Goal: Complete application form: Complete application form

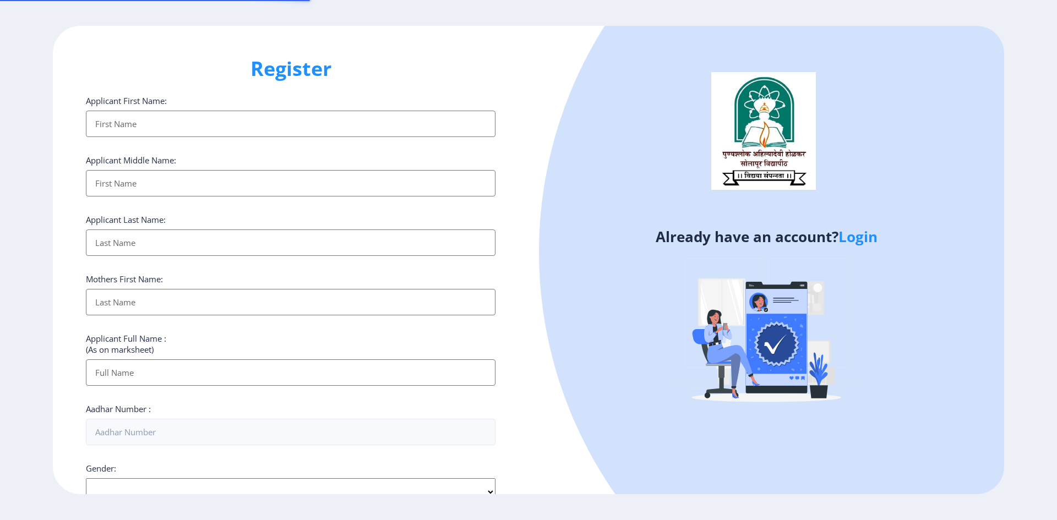
select select
click at [777, 21] on div "Register Applicant First Name: Applicant Middle Name: Applicant Last Name: Moth…" at bounding box center [528, 260] width 1057 height 520
click at [146, 120] on input "Applicant First Name:" at bounding box center [290, 124] width 409 height 26
type input "[PERSON_NAME]"
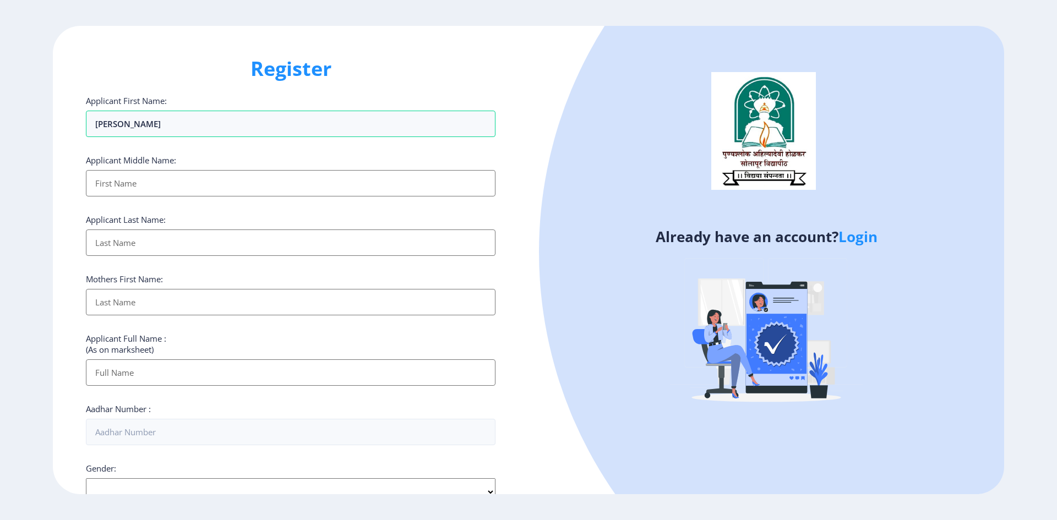
click at [138, 186] on input "Applicant First Name:" at bounding box center [290, 183] width 409 height 26
click at [122, 186] on input "Applicant First Name:" at bounding box center [290, 183] width 409 height 26
type input "[PERSON_NAME]"
click at [118, 250] on input "Applicant First Name:" at bounding box center [290, 242] width 409 height 26
click at [118, 244] on input "Applicant First Name:" at bounding box center [290, 242] width 409 height 26
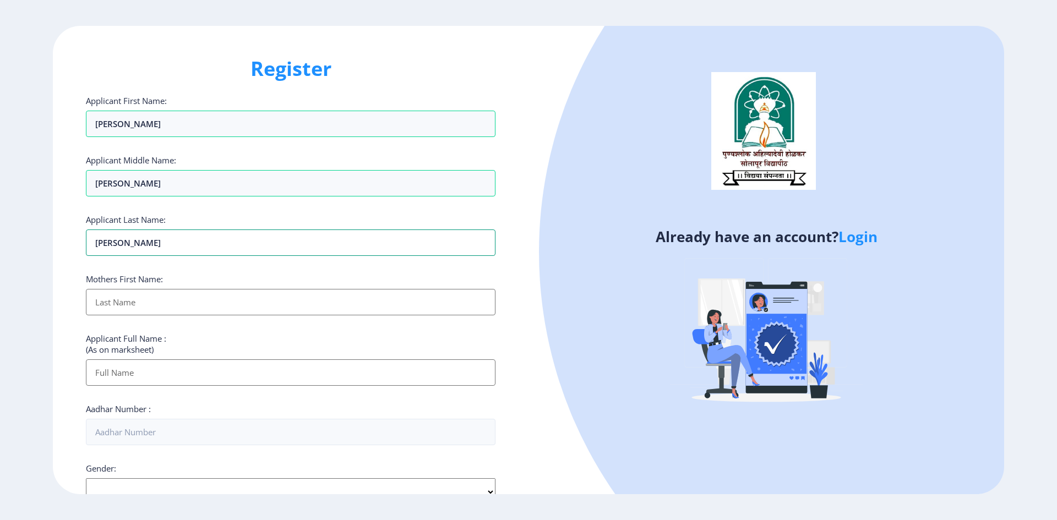
type input "[PERSON_NAME]"
click at [130, 303] on input "Applicant First Name:" at bounding box center [290, 302] width 409 height 26
type input "[PERSON_NAME]"
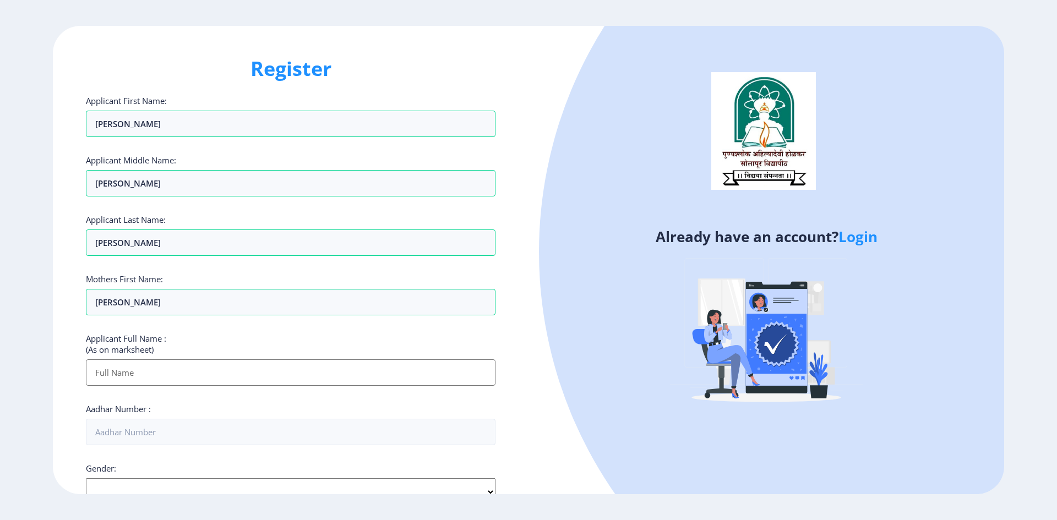
click at [137, 371] on input "Applicant First Name:" at bounding box center [290, 372] width 409 height 26
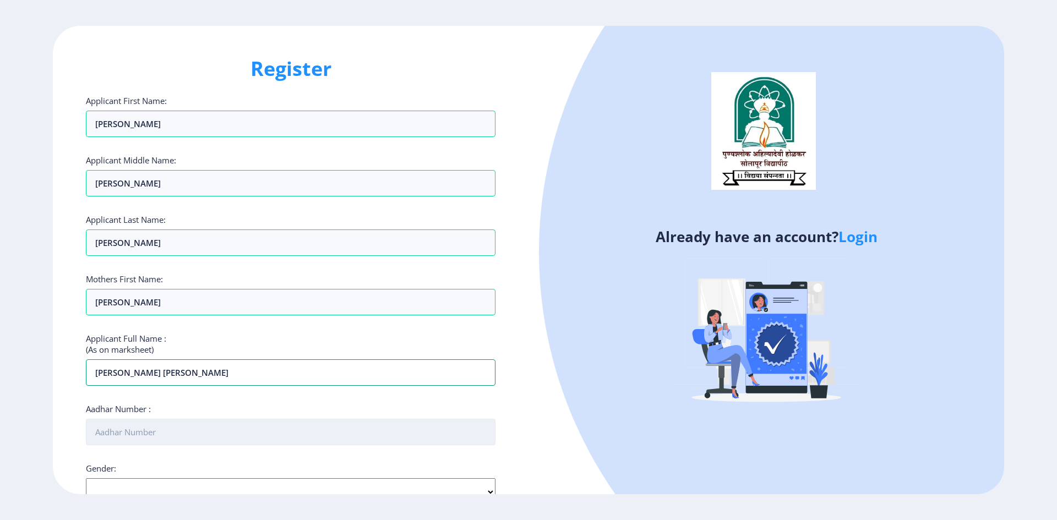
type input "[PERSON_NAME] [PERSON_NAME]"
click at [134, 436] on input "Aadhar Number :" at bounding box center [290, 432] width 409 height 26
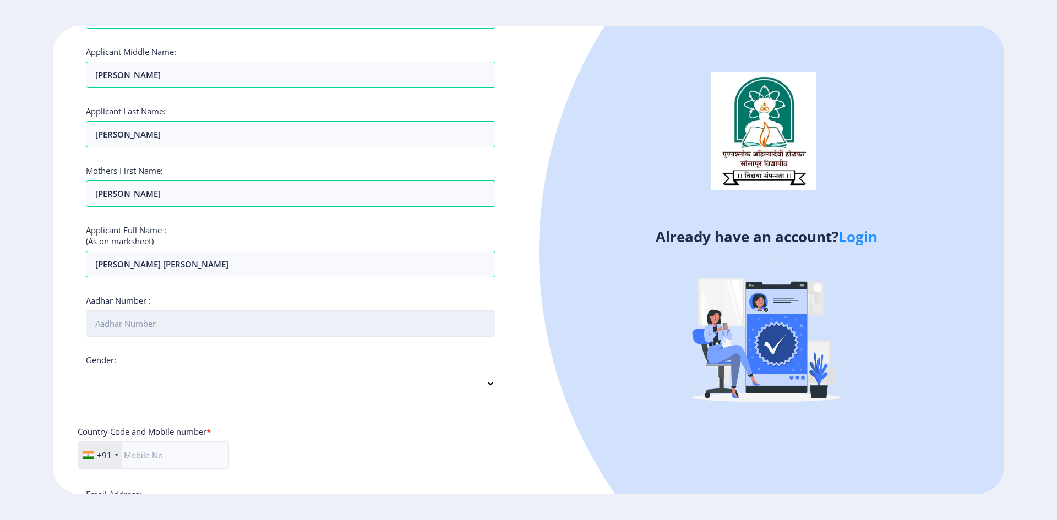
scroll to position [165, 0]
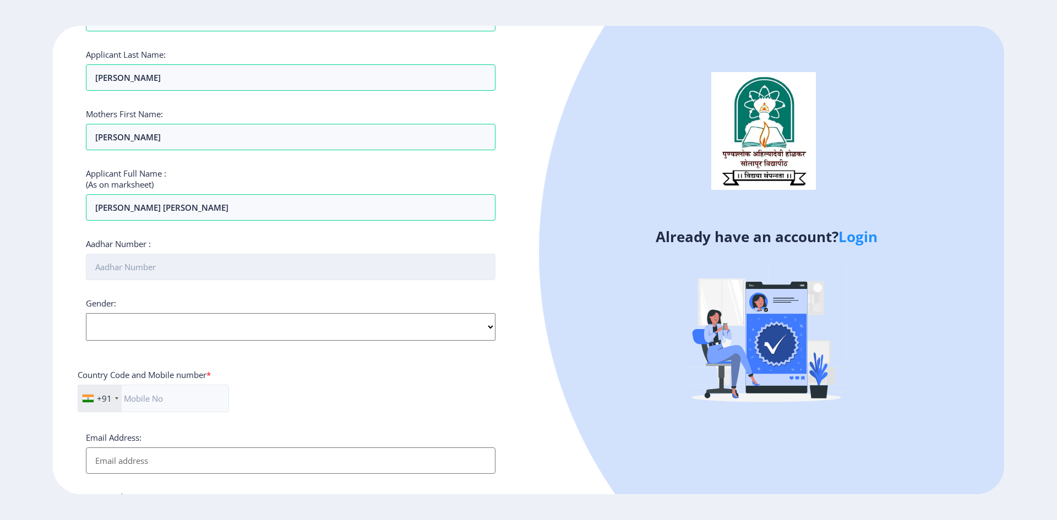
click at [130, 267] on input "Aadhar Number :" at bounding box center [290, 267] width 409 height 26
type input "818221326313"
click at [120, 329] on select "Select Gender [DEMOGRAPHIC_DATA] [DEMOGRAPHIC_DATA] Other" at bounding box center [290, 327] width 409 height 28
select select "[DEMOGRAPHIC_DATA]"
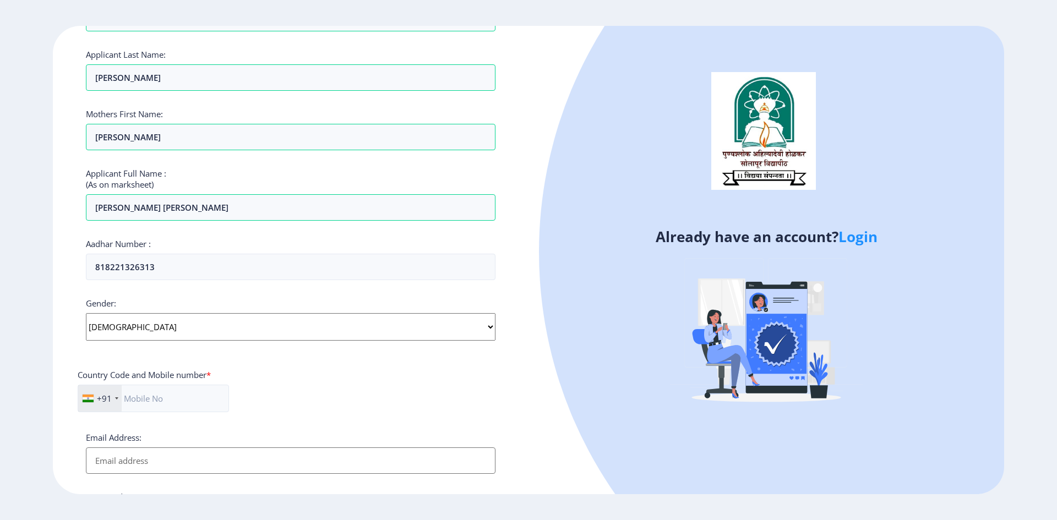
click at [86, 313] on select "Select Gender [DEMOGRAPHIC_DATA] [DEMOGRAPHIC_DATA] Other" at bounding box center [290, 327] width 409 height 28
click at [154, 404] on input "text" at bounding box center [153, 399] width 151 height 28
type input "9822294957"
click at [133, 460] on input "Email Address:" at bounding box center [290, 460] width 409 height 26
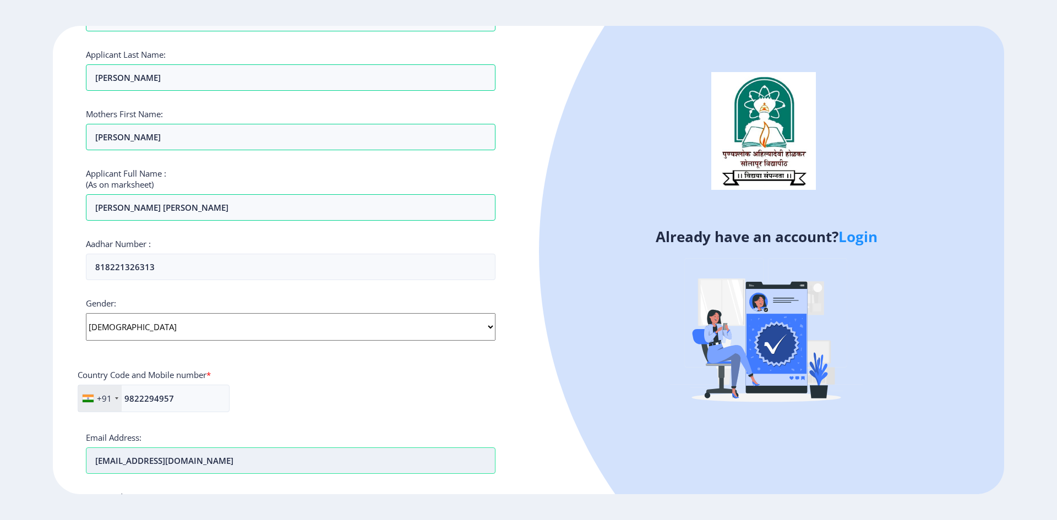
type input "[EMAIL_ADDRESS][DOMAIN_NAME]"
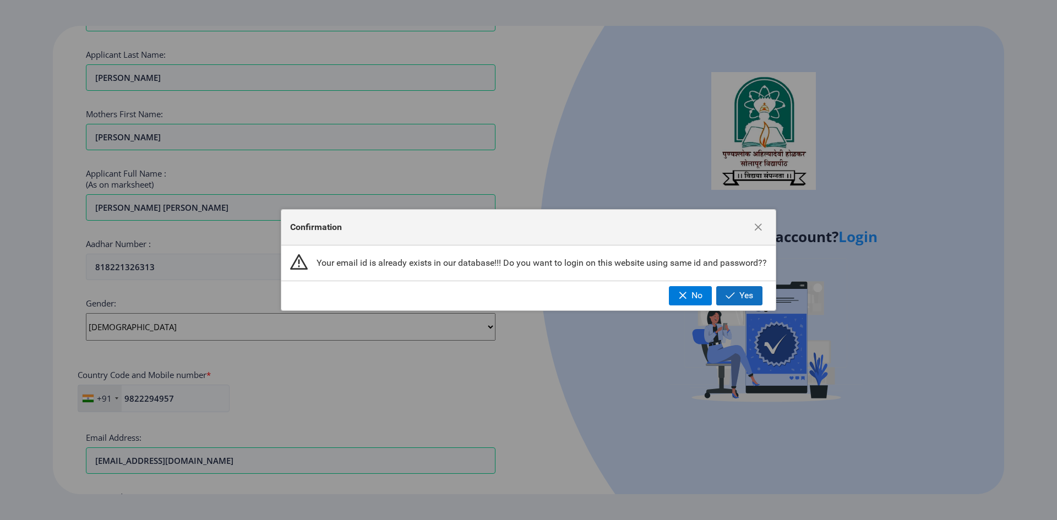
click at [737, 294] on button "Yes" at bounding box center [739, 295] width 46 height 19
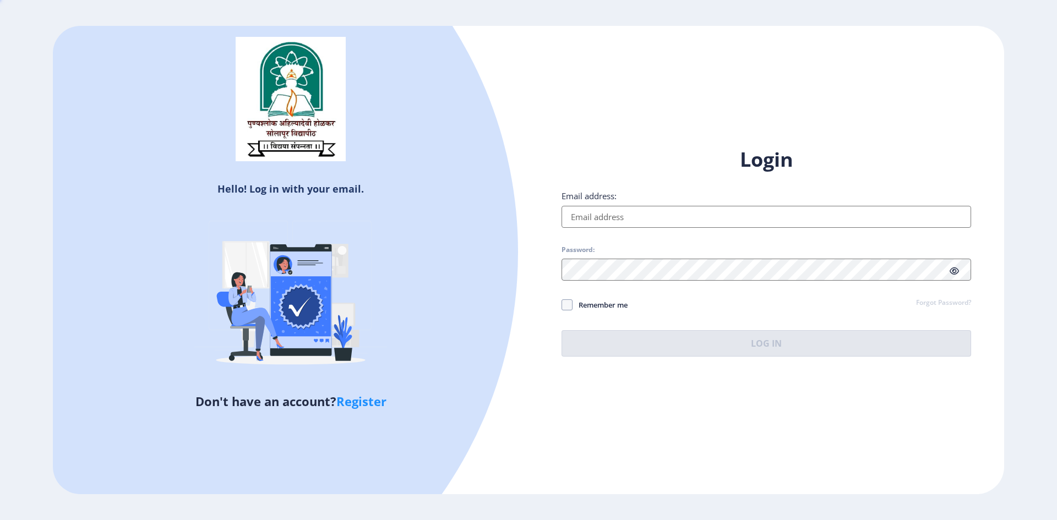
type input "[EMAIL_ADDRESS][DOMAIN_NAME]"
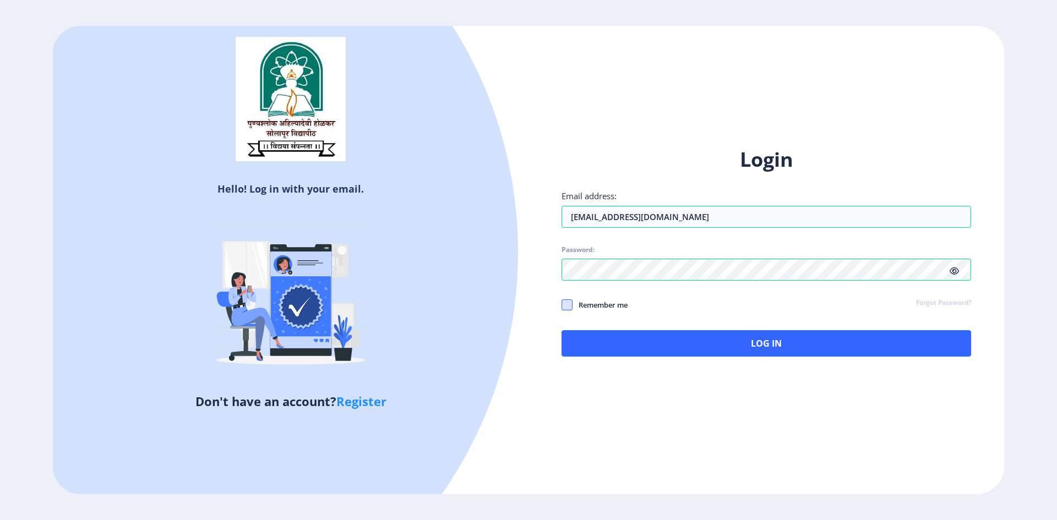
click at [565, 302] on span at bounding box center [566, 304] width 11 height 11
click at [562, 304] on input "Remember me" at bounding box center [561, 304] width 1 height 1
checkbox input "true"
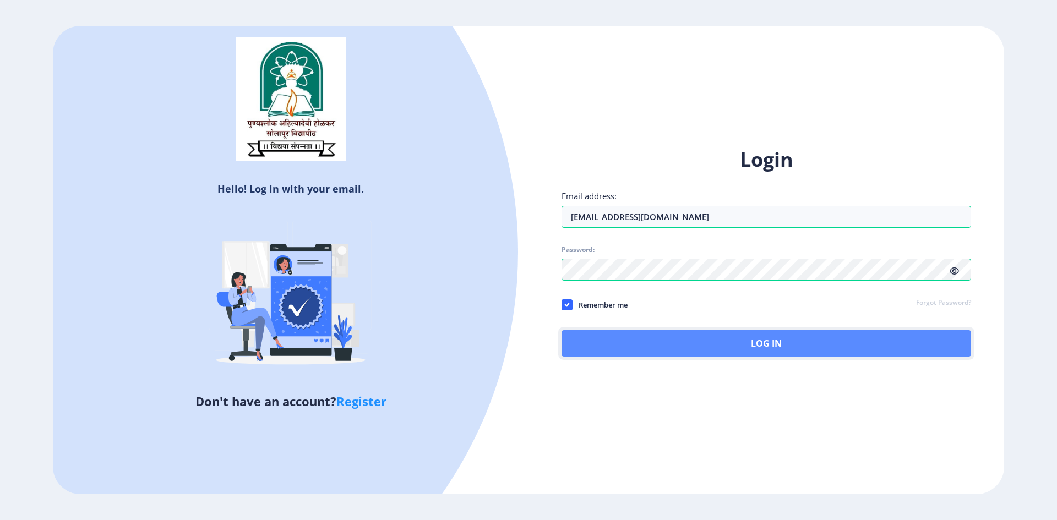
click at [729, 339] on button "Log In" at bounding box center [765, 343] width 409 height 26
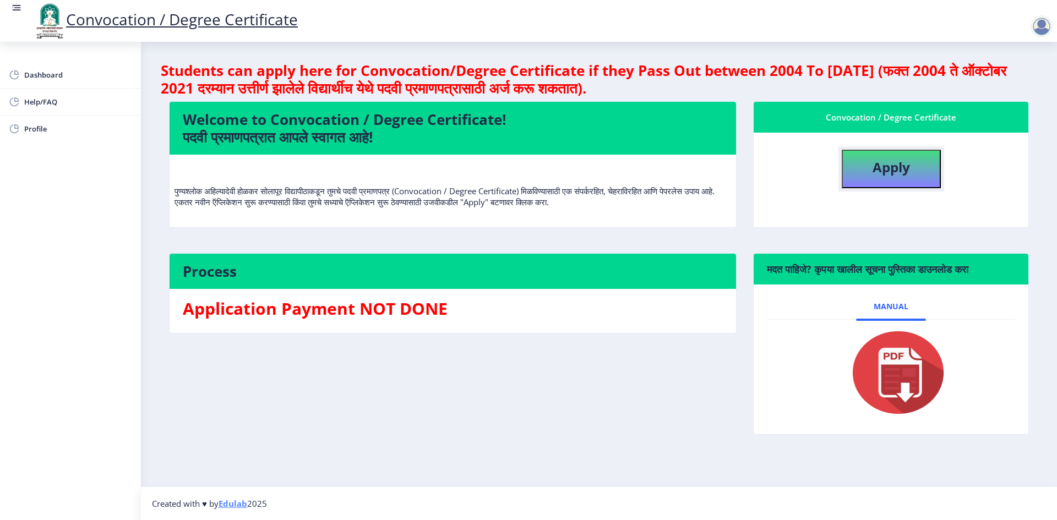
click at [877, 166] on b "Apply" at bounding box center [890, 167] width 37 height 18
select select
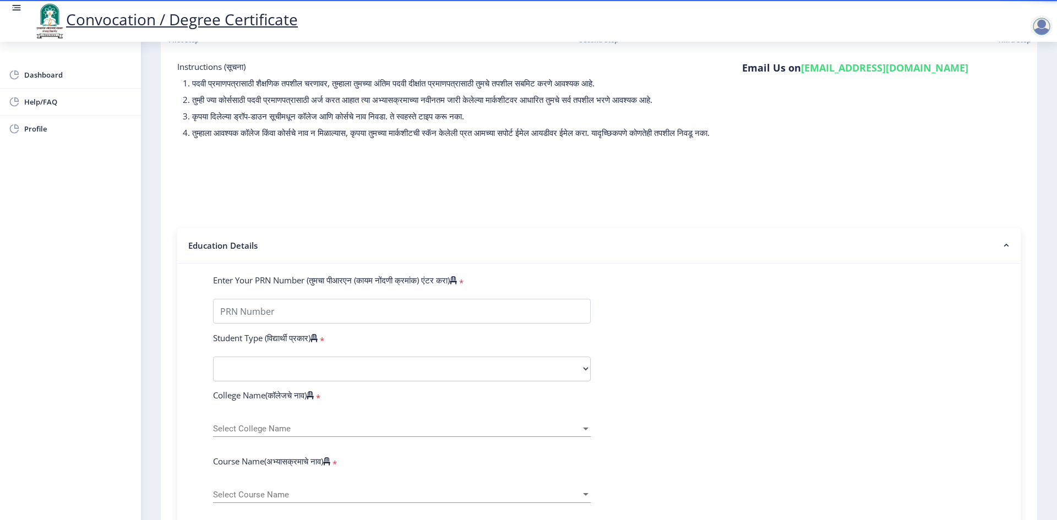
scroll to position [55, 0]
click at [285, 319] on input "Enter Your PRN Number (तुमचा पीआरएन (कायम नोंदणी क्रमांक) एंटर करा)" at bounding box center [402, 310] width 378 height 25
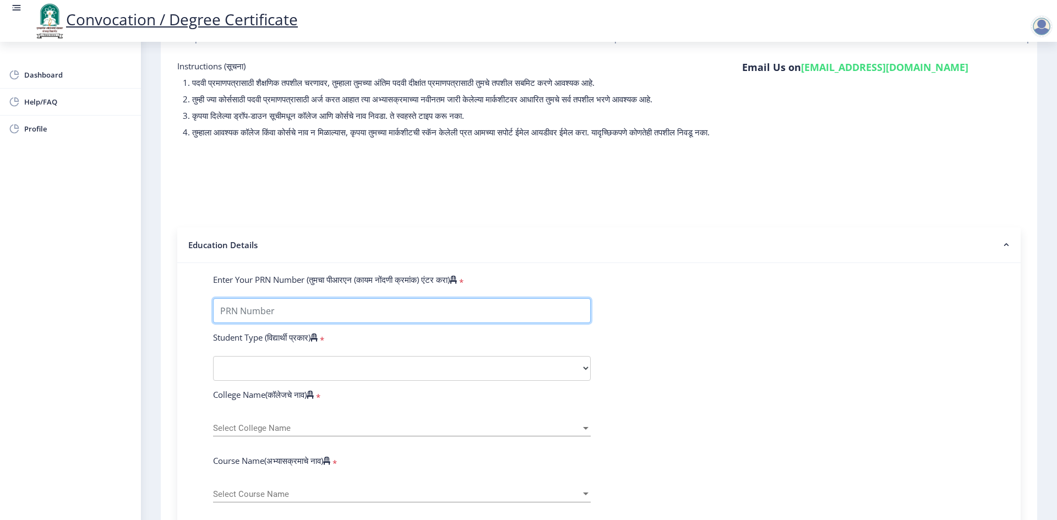
click at [380, 321] on input "Enter Your PRN Number (तुमचा पीआरएन (कायम नोंदणी क्रमांक) एंटर करा)" at bounding box center [402, 310] width 378 height 25
click at [300, 321] on input "Enter Your PRN Number (तुमचा पीआरएन (कायम नोंदणी क्रमांक) एंटर करा)" at bounding box center [402, 310] width 378 height 25
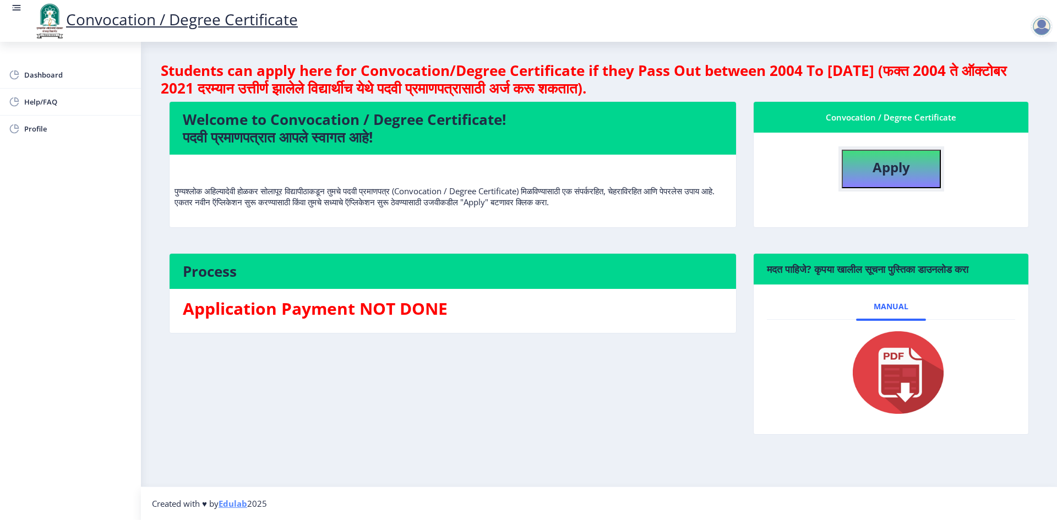
click at [882, 165] on b "Apply" at bounding box center [890, 167] width 37 height 18
select select
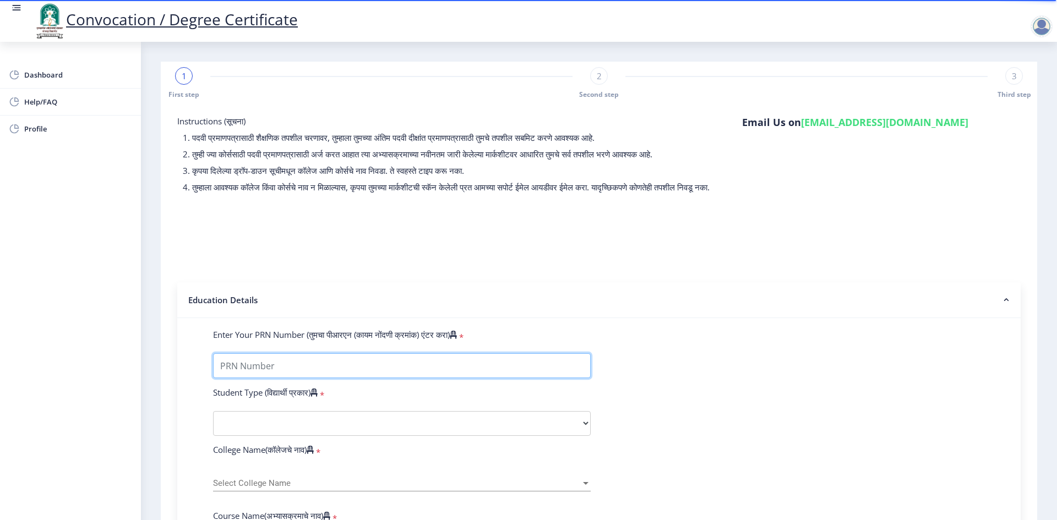
click at [300, 378] on input "Enter Your PRN Number (तुमचा पीआरएन (कायम नोंदणी क्रमांक) एंटर करा)" at bounding box center [402, 365] width 378 height 25
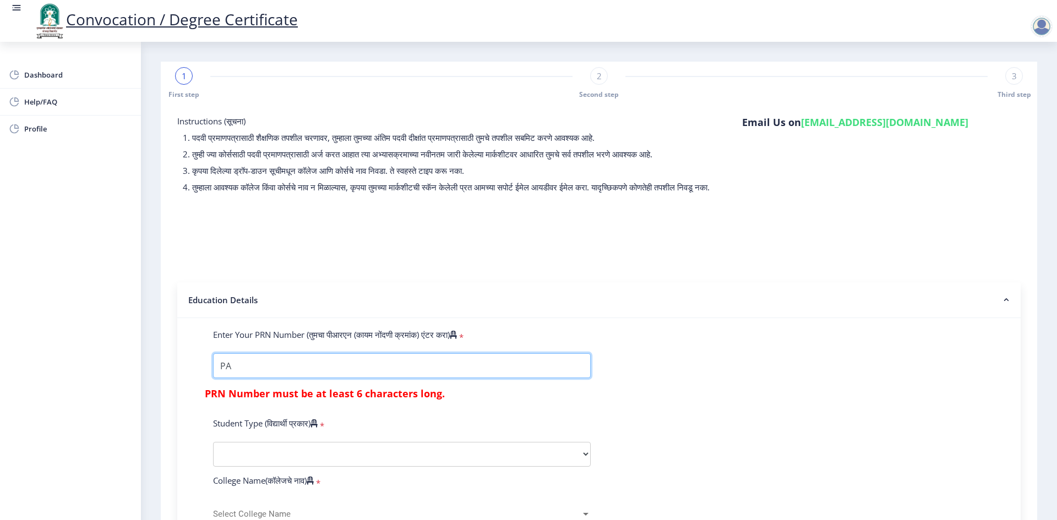
type input "P"
type input "p"
type input "P"
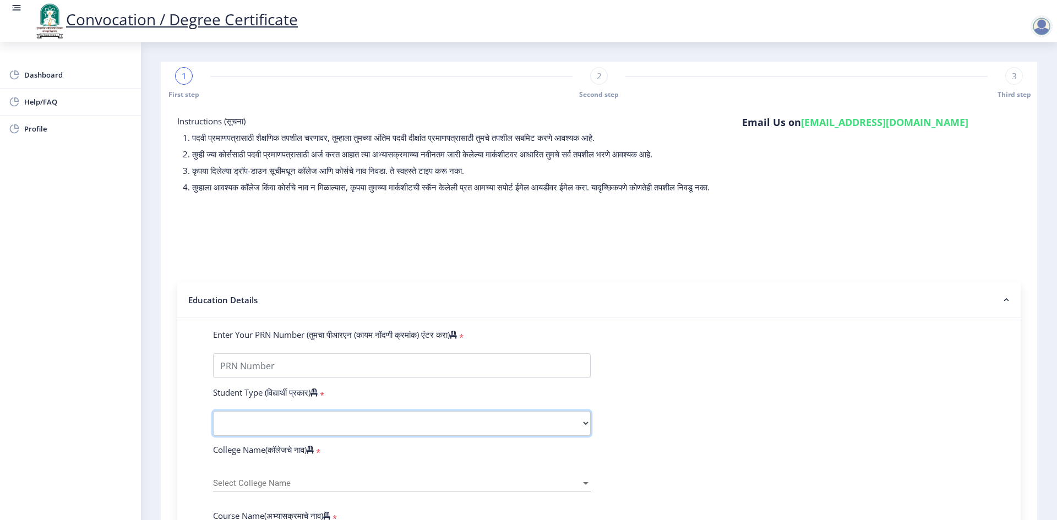
click at [583, 434] on select "Select Student Type Regular External" at bounding box center [402, 423] width 378 height 25
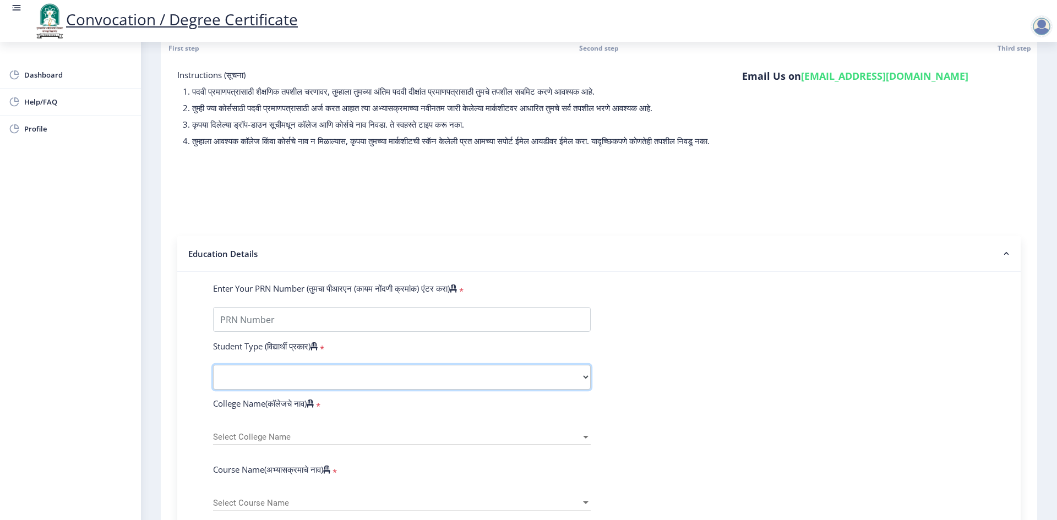
scroll to position [165, 0]
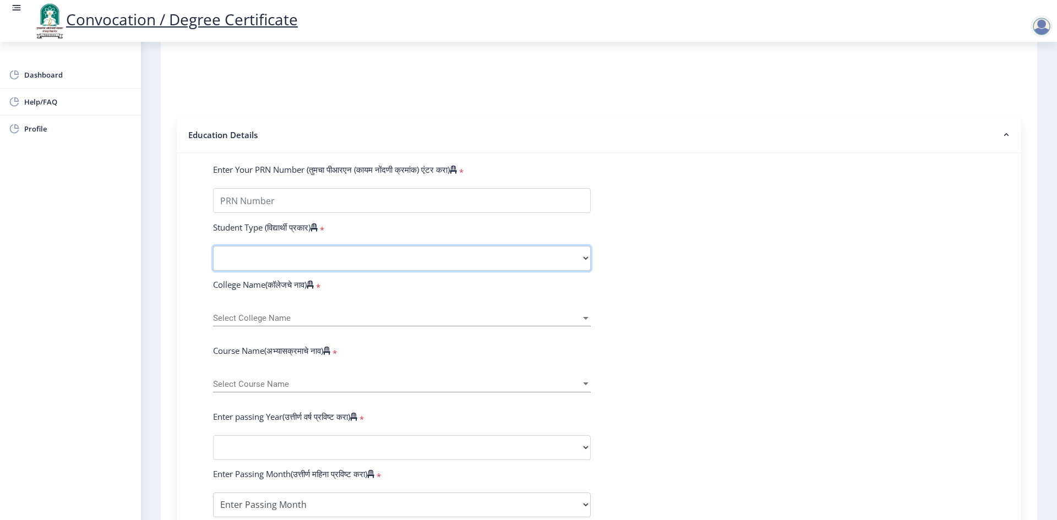
click at [585, 268] on select "Select Student Type Regular External" at bounding box center [402, 258] width 378 height 25
select select "Regular"
click at [213, 256] on select "Select Student Type Regular External" at bounding box center [402, 258] width 378 height 25
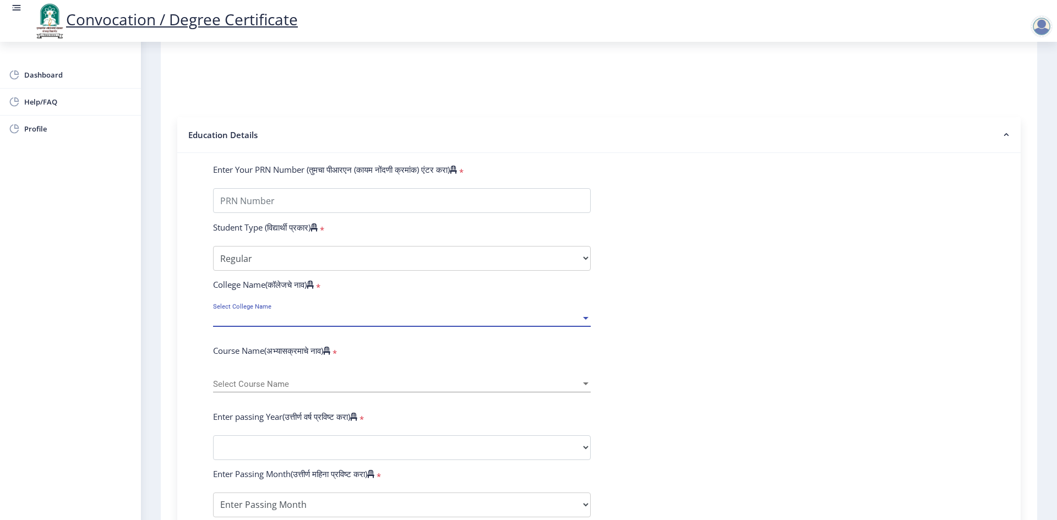
click at [584, 320] on div at bounding box center [586, 318] width 6 height 3
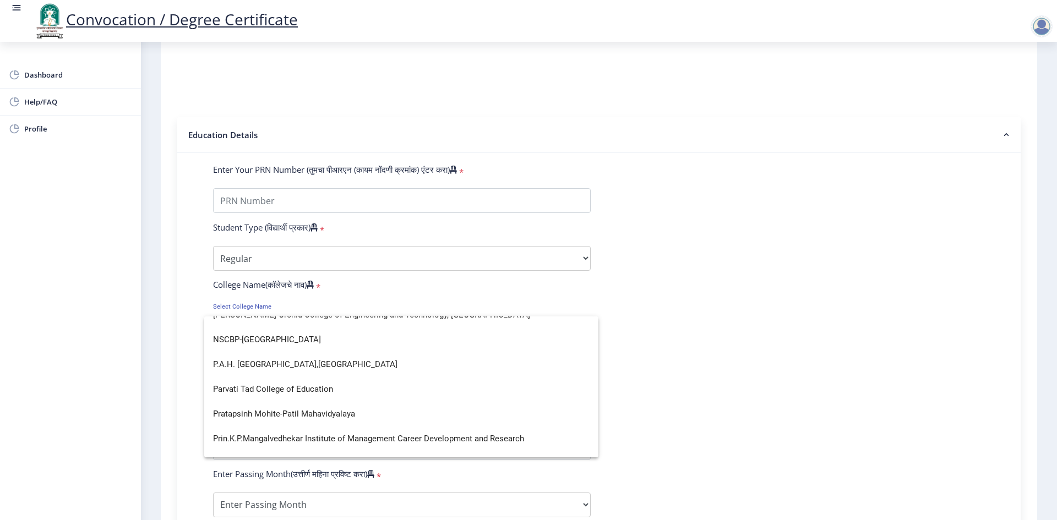
scroll to position [1871, 0]
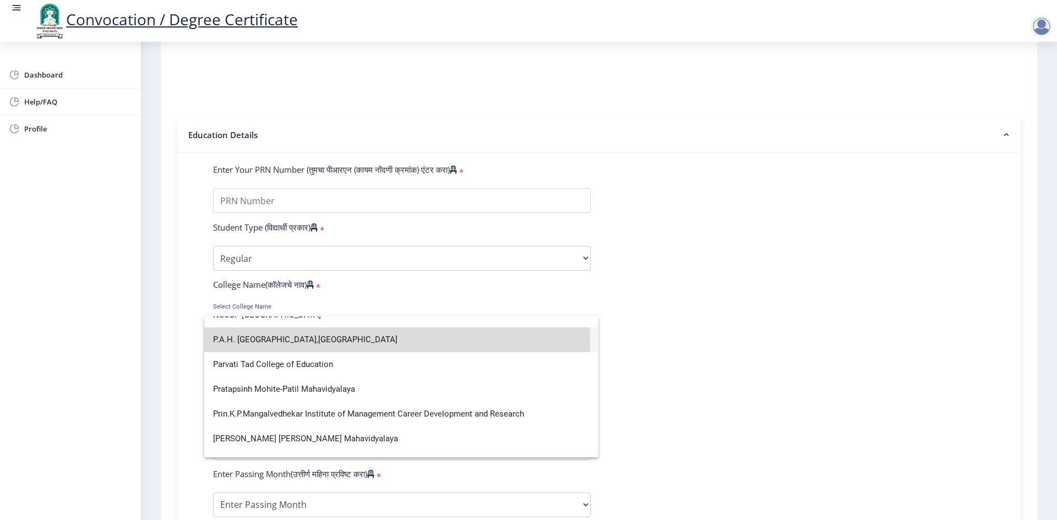
click at [322, 343] on span "P.A.H. [GEOGRAPHIC_DATA],[GEOGRAPHIC_DATA]" at bounding box center [401, 339] width 376 height 25
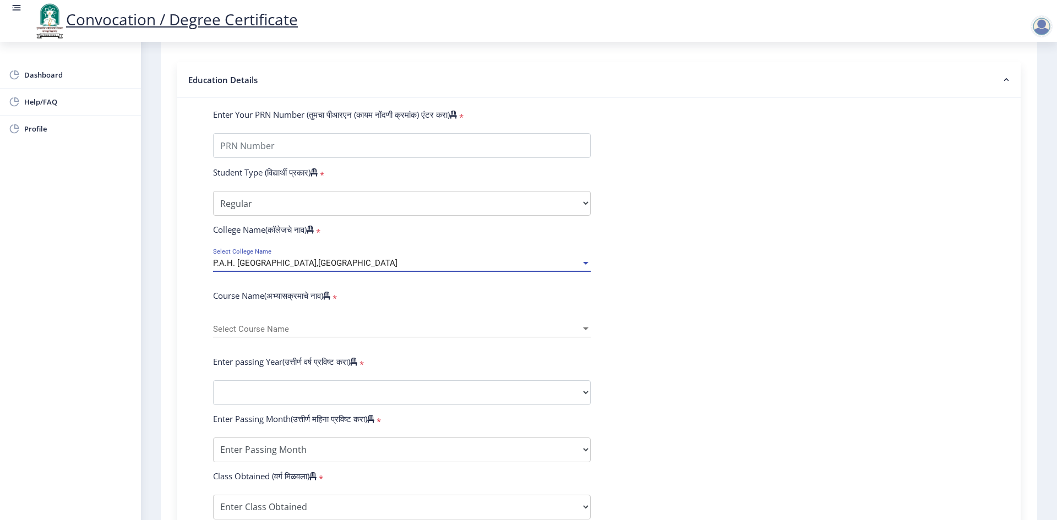
scroll to position [275, 0]
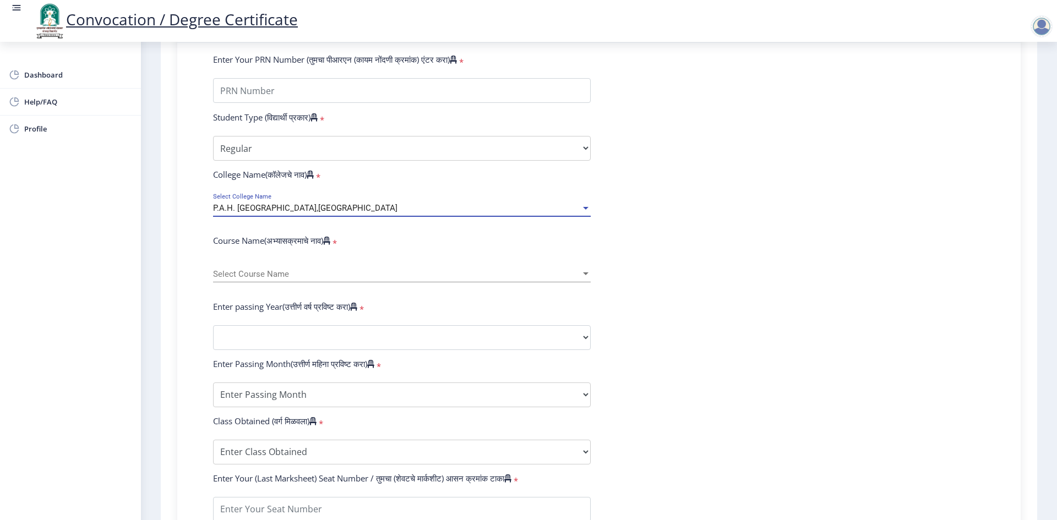
click at [584, 275] on div at bounding box center [586, 273] width 6 height 3
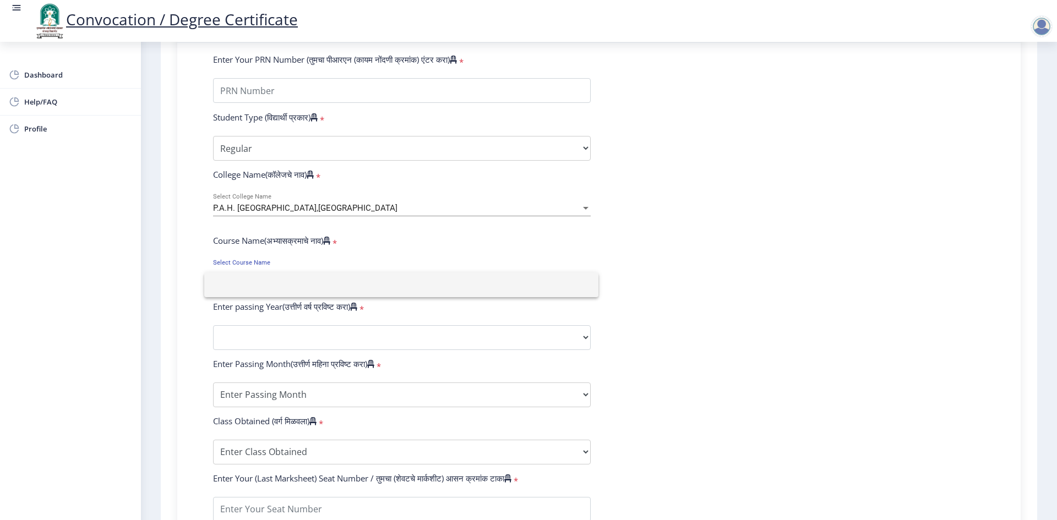
click at [527, 363] on div at bounding box center [528, 260] width 1057 height 520
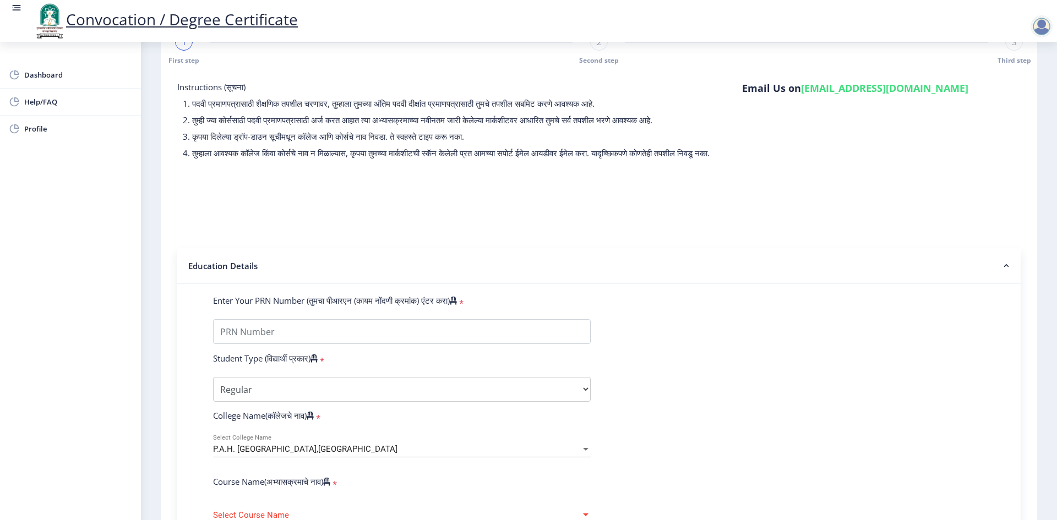
scroll to position [0, 0]
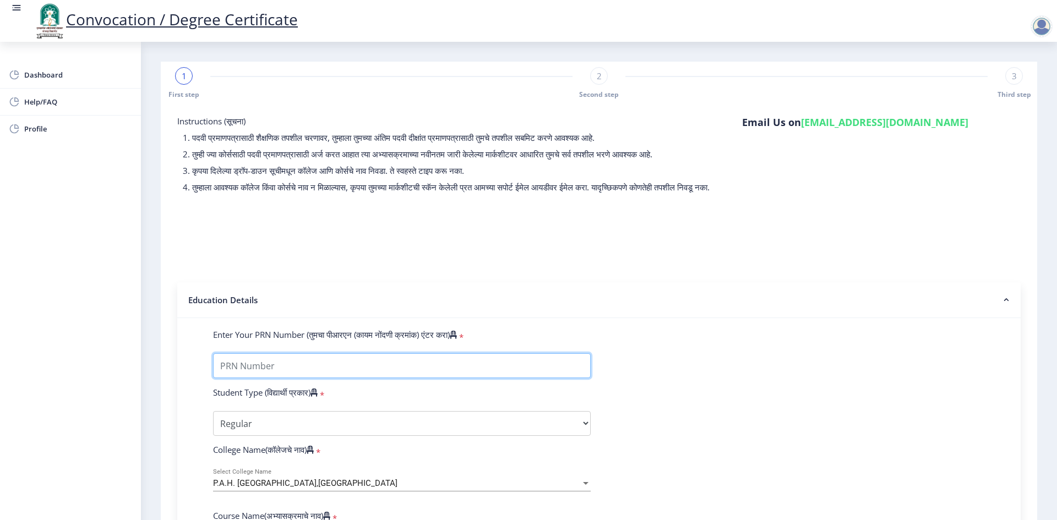
click at [266, 376] on input "Enter Your PRN Number (तुमचा पीआरएन (कायम नोंदणी क्रमांक) एंटर करा)" at bounding box center [402, 365] width 378 height 25
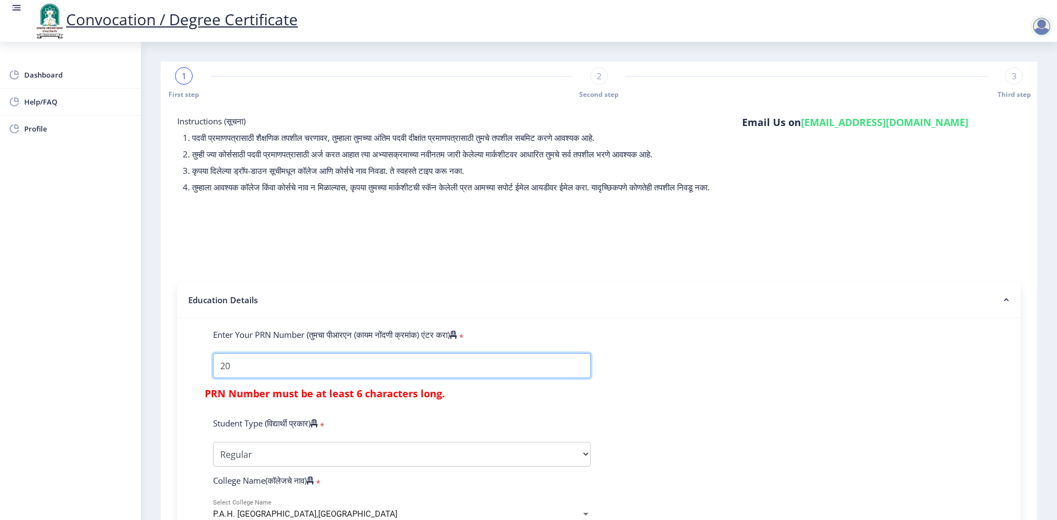
type input "2"
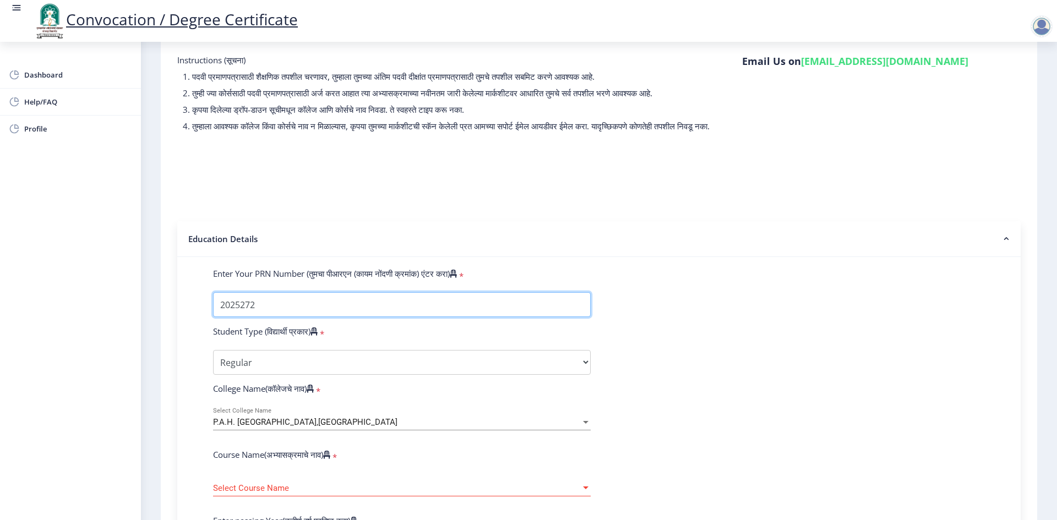
scroll to position [220, 0]
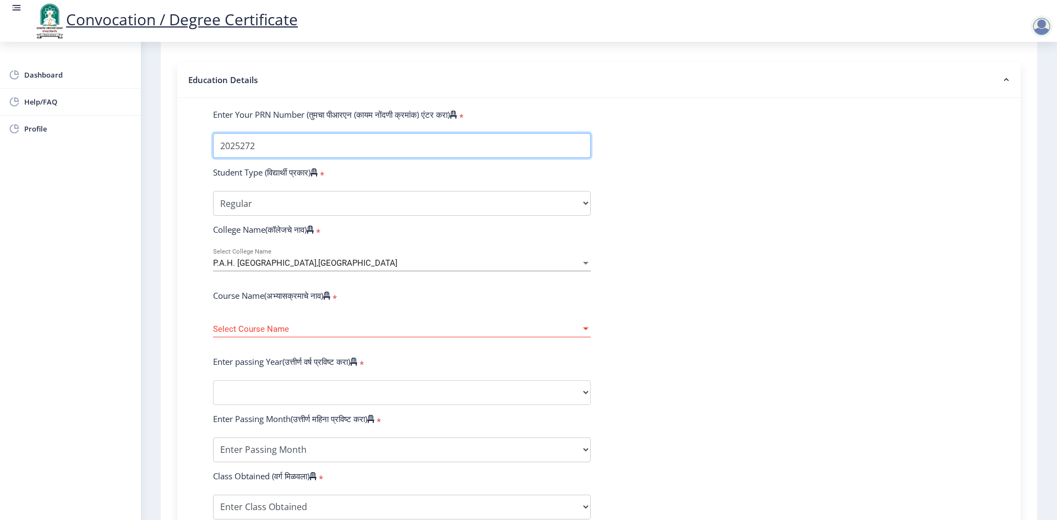
type input "2025272"
click at [284, 334] on span "Select Course Name" at bounding box center [397, 329] width 368 height 9
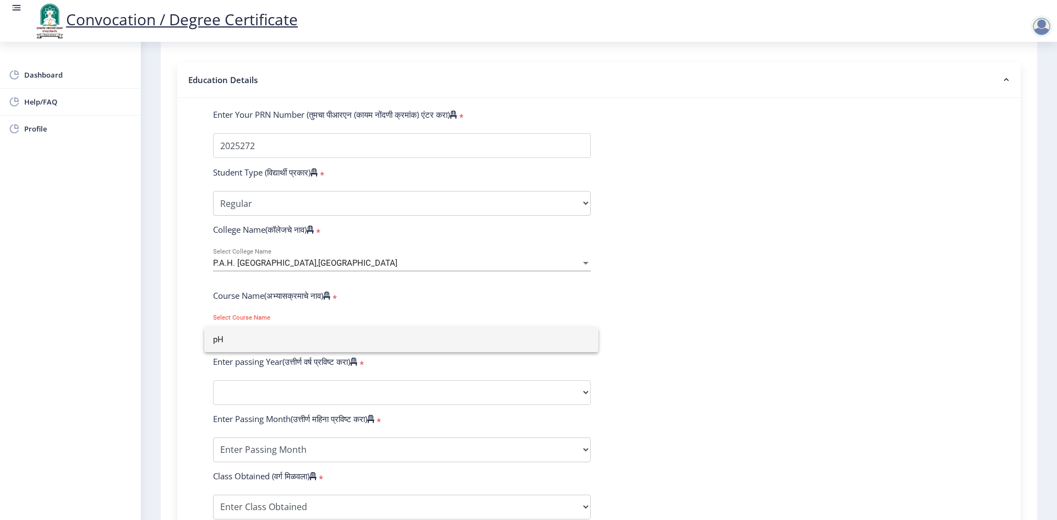
type input "p"
type input "P"
type input "D"
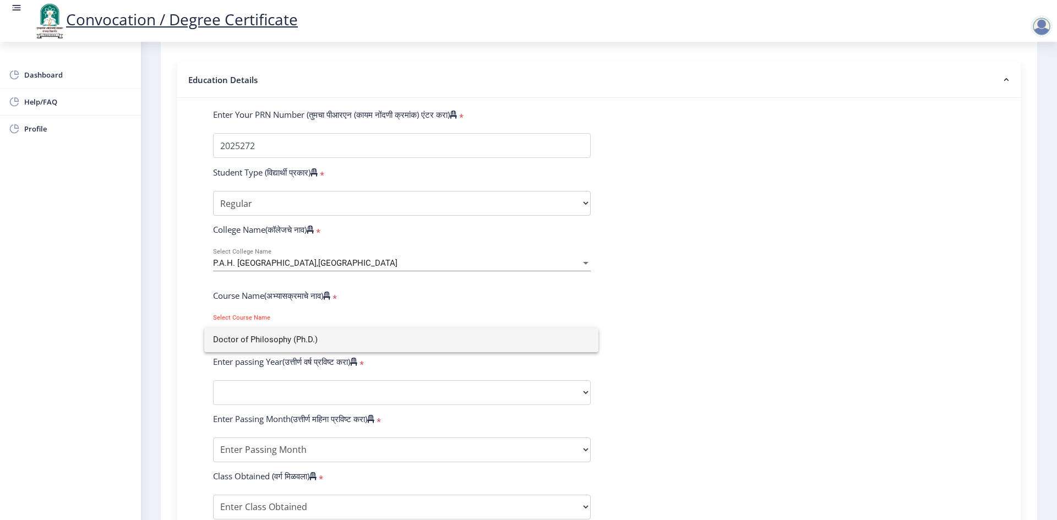
type input "Doctor of Philosophy (Ph.D.)"
click at [275, 406] on div at bounding box center [528, 260] width 1057 height 520
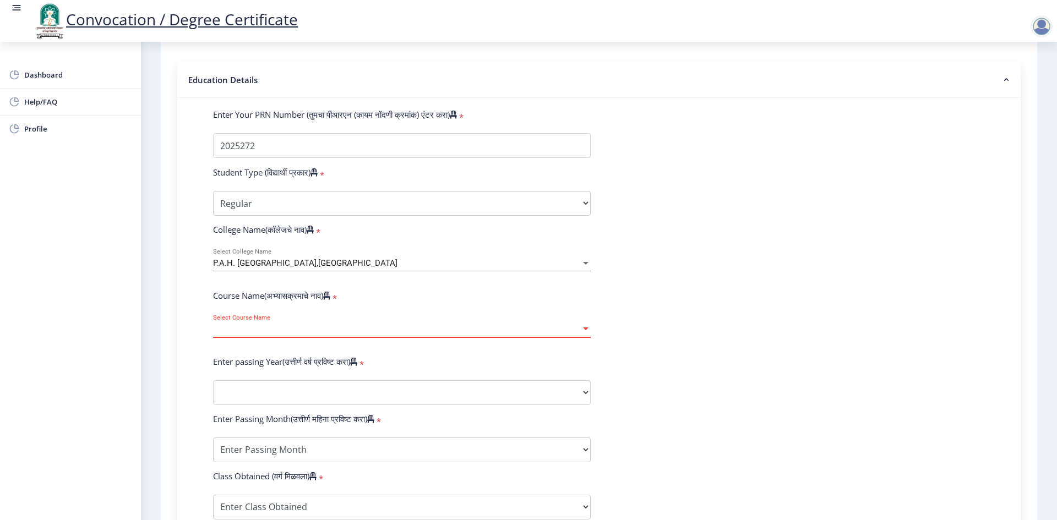
click at [324, 334] on span "Select Course Name" at bounding box center [397, 329] width 368 height 9
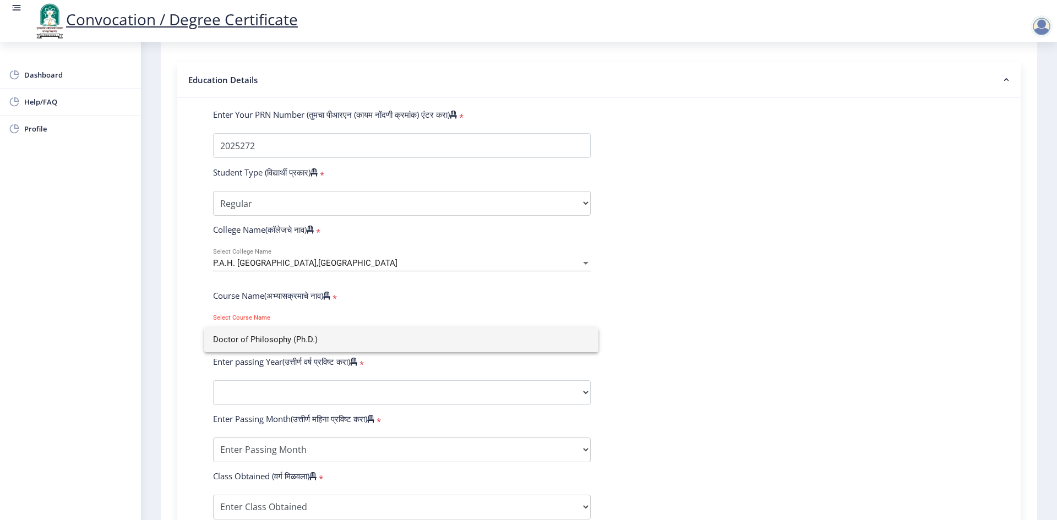
click at [324, 337] on input "Doctor of Philosophy (Ph.D.)" at bounding box center [401, 339] width 376 height 25
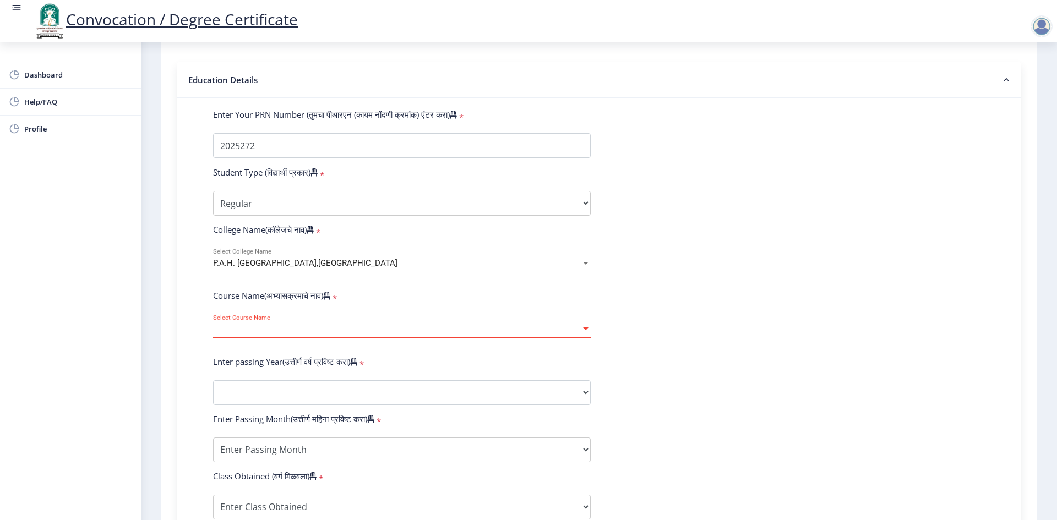
click at [324, 334] on span "Select Course Name" at bounding box center [397, 329] width 368 height 9
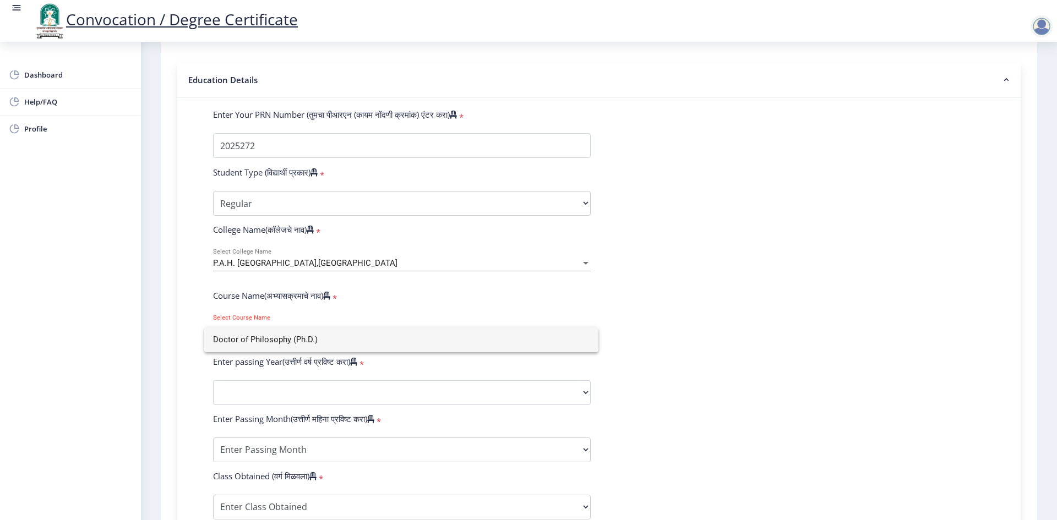
click at [598, 359] on div at bounding box center [528, 260] width 1057 height 520
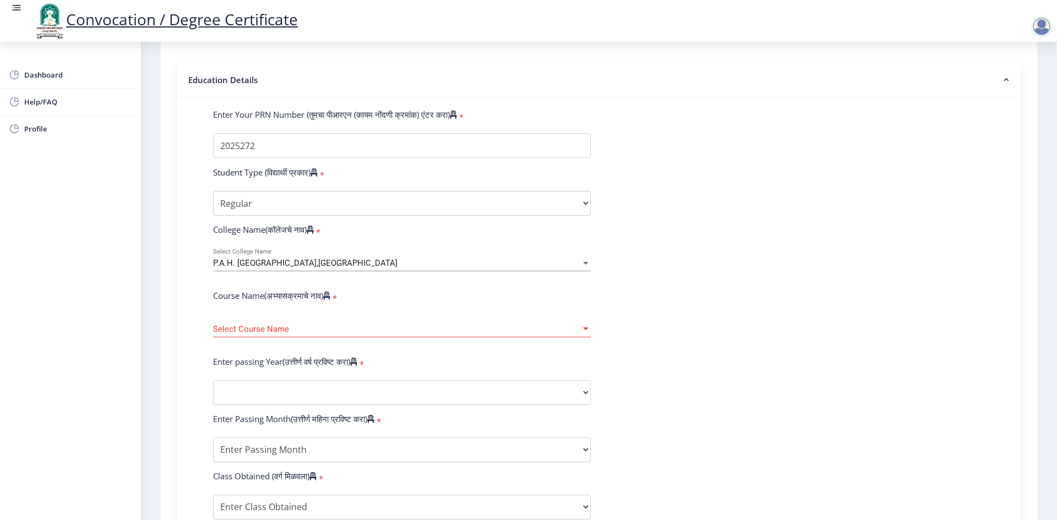
click at [586, 330] on div at bounding box center [586, 328] width 6 height 3
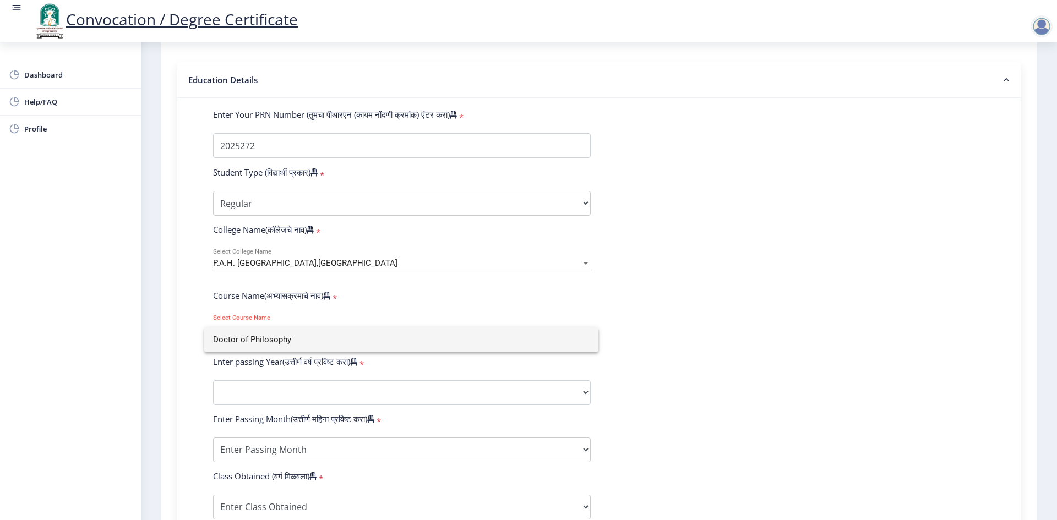
type input "Doctor of Philosophy"
click at [457, 396] on div at bounding box center [528, 260] width 1057 height 520
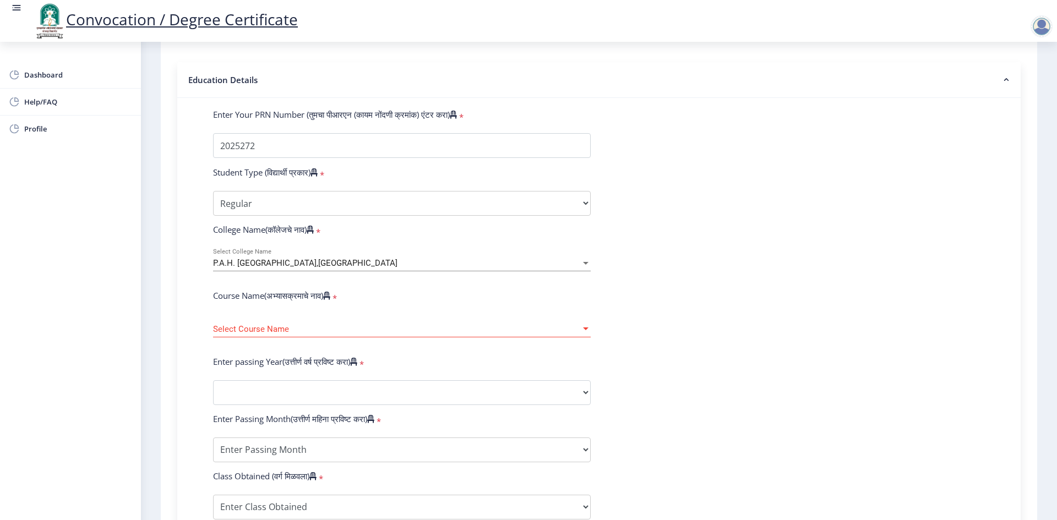
click at [289, 334] on span "Select Course Name" at bounding box center [397, 329] width 368 height 9
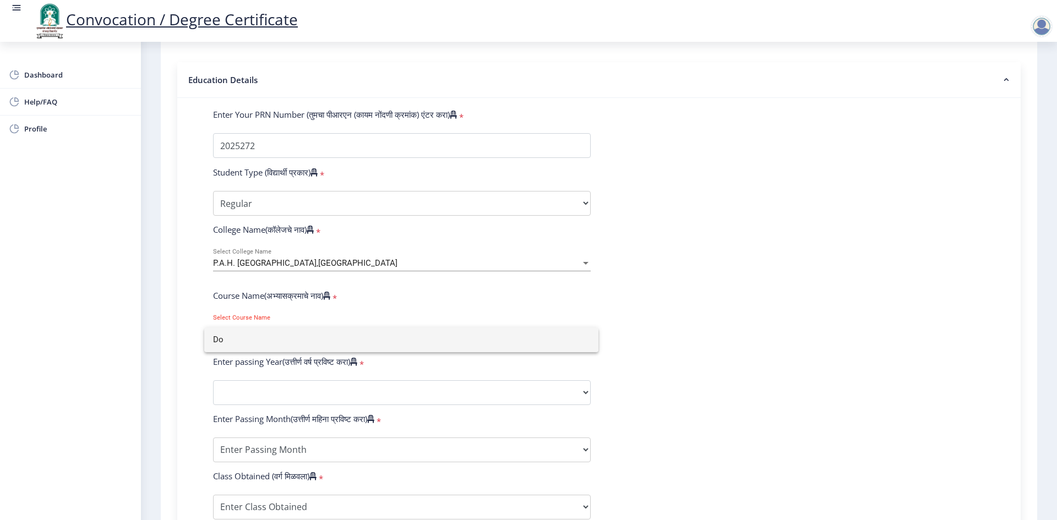
type input "D"
type input "p"
type input "Ph.D."
click at [266, 407] on div at bounding box center [528, 260] width 1057 height 520
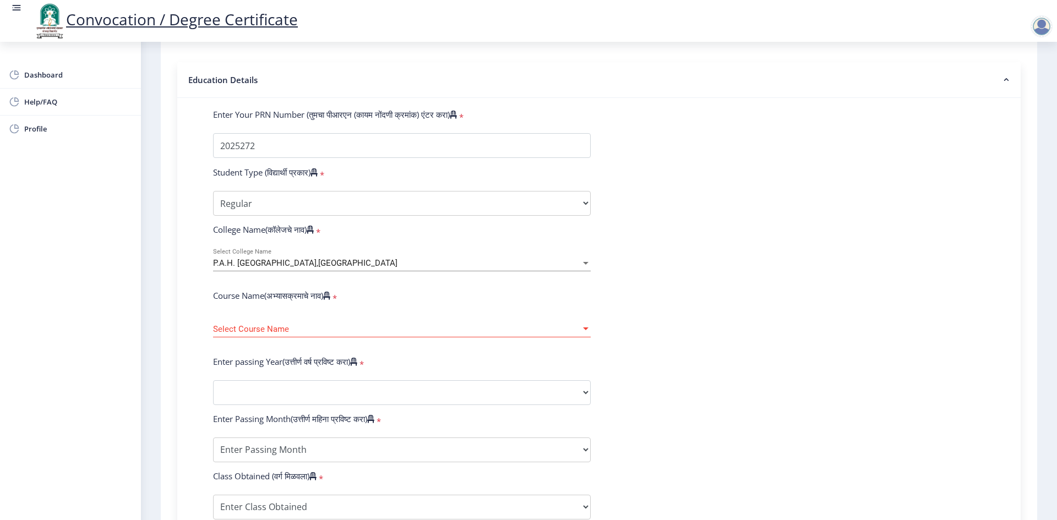
click at [277, 334] on span "Select Course Name" at bounding box center [397, 329] width 368 height 9
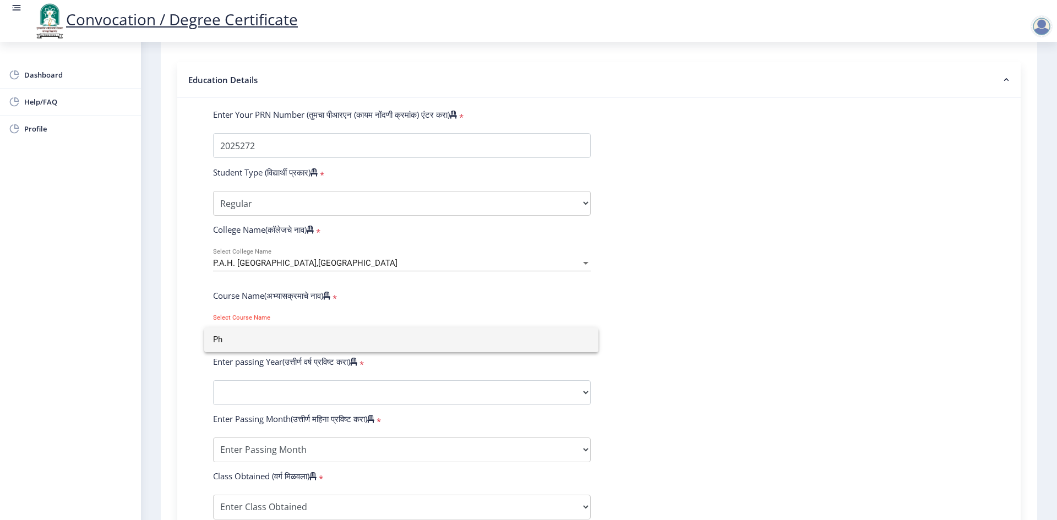
type input "P"
click at [431, 407] on div at bounding box center [528, 260] width 1057 height 520
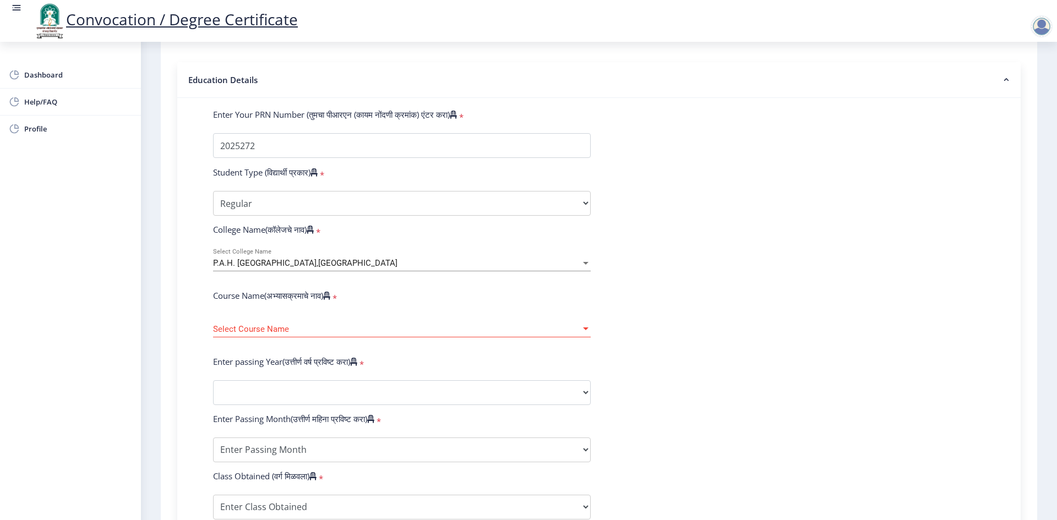
click at [585, 330] on div at bounding box center [586, 328] width 6 height 3
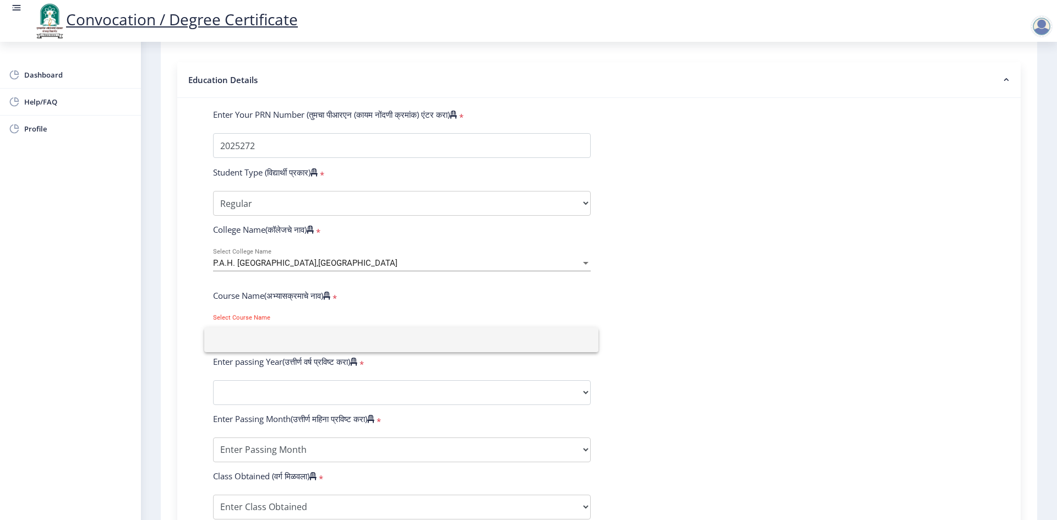
click at [585, 341] on input at bounding box center [401, 339] width 376 height 25
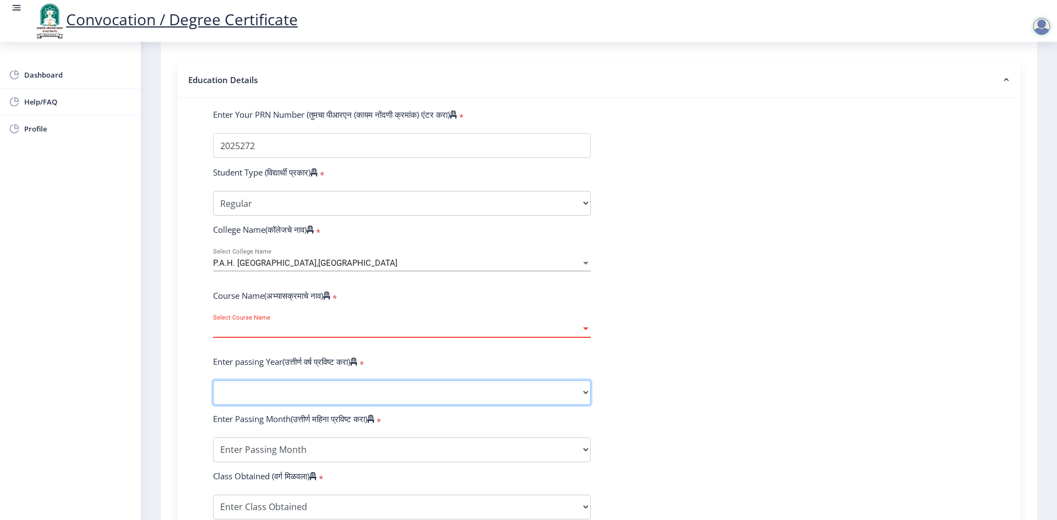
click at [327, 405] on select "2025 2024 2023 2022 2021 2020 2019 2018 2017 2016 2015 2014 2013 2012 2011 2010…" at bounding box center [402, 392] width 378 height 25
select select "2024"
click at [213, 391] on select "2025 2024 2023 2022 2021 2020 2019 2018 2017 2016 2015 2014 2013 2012 2011 2010…" at bounding box center [402, 392] width 378 height 25
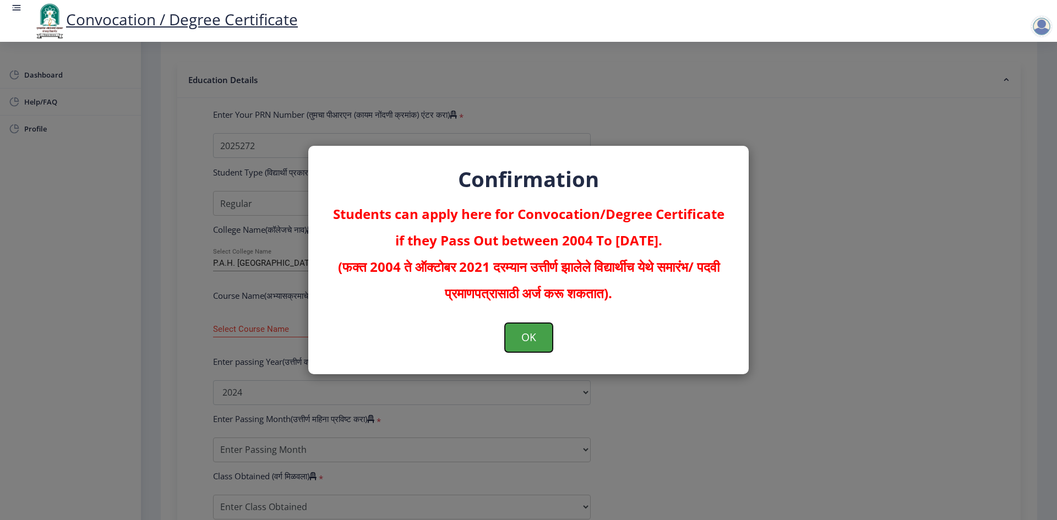
click at [520, 337] on button "OK" at bounding box center [529, 337] width 48 height 29
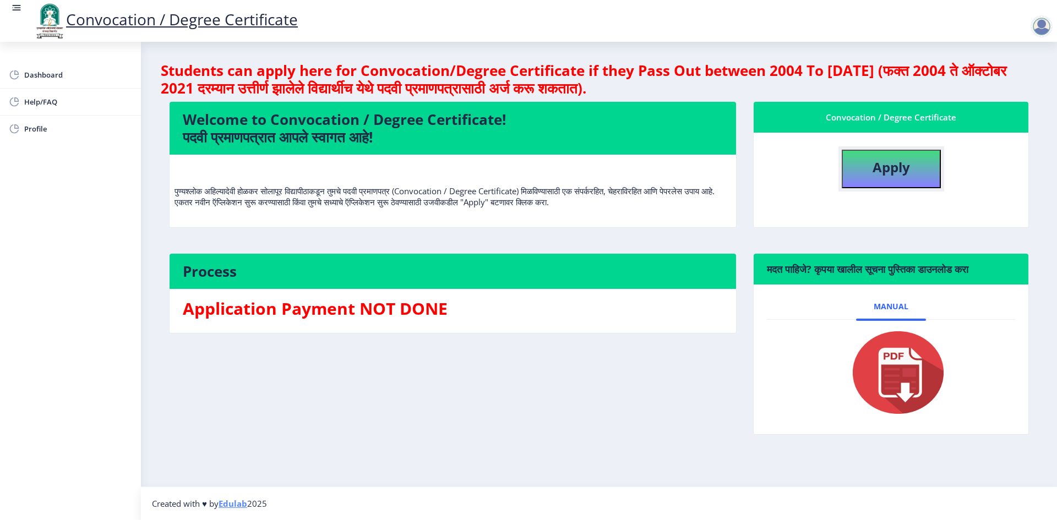
click at [889, 177] on button "Apply" at bounding box center [890, 169] width 99 height 39
select select
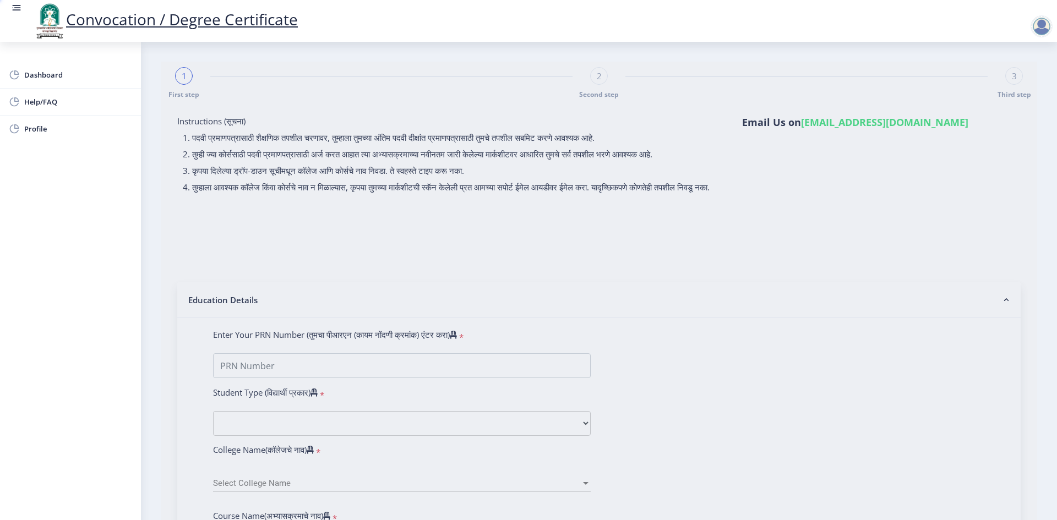
type input "[PERSON_NAME] [PERSON_NAME]"
type input "[PERSON_NAME]"
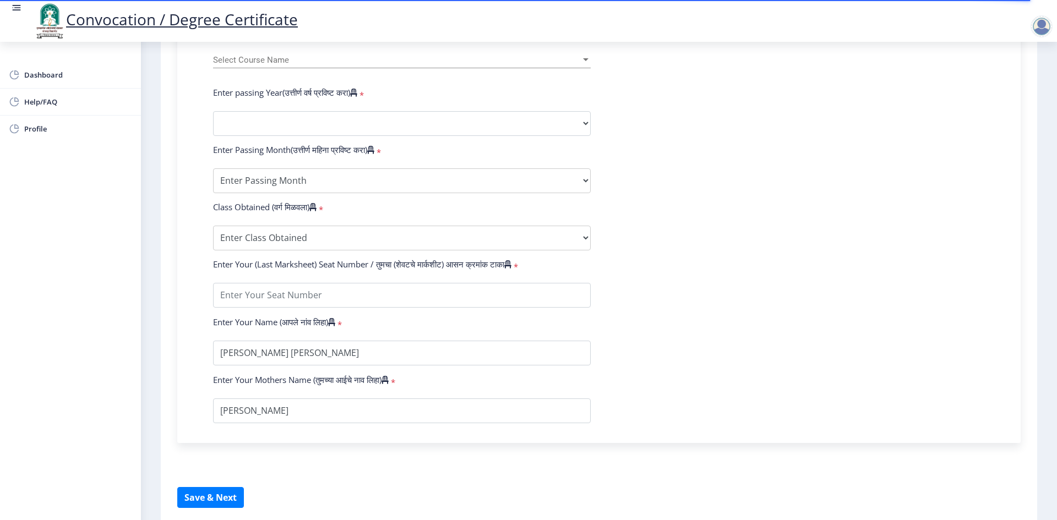
scroll to position [434, 0]
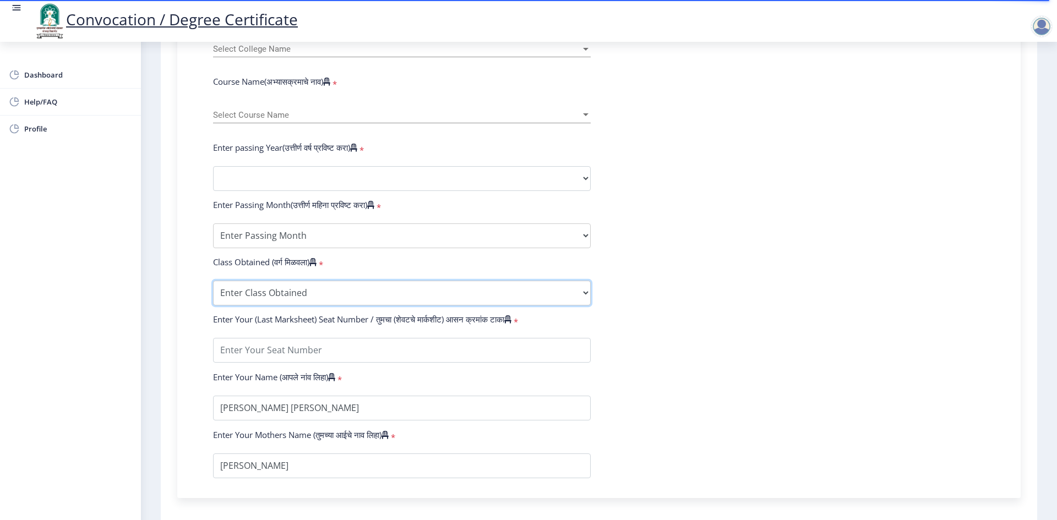
click at [582, 303] on select "Enter Class Obtained FIRST CLASS WITH DISTINCTION FIRST CLASS HIGHER SECOND CLA…" at bounding box center [402, 293] width 378 height 25
click at [636, 357] on form "Enter Your PRN Number (तुमचा पीआरएन (कायम नोंदणी क्रमांक) एंटर करा) * Student T…" at bounding box center [599, 186] width 788 height 583
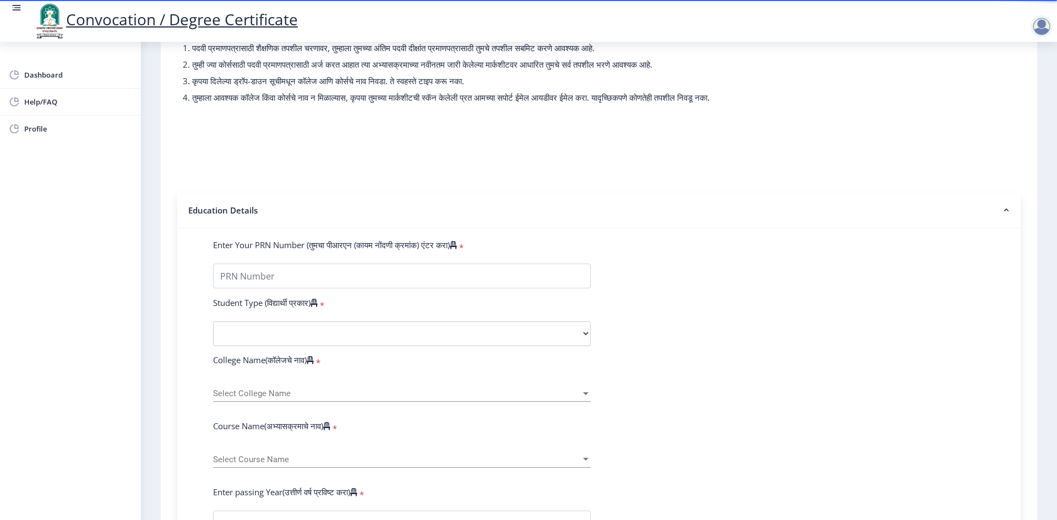
scroll to position [0, 0]
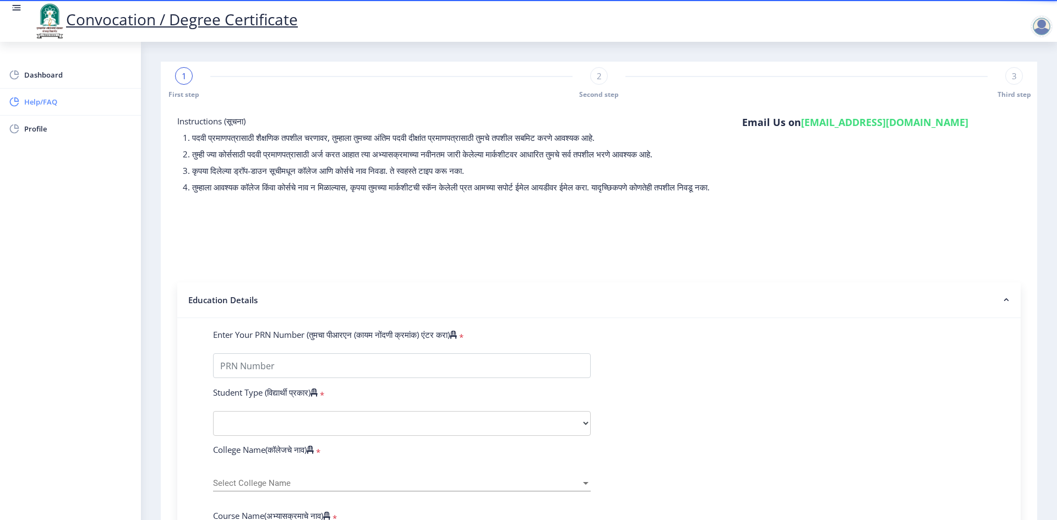
click at [43, 102] on span "Help/FAQ" at bounding box center [78, 101] width 108 height 13
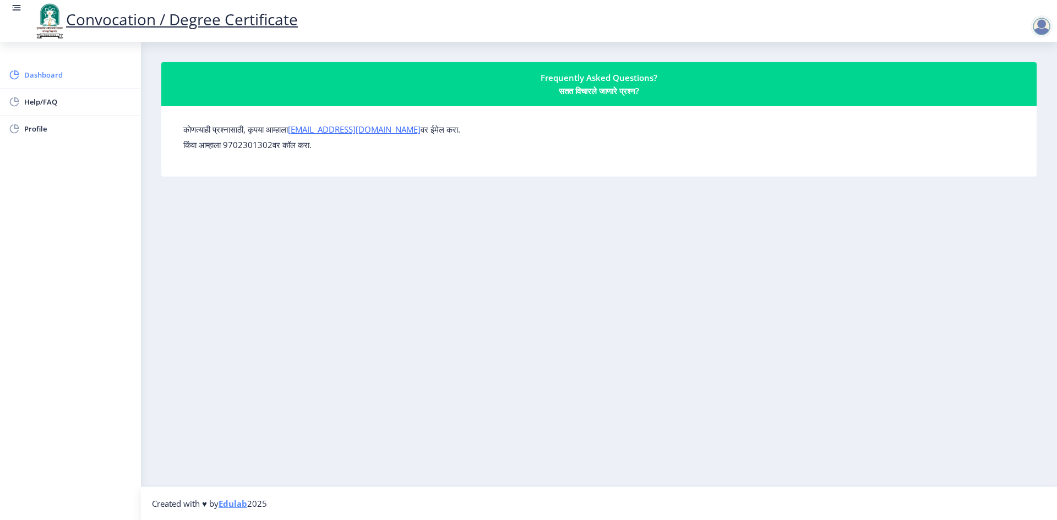
click at [43, 76] on span "Dashboard" at bounding box center [78, 74] width 108 height 13
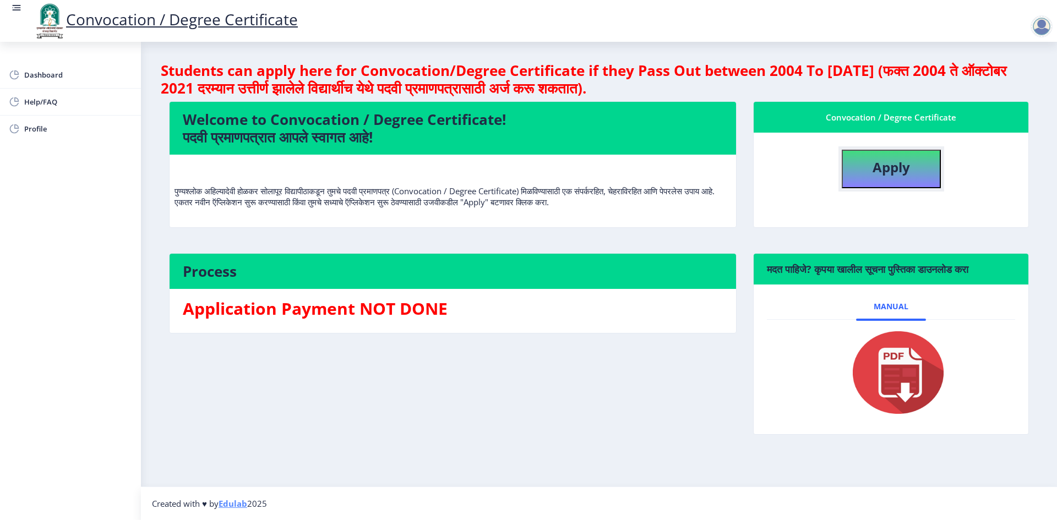
click at [903, 163] on b "Apply" at bounding box center [890, 167] width 37 height 18
select select
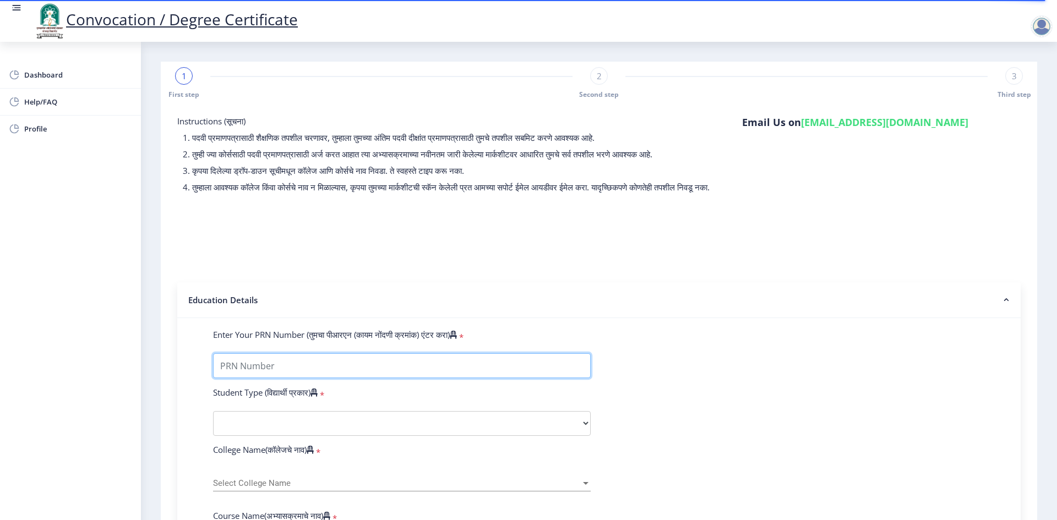
click at [352, 378] on input "Enter Your PRN Number (तुमचा पीआरएन (कायम नोंदणी क्रमांक) एंटर करा)" at bounding box center [402, 365] width 378 height 25
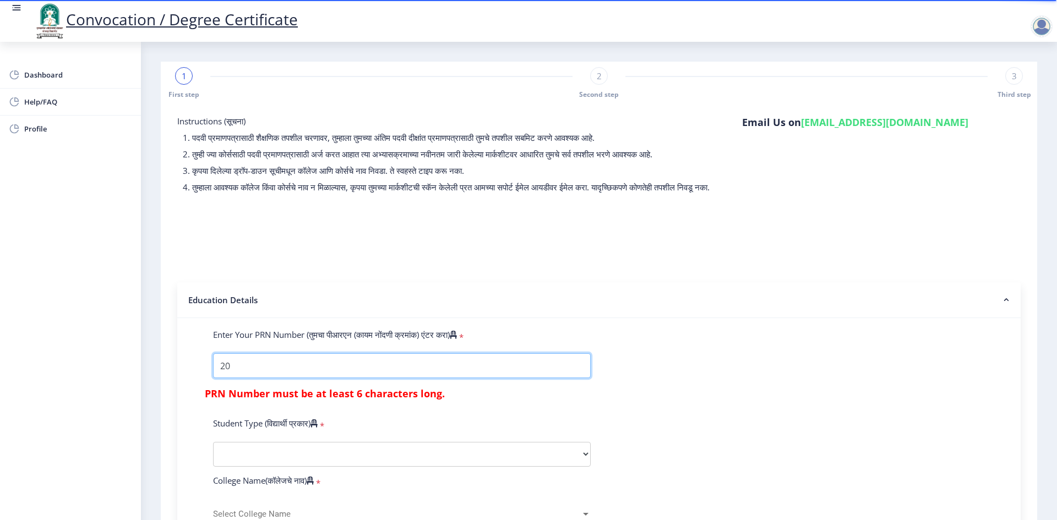
type input "2"
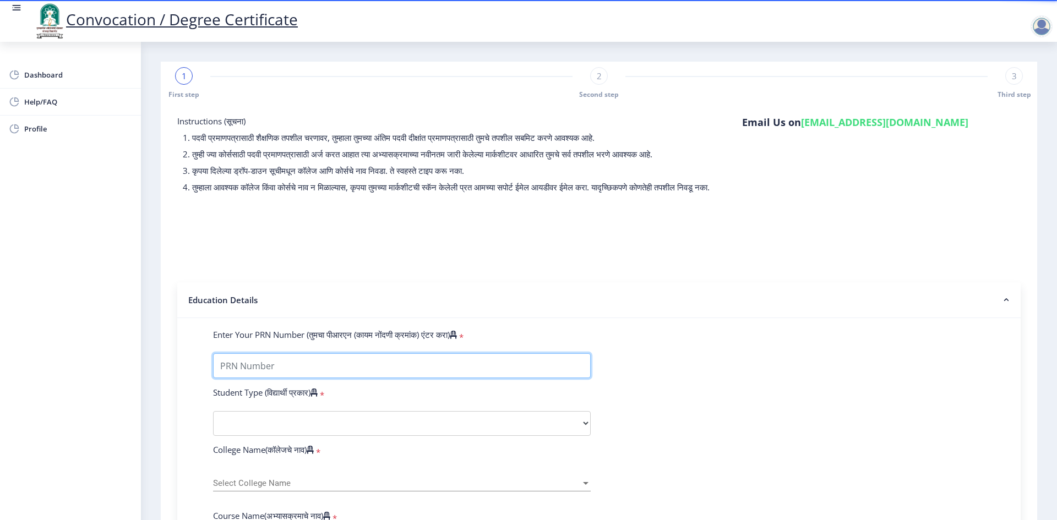
type input "p"
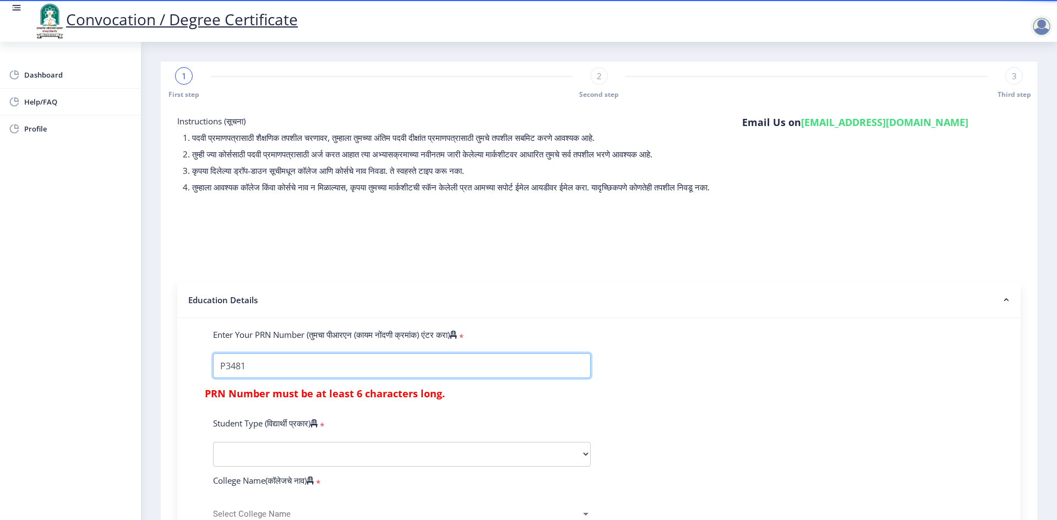
click at [225, 377] on input "Enter Your PRN Number (तुमचा पीआरएन (कायम नोंदणी क्रमांक) एंटर करा)" at bounding box center [402, 365] width 378 height 25
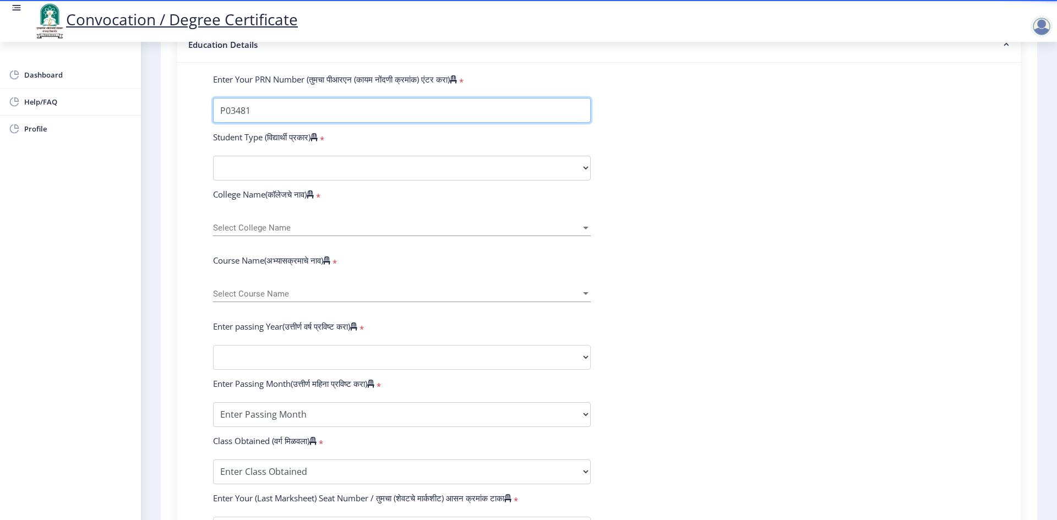
scroll to position [275, 0]
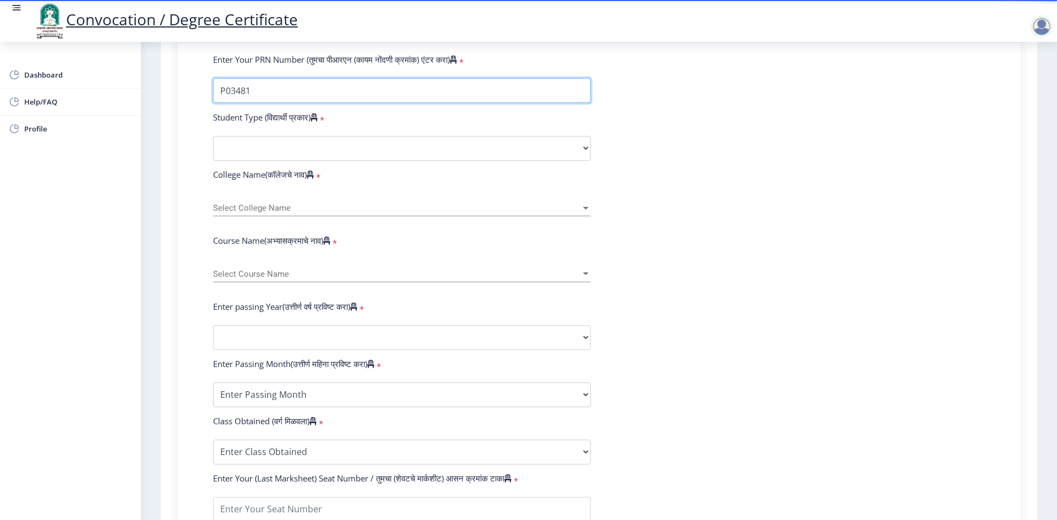
type input "P03481"
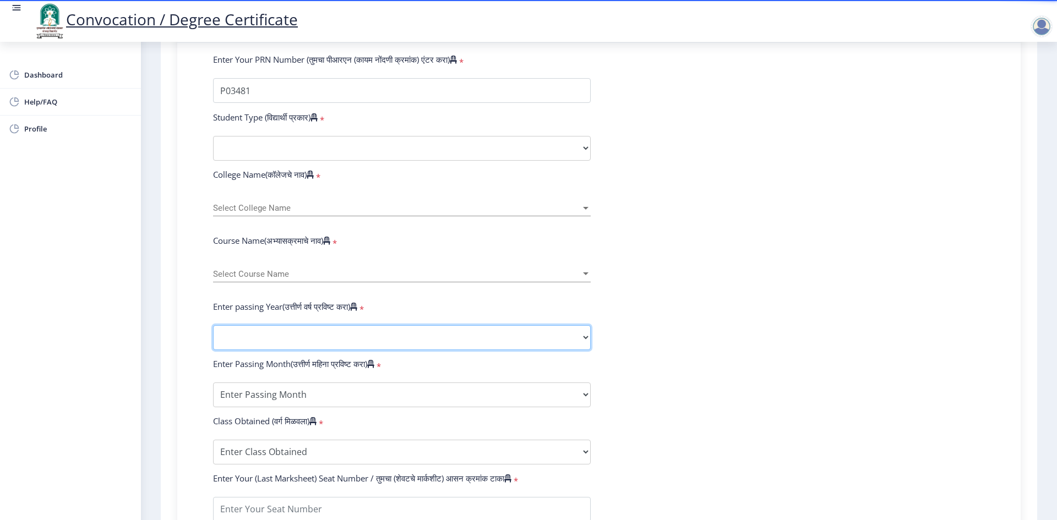
click at [582, 348] on select "2025 2024 2023 2022 2021 2020 2019 2018 2017 2016 2015 2014 2013 2012 2011 2010…" at bounding box center [402, 337] width 378 height 25
select select "2025"
click at [213, 336] on select "2025 2024 2023 2022 2021 2020 2019 2018 2017 2016 2015 2014 2013 2012 2011 2010…" at bounding box center [402, 337] width 378 height 25
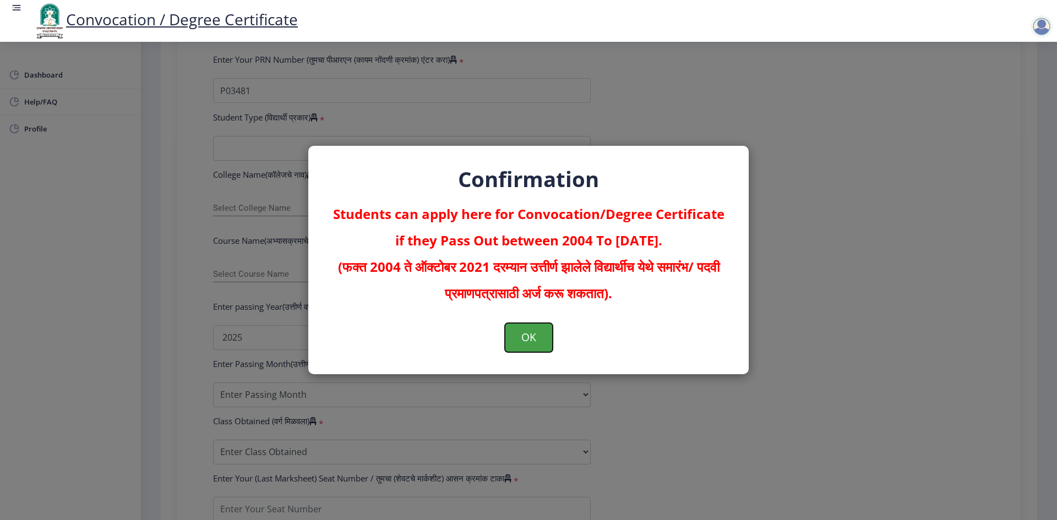
click at [536, 335] on button "OK" at bounding box center [529, 337] width 48 height 29
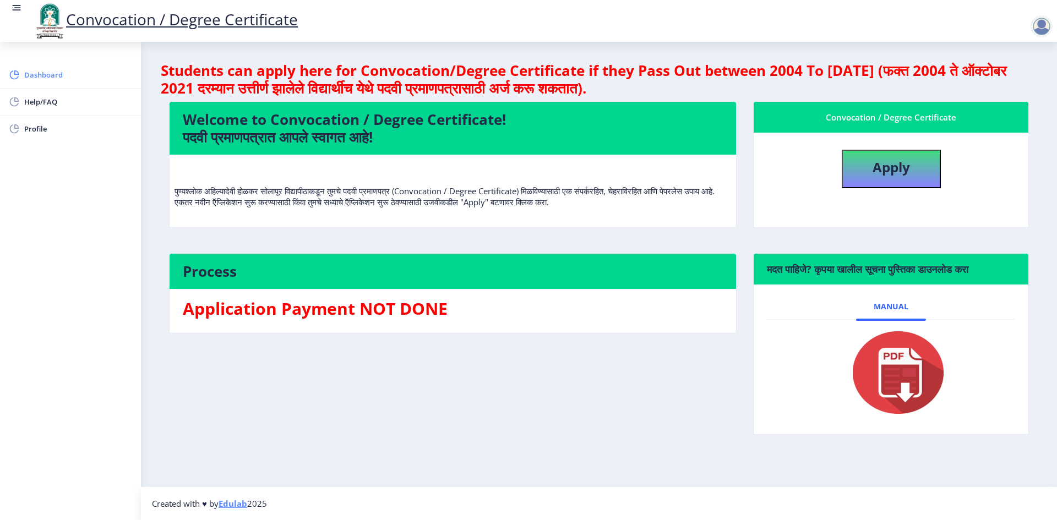
click at [40, 71] on span "Dashboard" at bounding box center [78, 74] width 108 height 13
click at [42, 73] on span "Dashboard" at bounding box center [78, 74] width 108 height 13
click at [50, 71] on span "Dashboard" at bounding box center [78, 74] width 108 height 13
click at [876, 155] on button "Apply" at bounding box center [890, 169] width 99 height 39
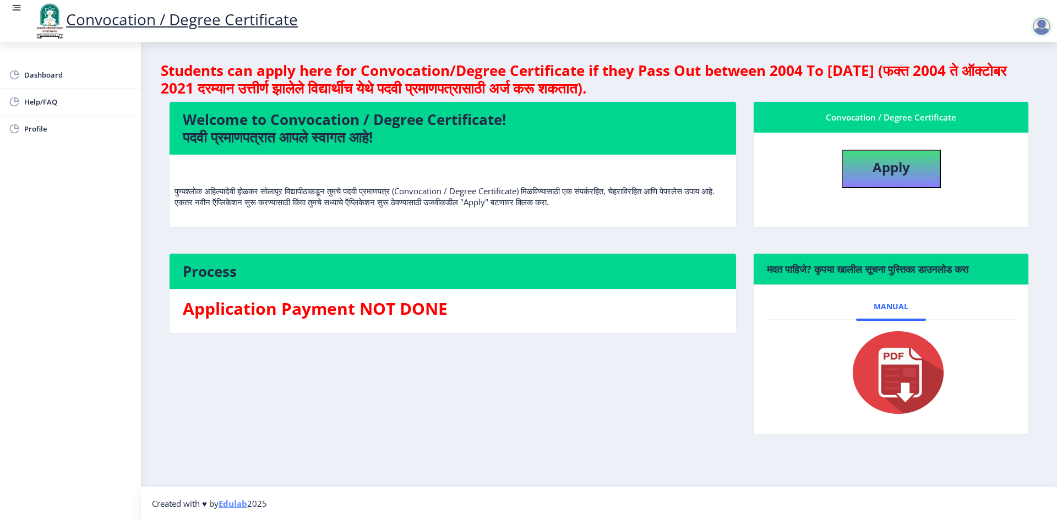
select select
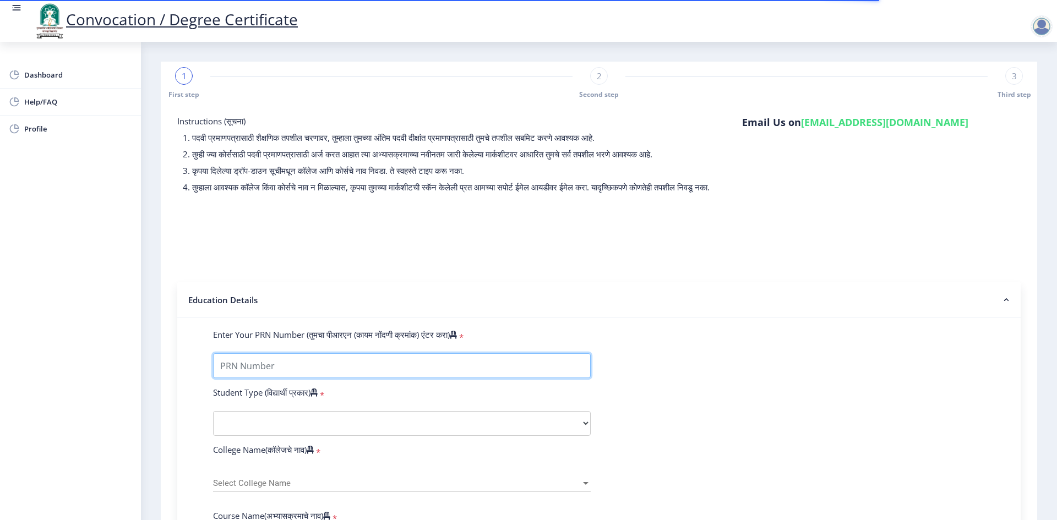
click at [239, 378] on input "Enter Your PRN Number (तुमचा पीआरएन (कायम नोंदणी क्रमांक) एंटर करा)" at bounding box center [402, 365] width 378 height 25
type input "P03481"
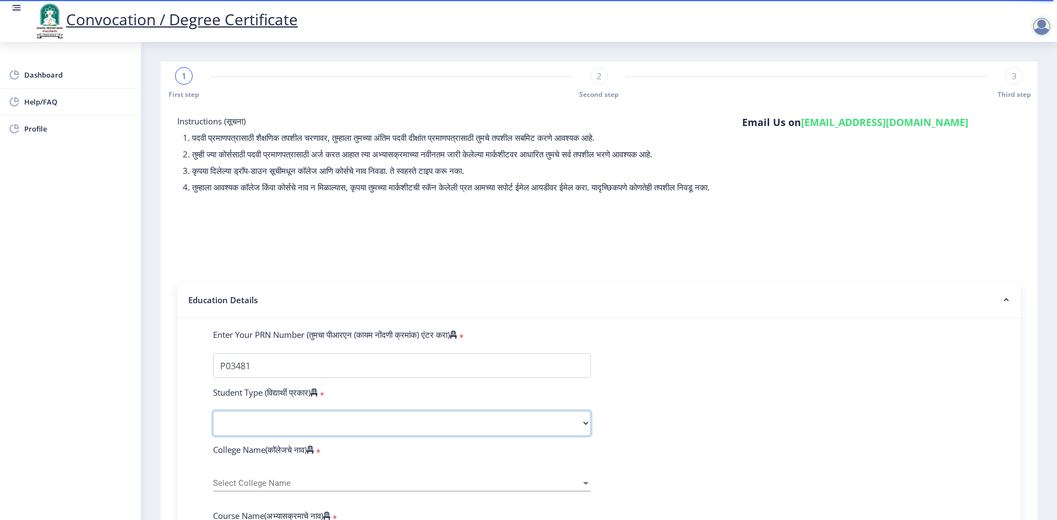
click at [223, 436] on select "Select Student Type Regular External" at bounding box center [402, 423] width 378 height 25
select select "Regular"
click at [213, 422] on select "Select Student Type Regular External" at bounding box center [402, 423] width 378 height 25
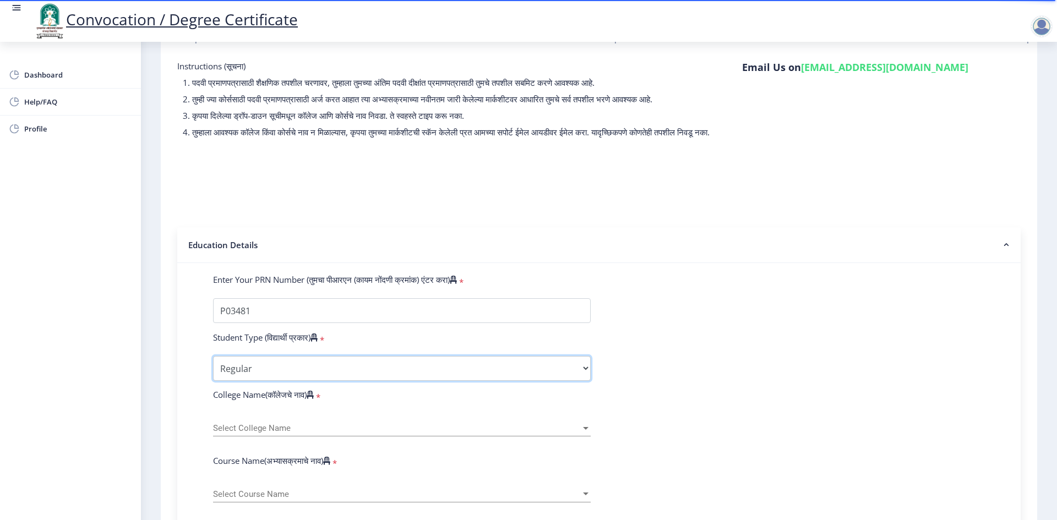
scroll to position [110, 0]
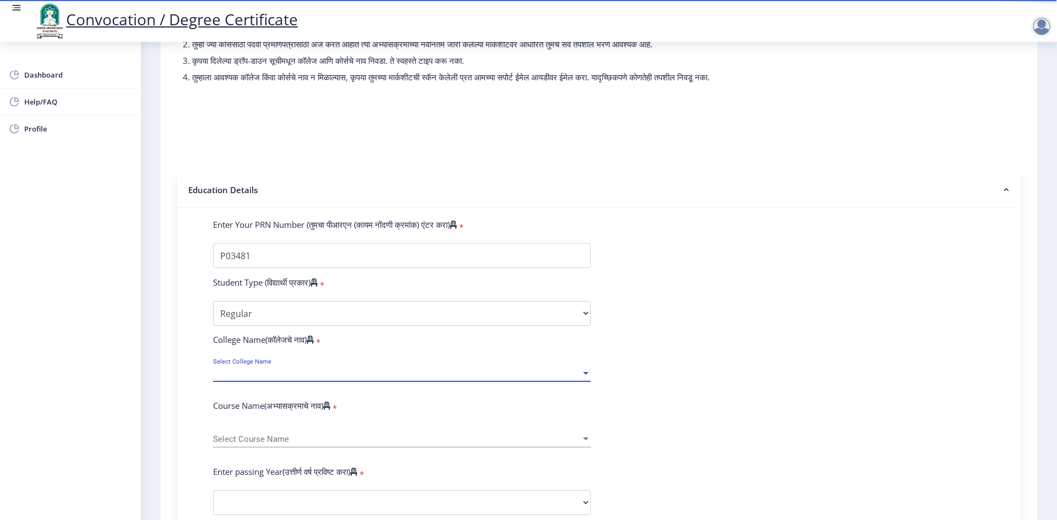
click at [586, 375] on div at bounding box center [586, 373] width 6 height 3
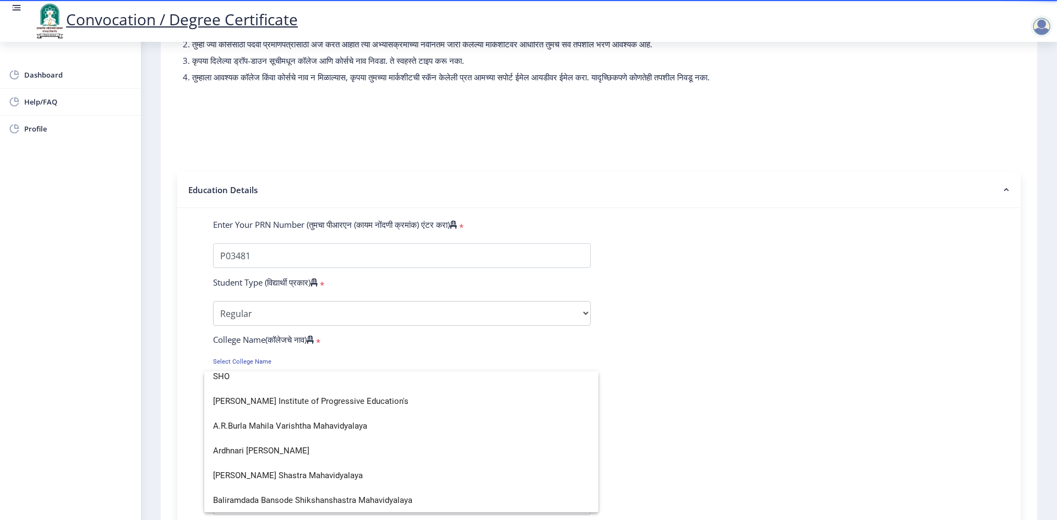
scroll to position [0, 0]
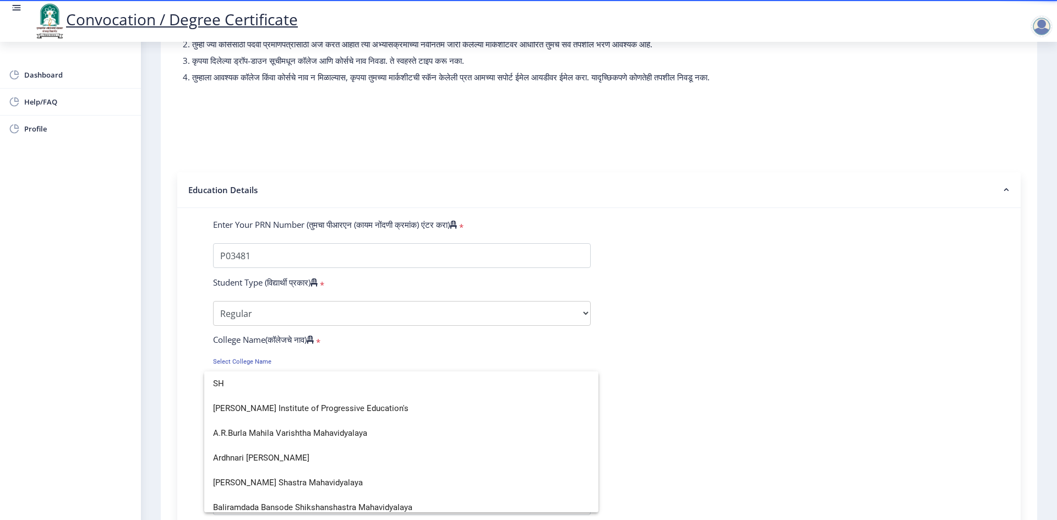
type input "S"
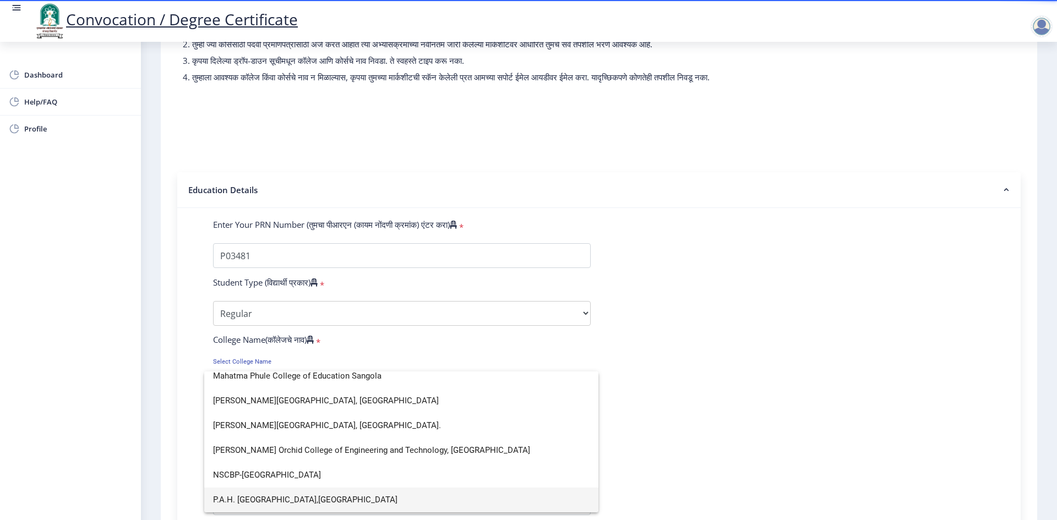
type input "P"
click at [298, 497] on span "P.A.H. [GEOGRAPHIC_DATA],[GEOGRAPHIC_DATA]" at bounding box center [401, 500] width 376 height 25
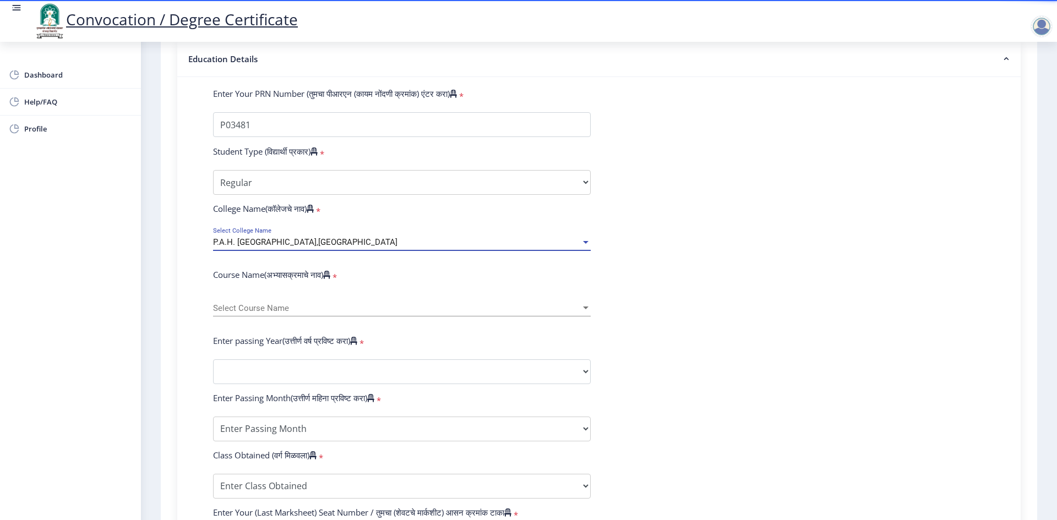
scroll to position [275, 0]
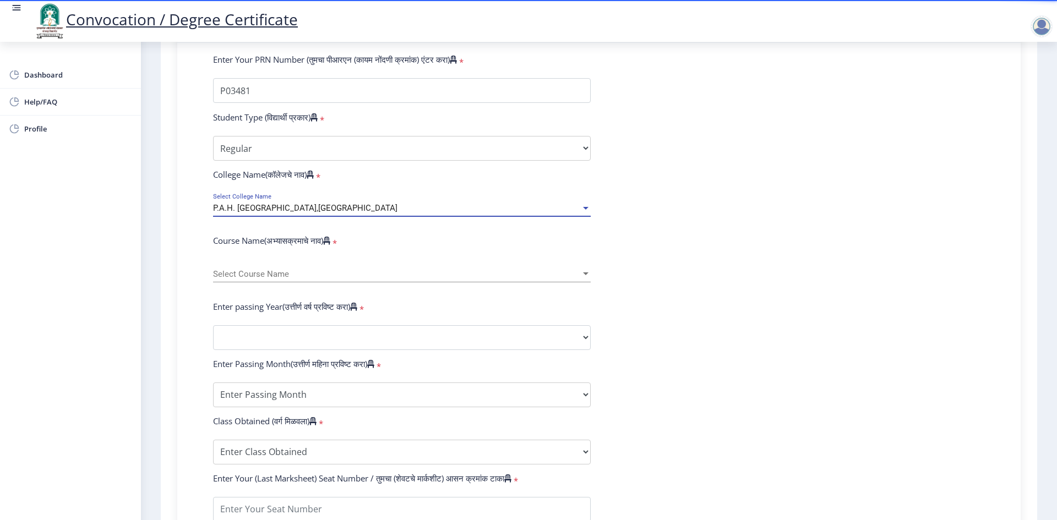
click at [274, 279] on span "Select Course Name" at bounding box center [397, 274] width 368 height 9
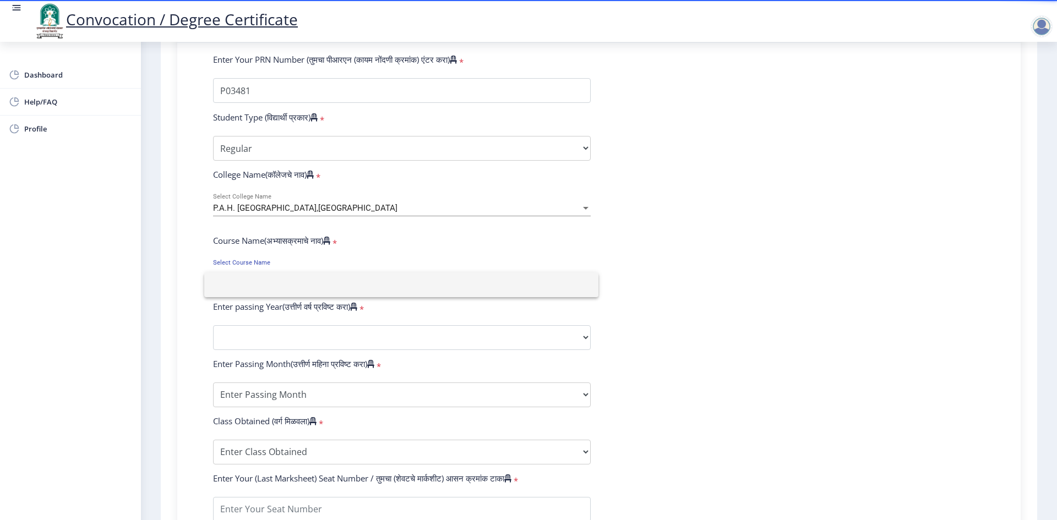
click at [274, 287] on input at bounding box center [401, 284] width 376 height 25
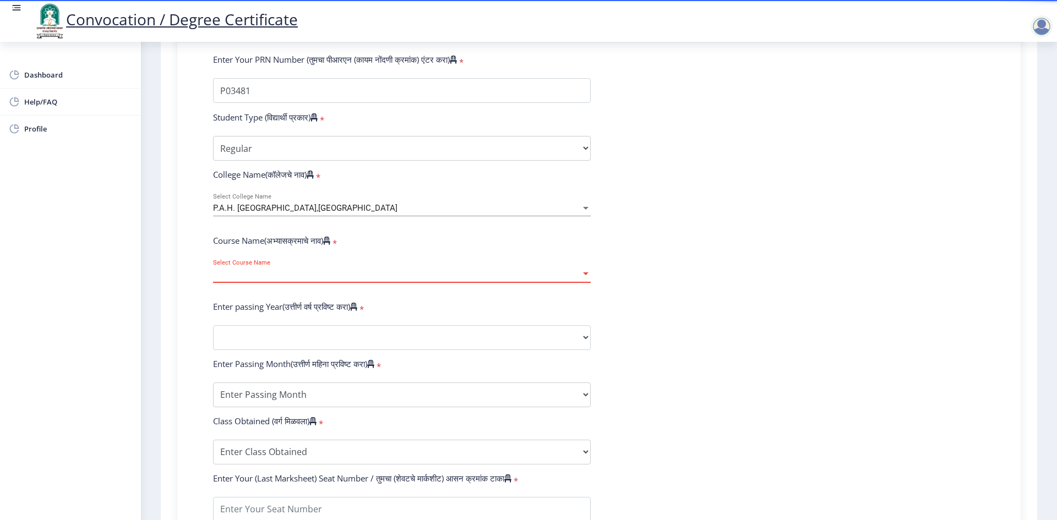
click at [274, 279] on span "Select Course Name" at bounding box center [397, 274] width 368 height 9
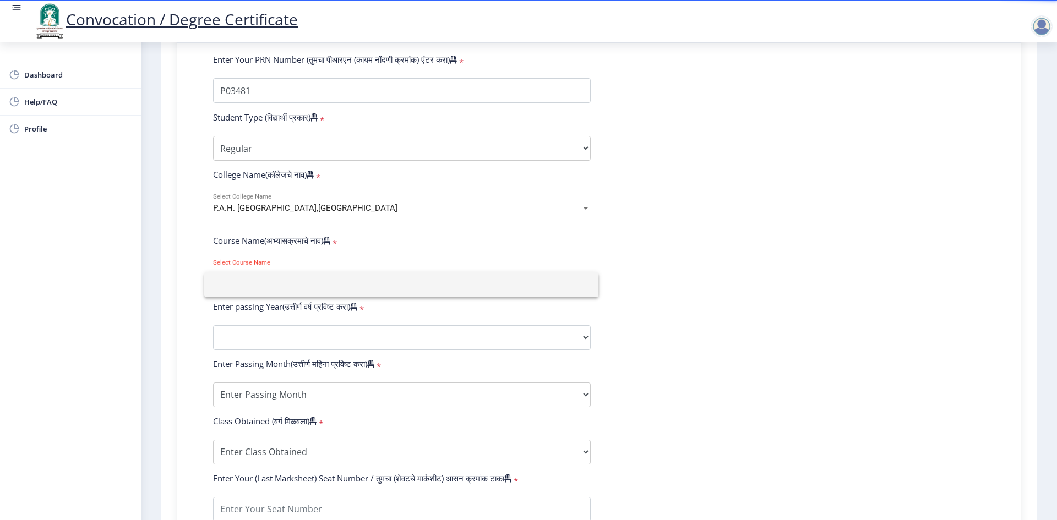
click at [265, 347] on div at bounding box center [528, 260] width 1057 height 520
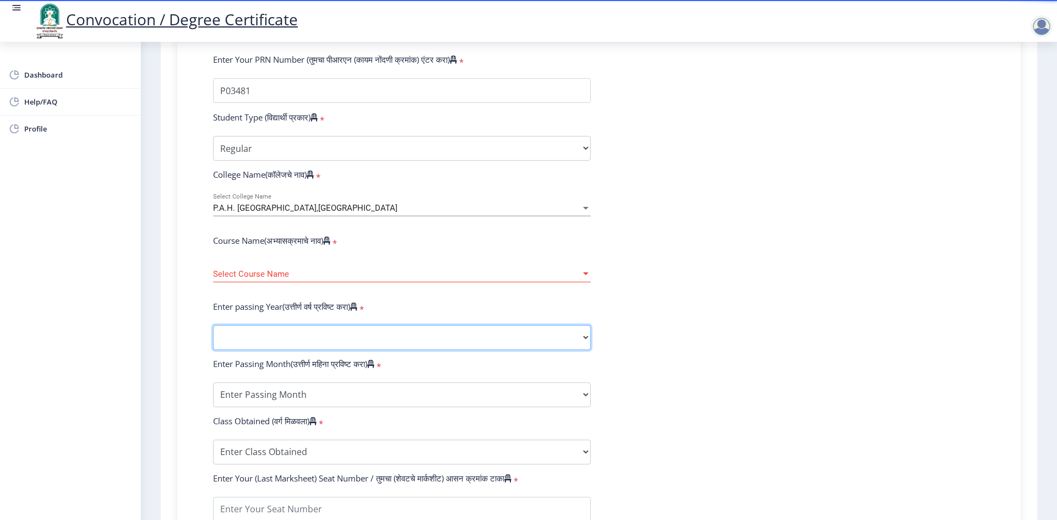
click at [265, 347] on select "2025 2024 2023 2022 2021 2020 2019 2018 2017 2016 2015 2014 2013 2012 2011 2010…" at bounding box center [402, 337] width 378 height 25
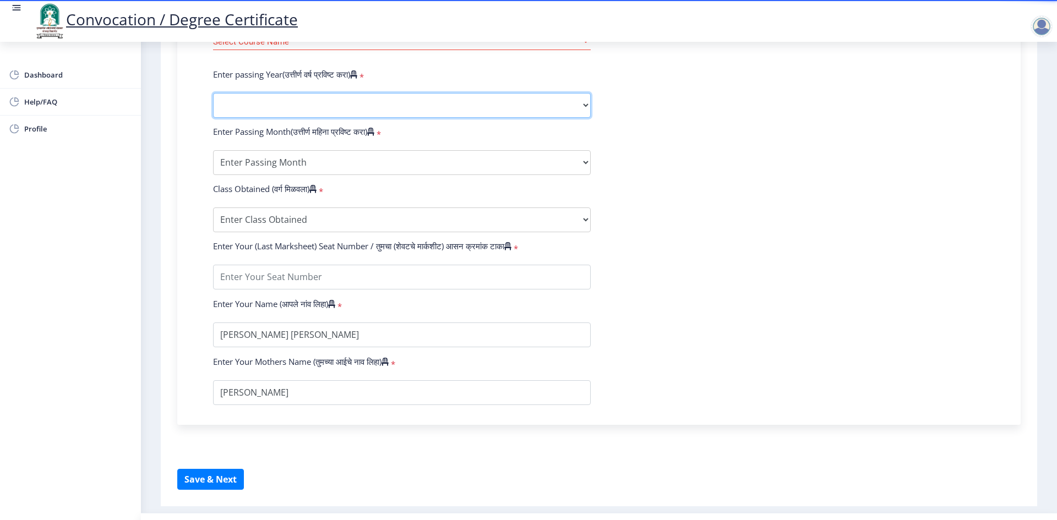
scroll to position [544, 0]
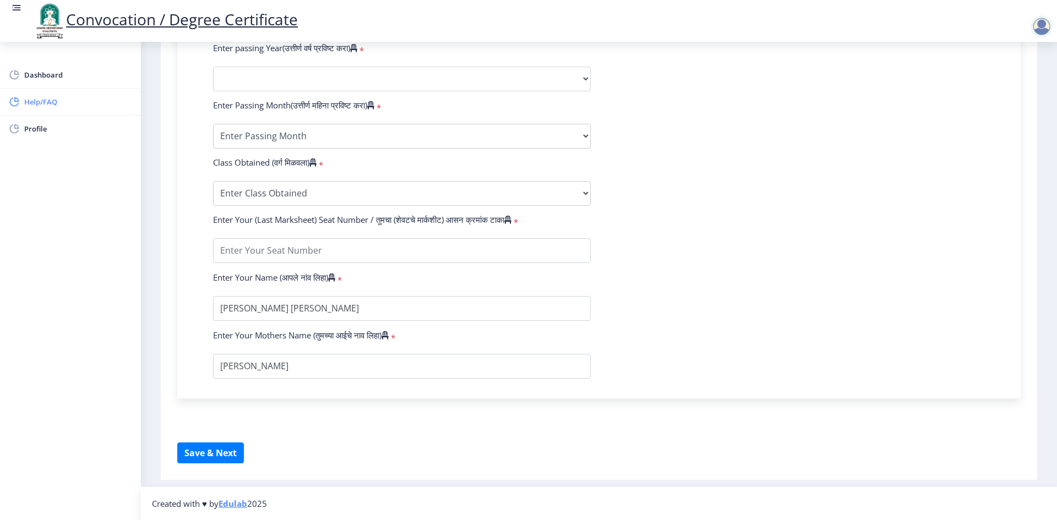
click at [45, 103] on span "Help/FAQ" at bounding box center [78, 101] width 108 height 13
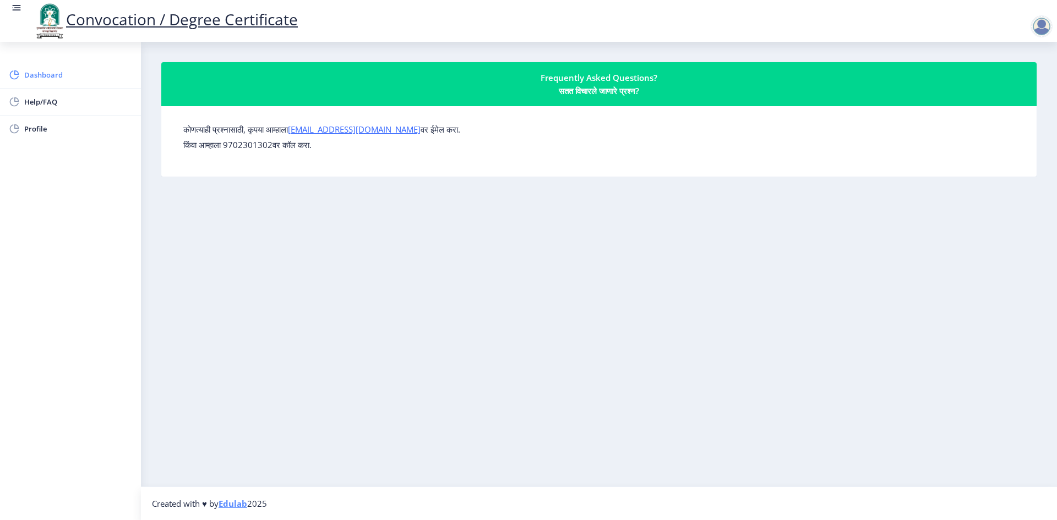
click at [51, 76] on span "Dashboard" at bounding box center [78, 74] width 108 height 13
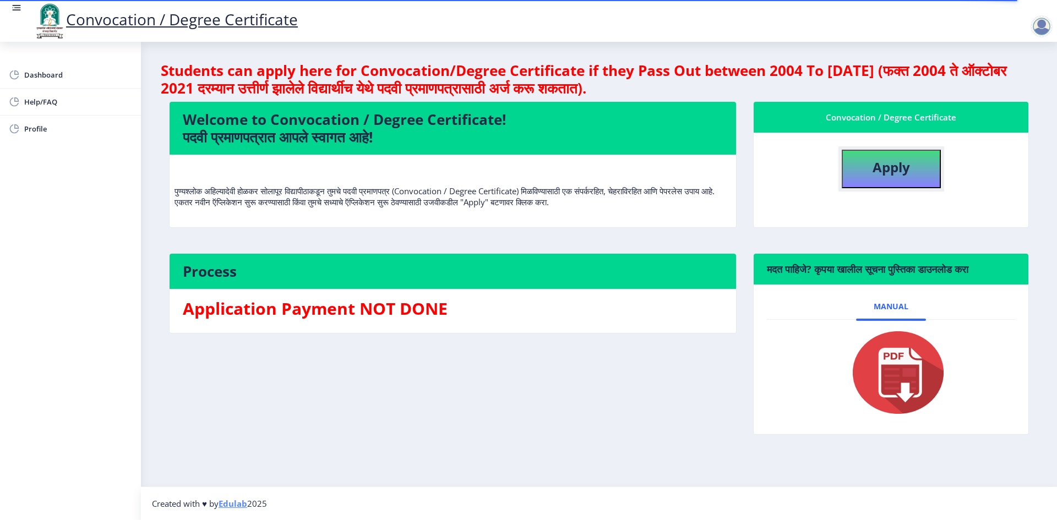
click at [888, 168] on b "Apply" at bounding box center [890, 167] width 37 height 18
select select
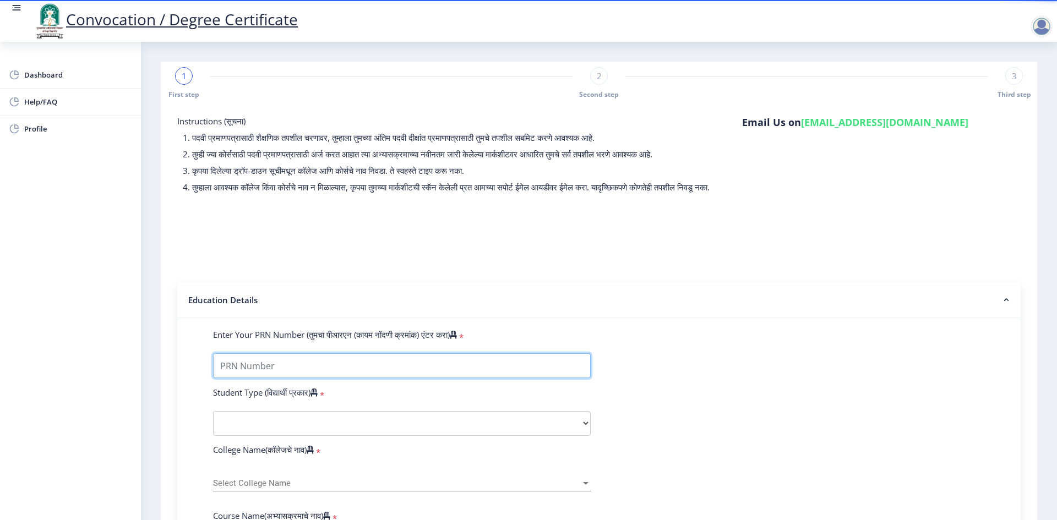
click at [232, 378] on input "Enter Your PRN Number (तुमचा पीआरएन (कायम नोंदणी क्रमांक) एंटर करा)" at bounding box center [402, 365] width 378 height 25
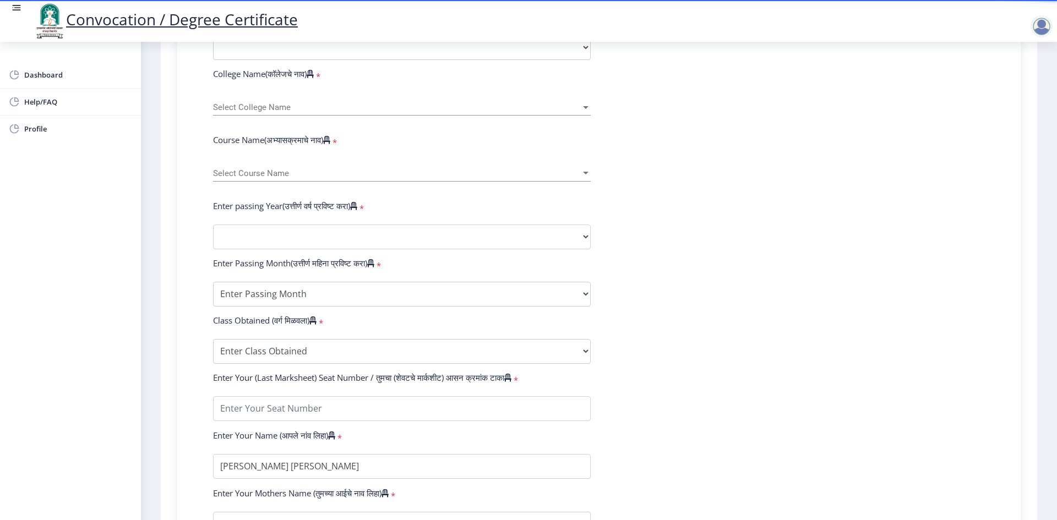
scroll to position [385, 0]
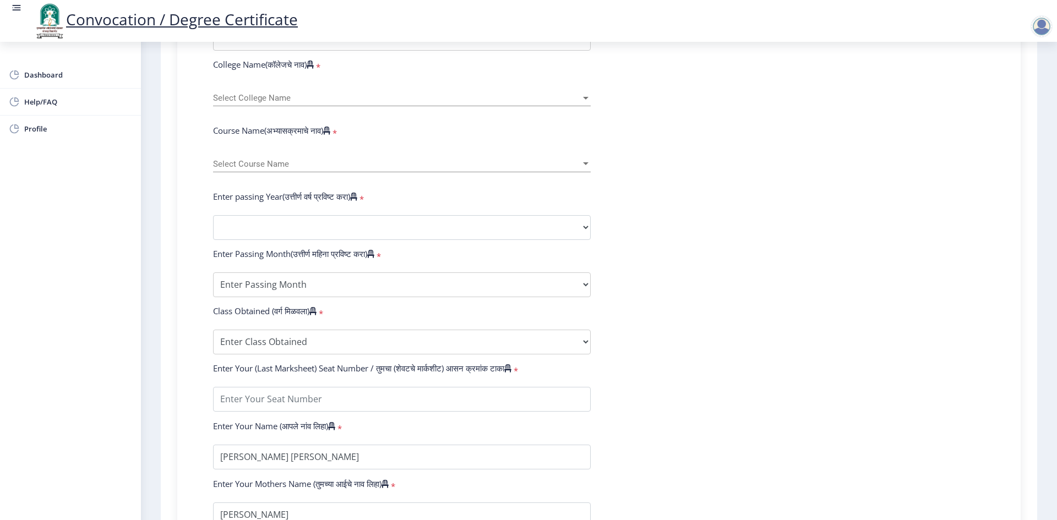
click at [583, 165] on div at bounding box center [586, 163] width 6 height 3
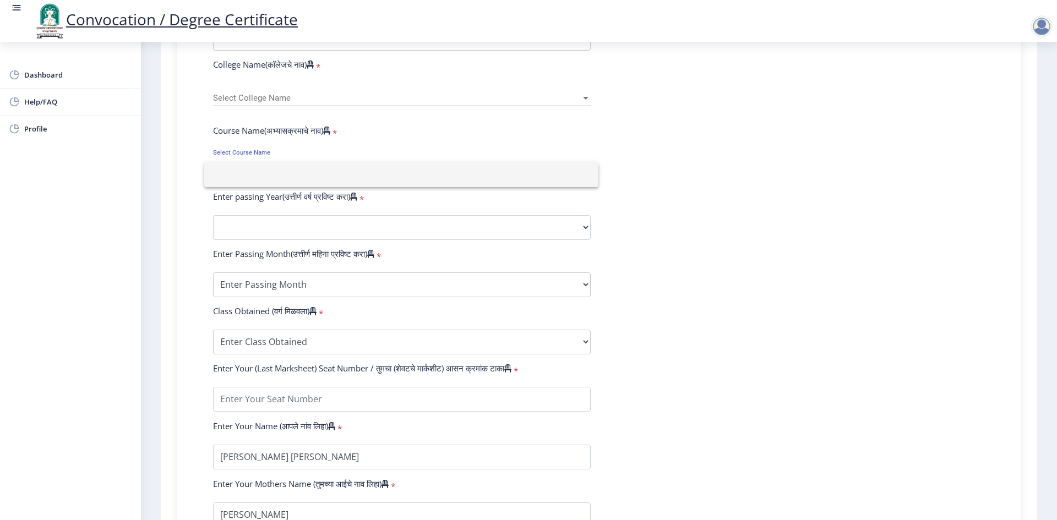
click at [271, 175] on input at bounding box center [401, 174] width 376 height 25
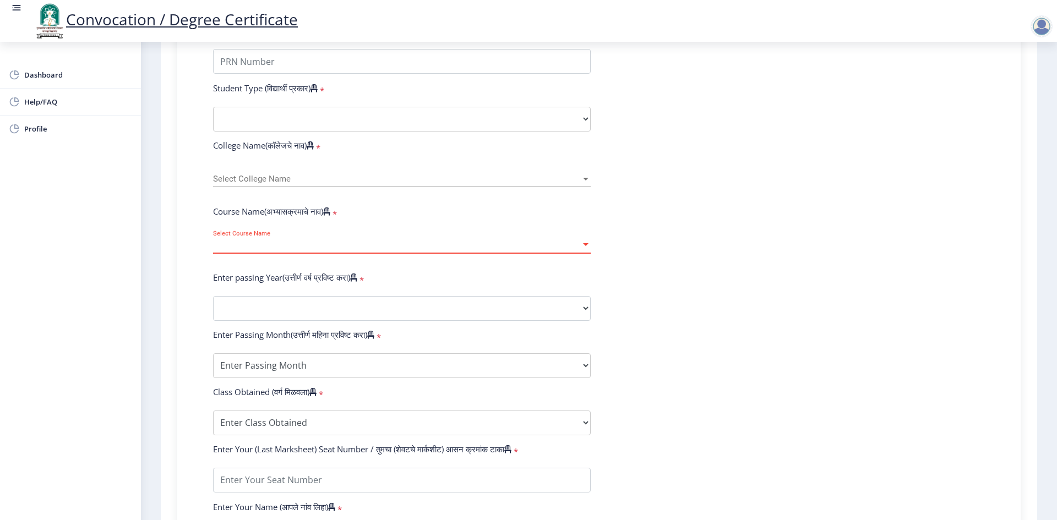
scroll to position [275, 0]
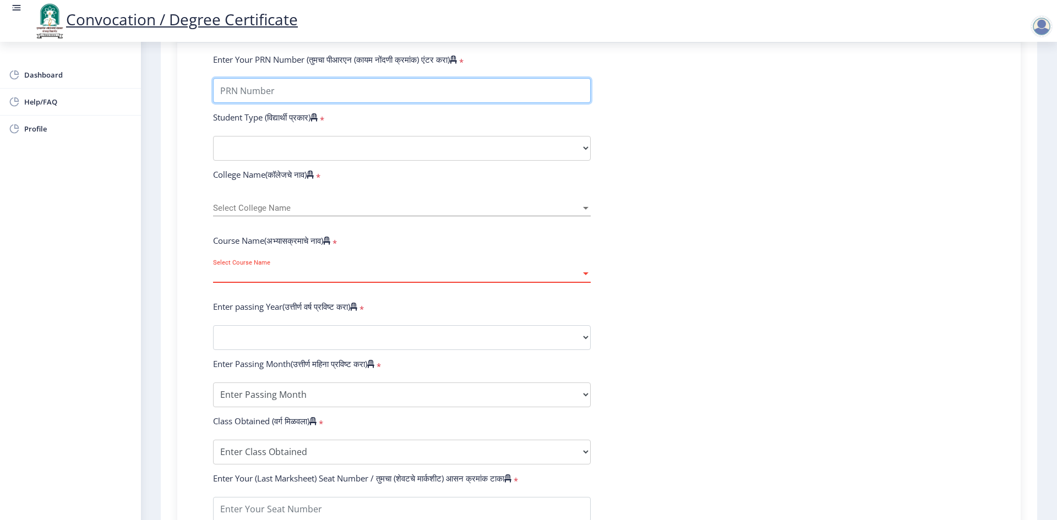
click at [354, 103] on input "Enter Your PRN Number (तुमचा पीआरएन (कायम नोंदणी क्रमांक) एंटर करा)" at bounding box center [402, 90] width 378 height 25
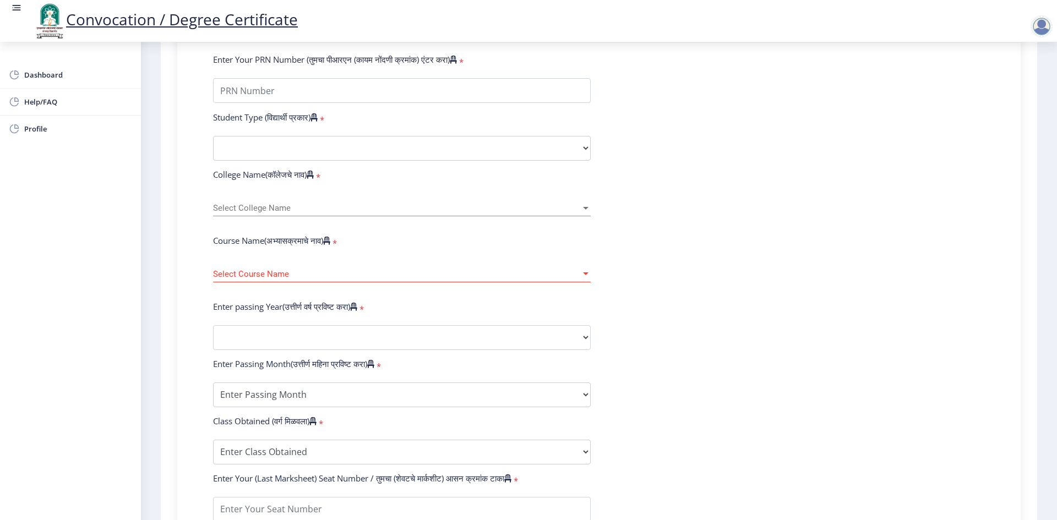
click at [1040, 26] on div at bounding box center [1041, 26] width 22 height 22
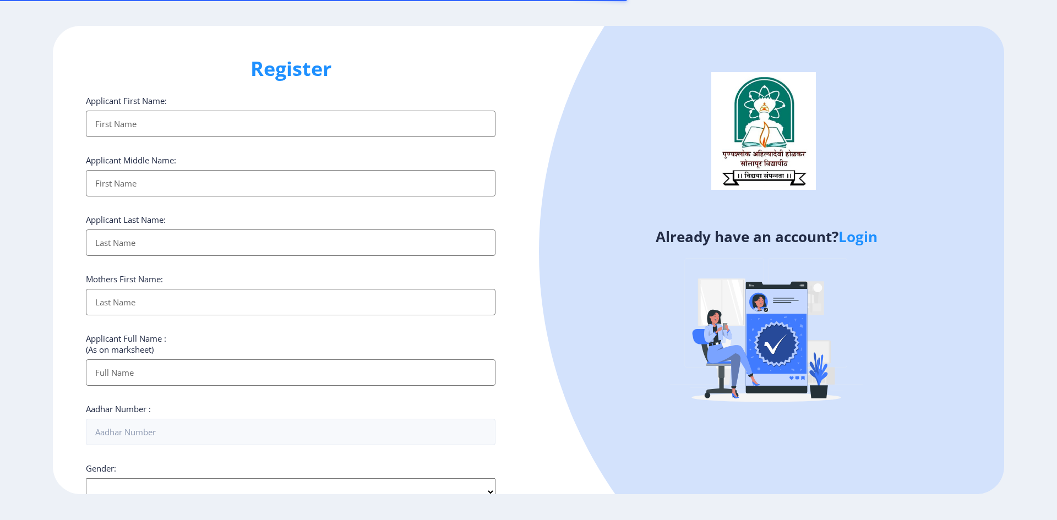
select select
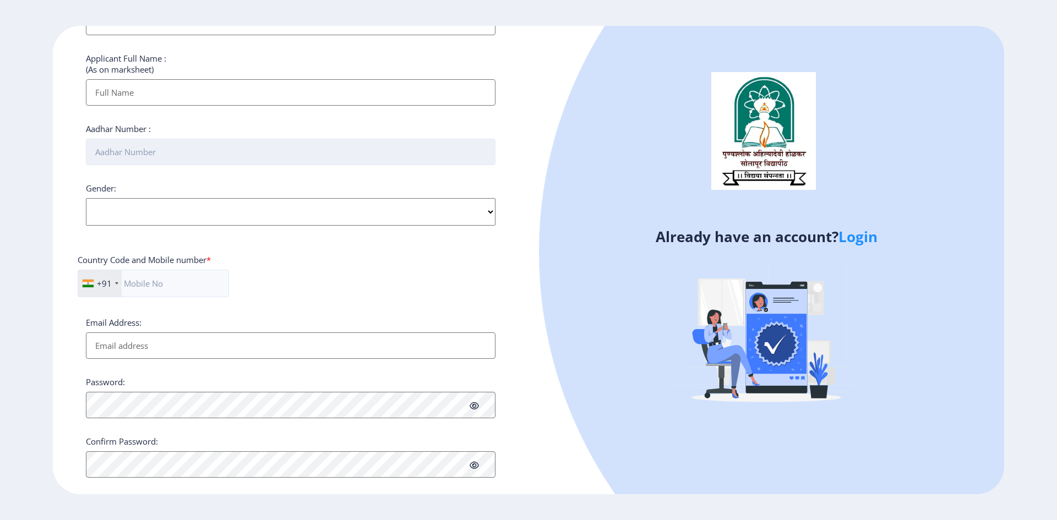
scroll to position [298, 0]
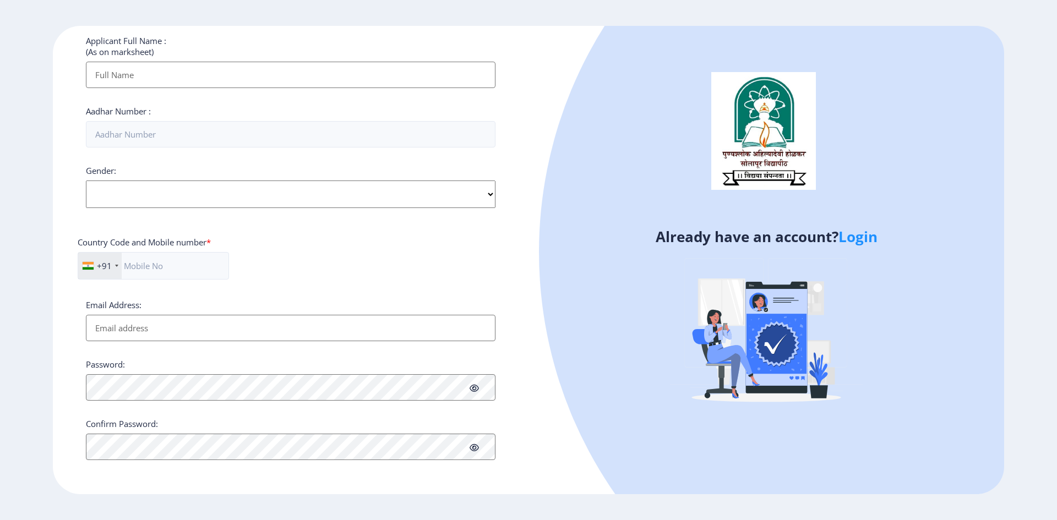
click at [866, 233] on link "Login" at bounding box center [857, 237] width 39 height 20
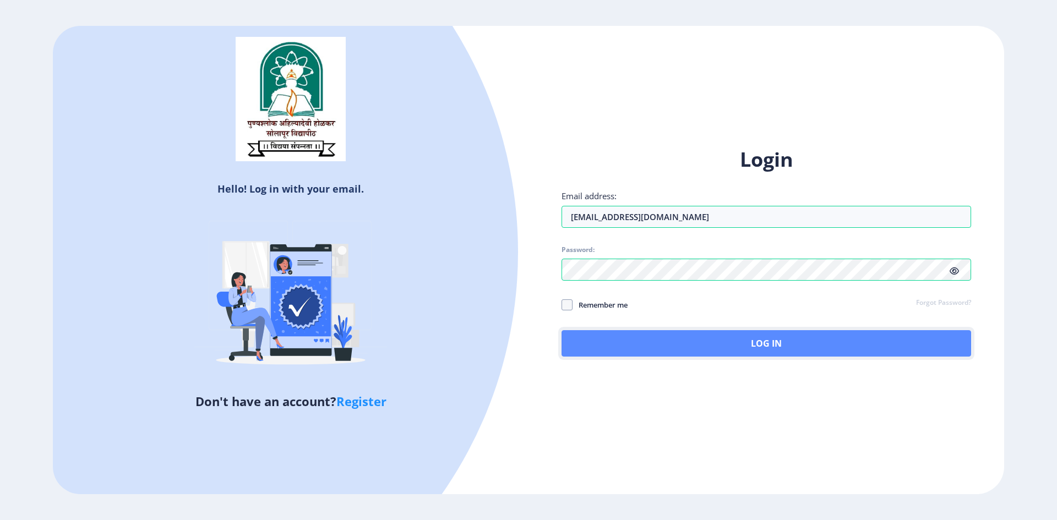
click at [734, 341] on button "Log In" at bounding box center [765, 343] width 409 height 26
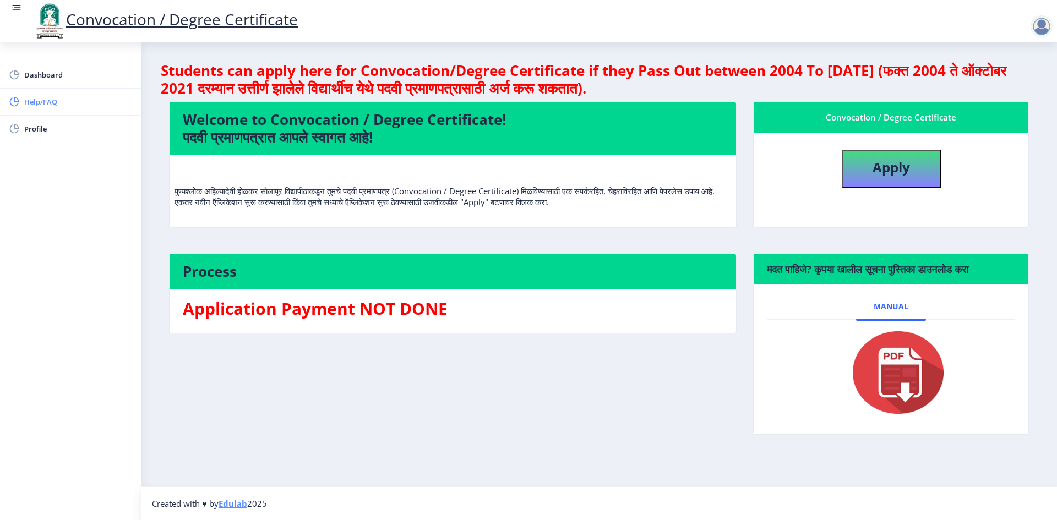
click at [46, 102] on span "Help/FAQ" at bounding box center [78, 101] width 108 height 13
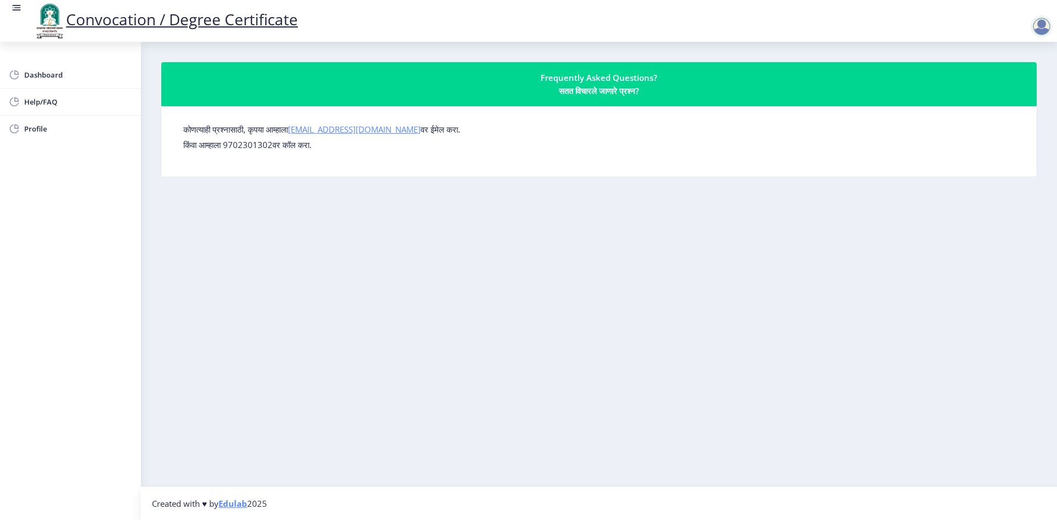
click at [349, 130] on link "[EMAIL_ADDRESS][DOMAIN_NAME]" at bounding box center [354, 129] width 133 height 11
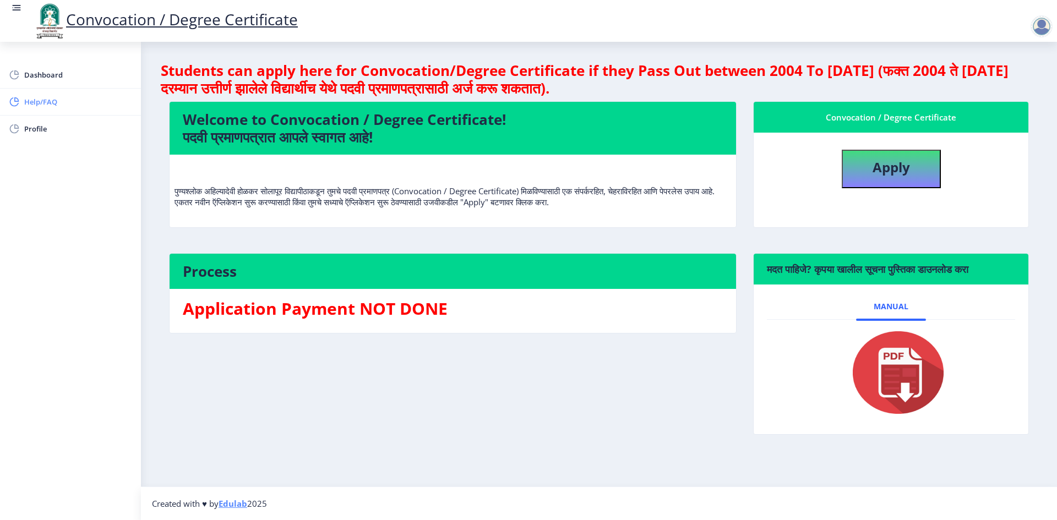
click at [39, 97] on span "Help/FAQ" at bounding box center [78, 101] width 108 height 13
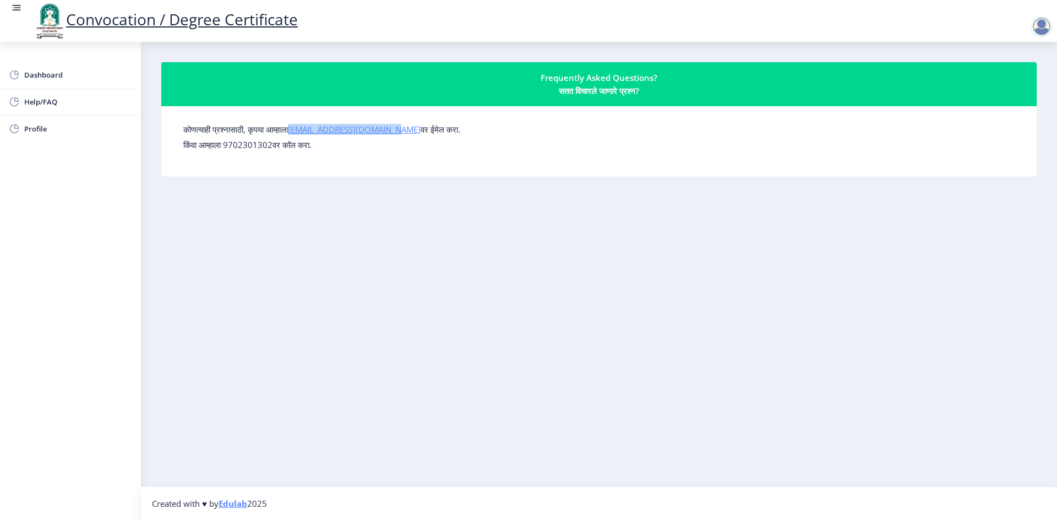
drag, startPoint x: 299, startPoint y: 128, endPoint x: 396, endPoint y: 129, distance: 96.9
click at [396, 129] on label "कोणत्याही प्रश्नासाठी, कृपया आम्हाला [EMAIL_ADDRESS][DOMAIN_NAME] वर ईमेल करा." at bounding box center [321, 129] width 277 height 11
copy label "[EMAIL_ADDRESS][DOMAIN_NAME]"
click at [297, 219] on nb-layout-column "Frequently Asked Questions? सतत विचारले जाणारे प्रश्न? कोणत्याही प्रश्नासाठी, क…" at bounding box center [599, 264] width 916 height 445
click at [65, 73] on span "Dashboard" at bounding box center [78, 74] width 108 height 13
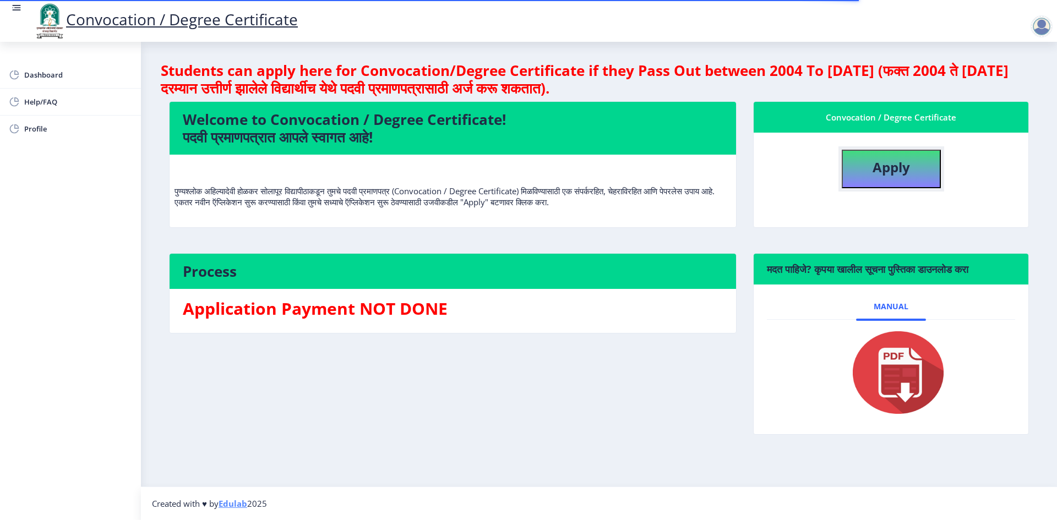
click at [893, 160] on b "Apply" at bounding box center [890, 167] width 37 height 18
select select
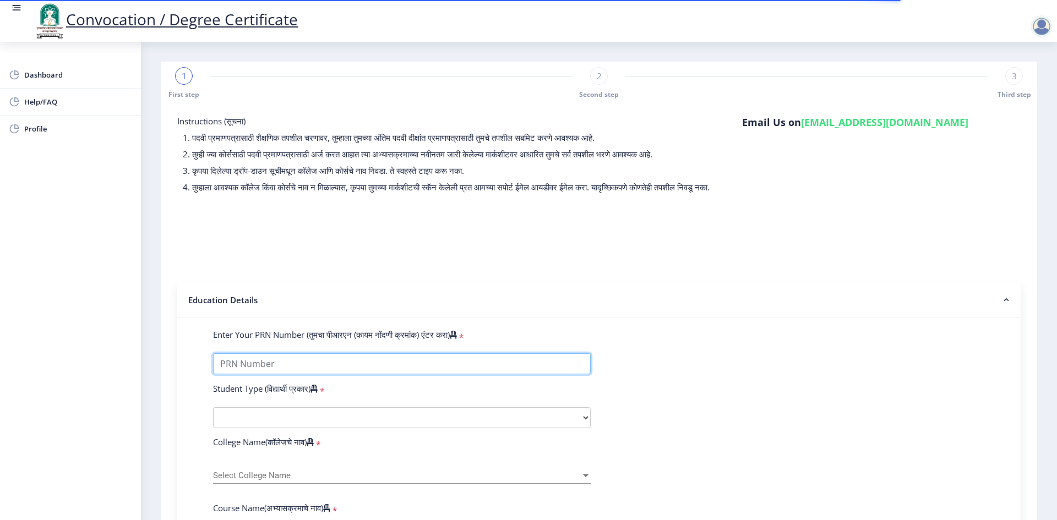
click at [364, 371] on input "Enter Your PRN Number (तुमचा पीआरएन (कायम नोंदणी क्रमांक) एंटर करा)" at bounding box center [402, 363] width 378 height 21
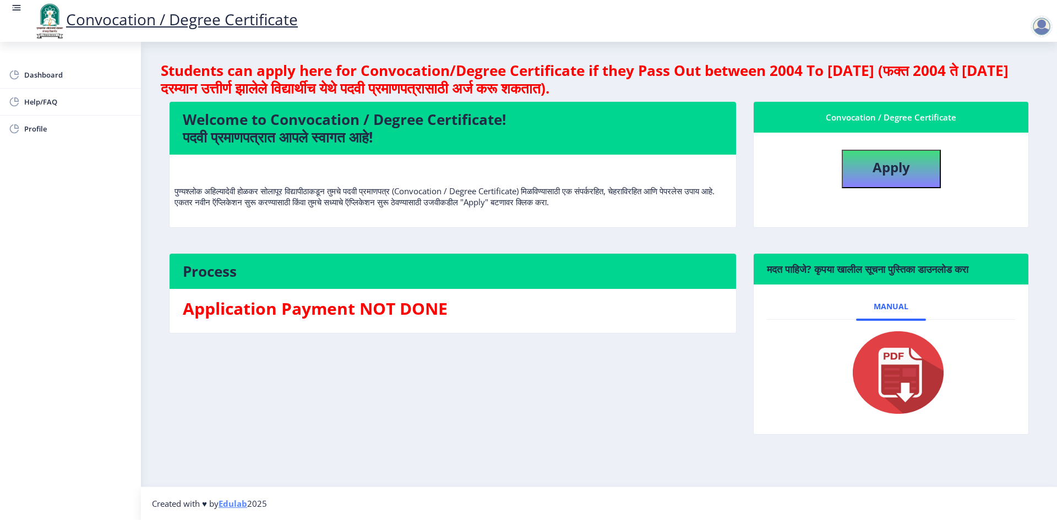
click at [1050, 21] on div at bounding box center [1041, 26] width 22 height 22
click at [1036, 85] on span "Log out" at bounding box center [1012, 85] width 70 height 13
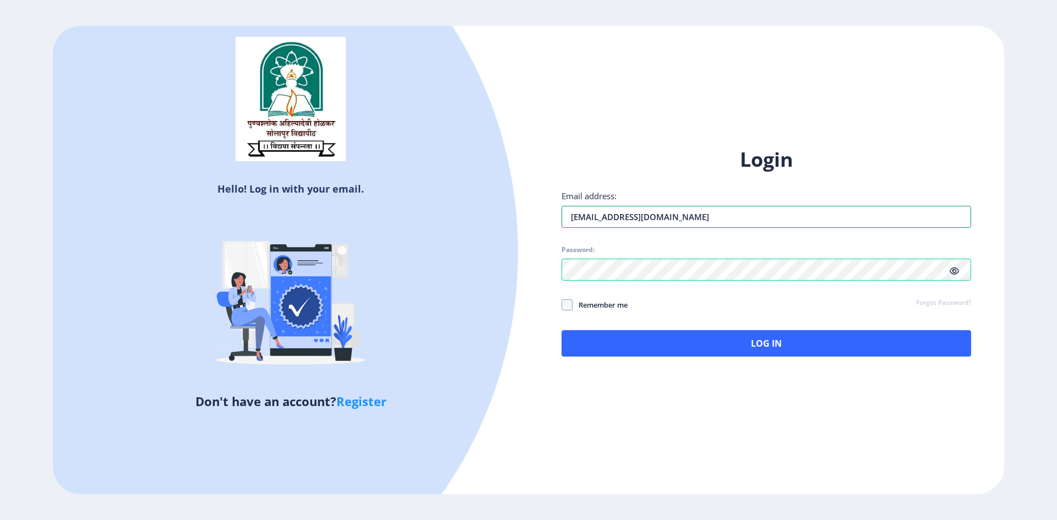
drag, startPoint x: 710, startPoint y: 220, endPoint x: 368, endPoint y: 233, distance: 343.1
click at [368, 233] on div "Hello! Log in with your email. Don't have an account? Register Login Email addr…" at bounding box center [528, 260] width 951 height 468
type input "[EMAIL_ADDRESS][DOMAIN_NAME]"
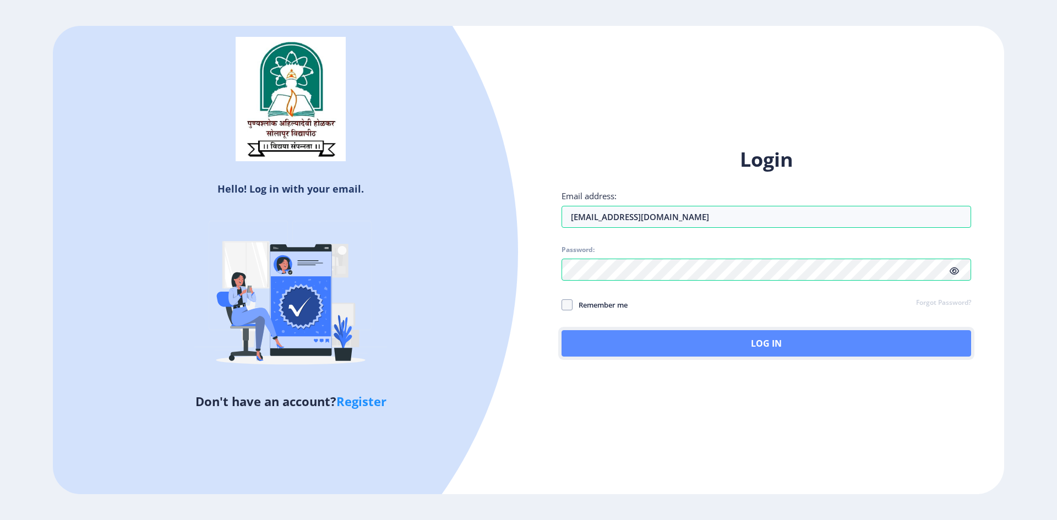
click at [762, 343] on button "Log In" at bounding box center [765, 343] width 409 height 26
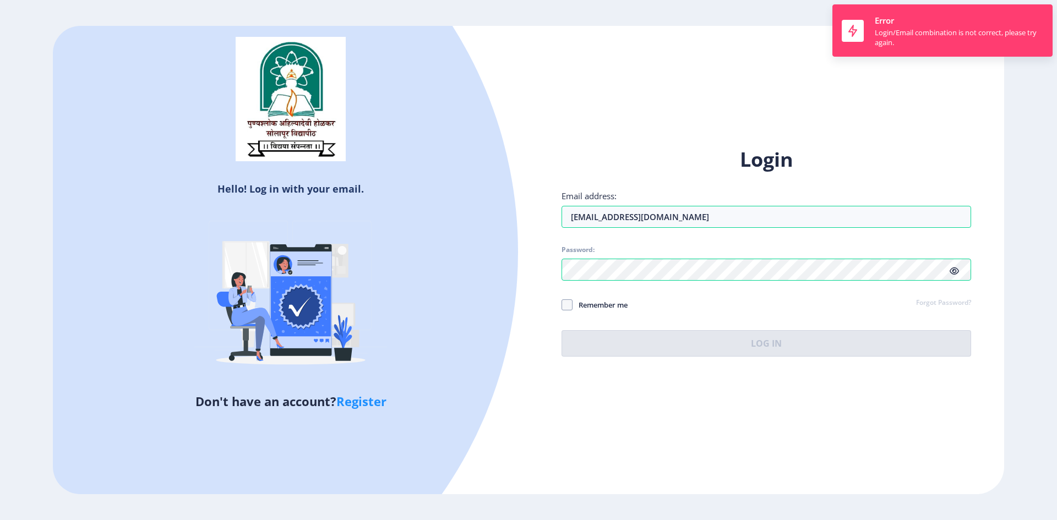
click at [954, 273] on icon at bounding box center [953, 271] width 9 height 8
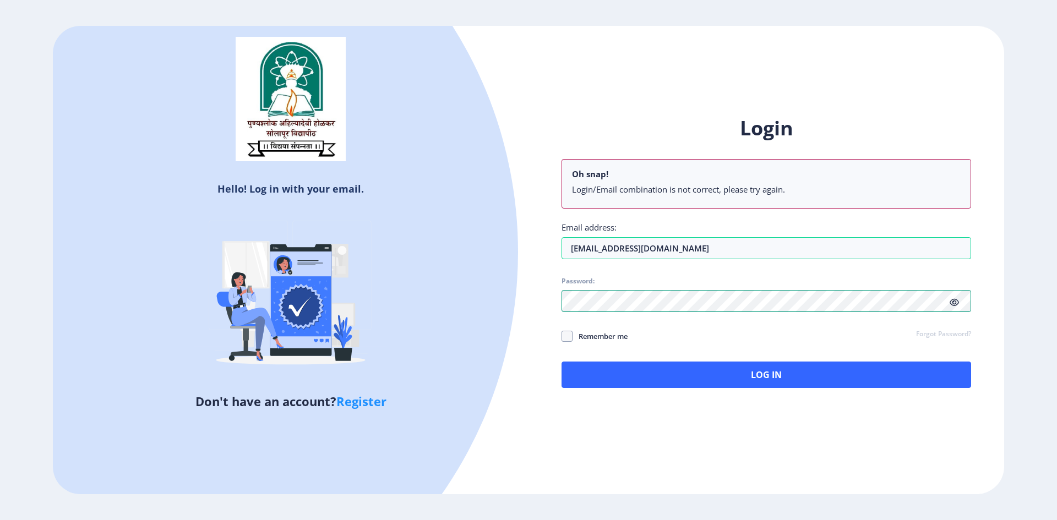
click at [176, 346] on div "Hello! Log in with your email. Don't have an account? Register Login Oh snap! L…" at bounding box center [528, 260] width 951 height 468
drag, startPoint x: 950, startPoint y: 469, endPoint x: 898, endPoint y: 416, distance: 74.7
click at [950, 469] on div "Hello! Log in with your email. Don't have an account? Register Login Oh snap! L…" at bounding box center [528, 260] width 951 height 468
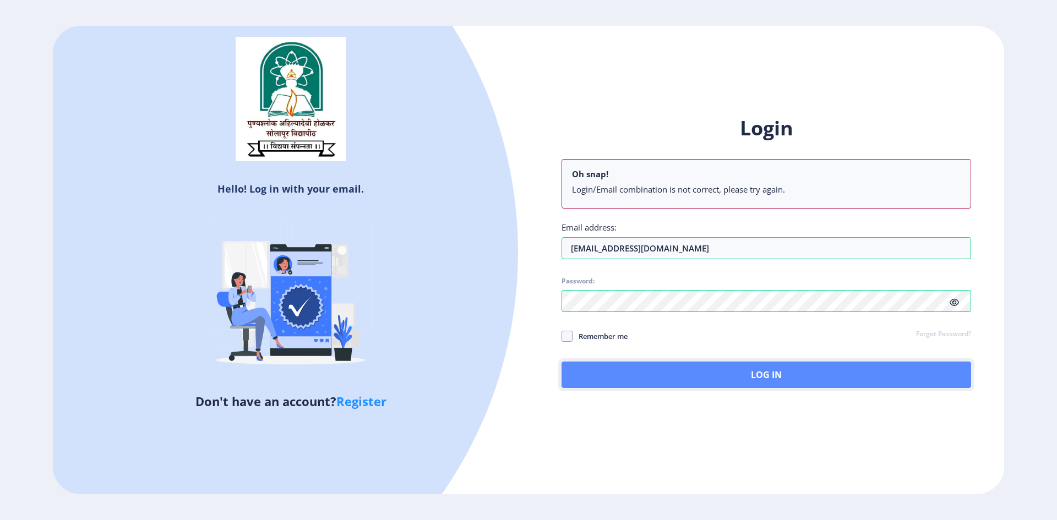
click at [761, 372] on button "Log In" at bounding box center [765, 375] width 409 height 26
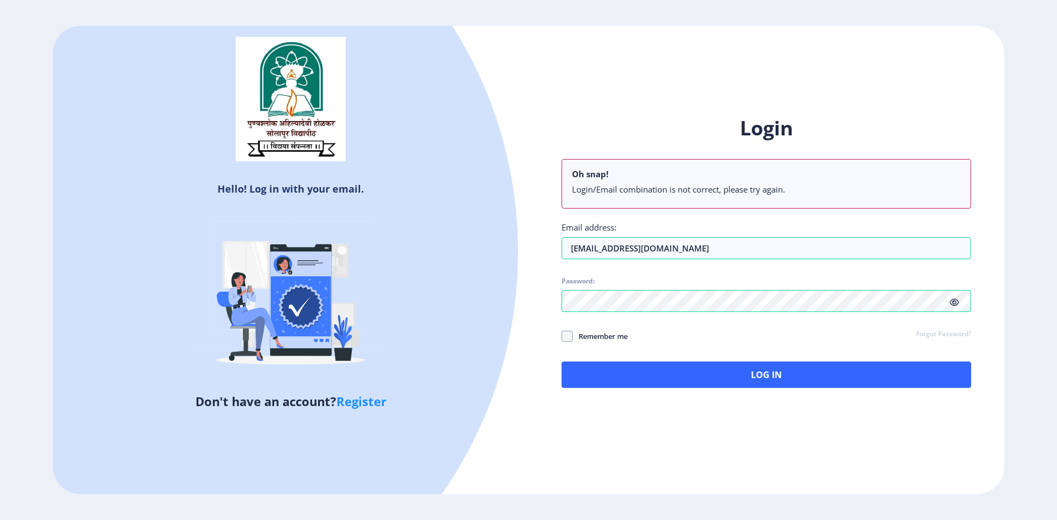
click at [942, 304] on div "Login Oh snap! Login/Email combination is not correct, please try again. Email …" at bounding box center [765, 251] width 409 height 273
click at [943, 337] on link "Forgot Password?" at bounding box center [943, 335] width 55 height 10
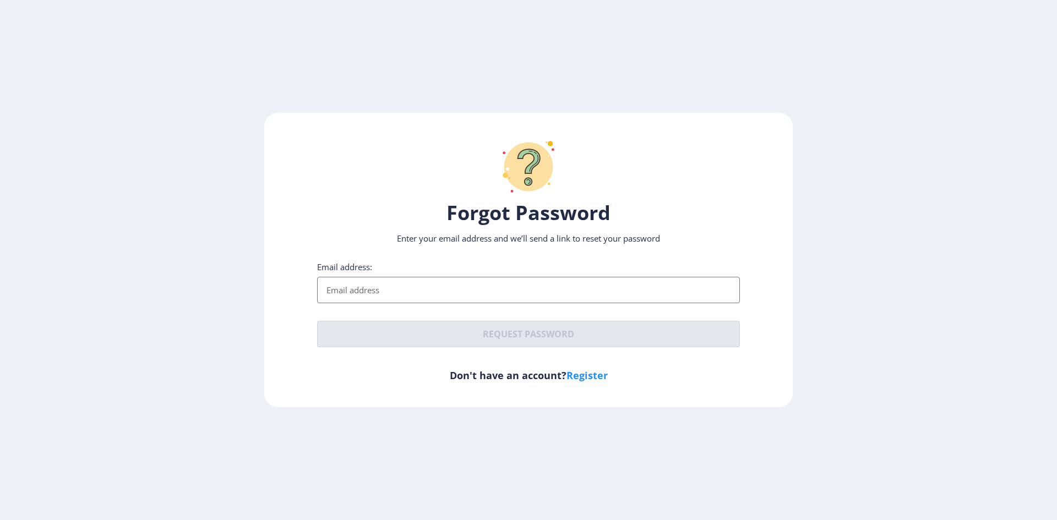
click at [581, 299] on input "Email address:" at bounding box center [528, 290] width 423 height 26
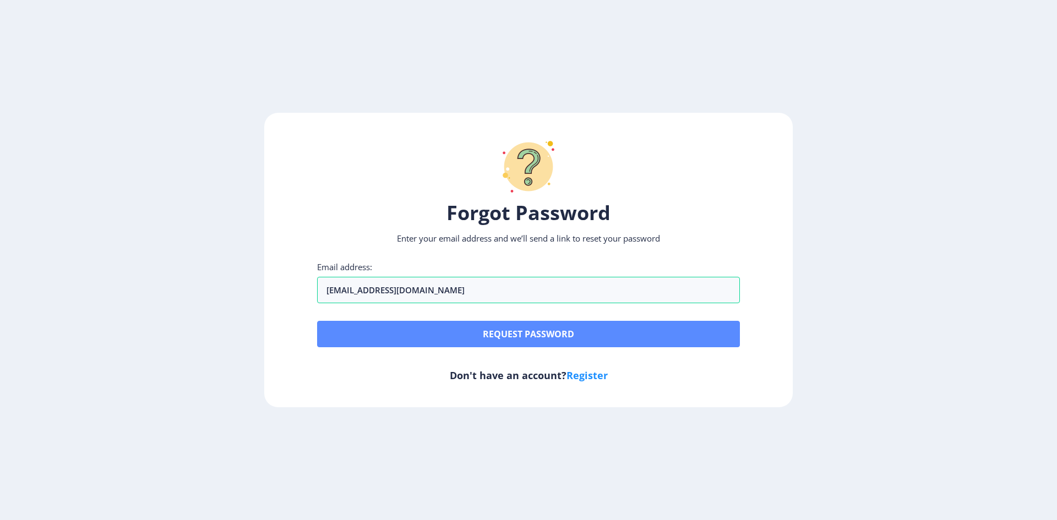
type input "[EMAIL_ADDRESS][DOMAIN_NAME]"
click at [621, 338] on button "Request password" at bounding box center [528, 334] width 423 height 26
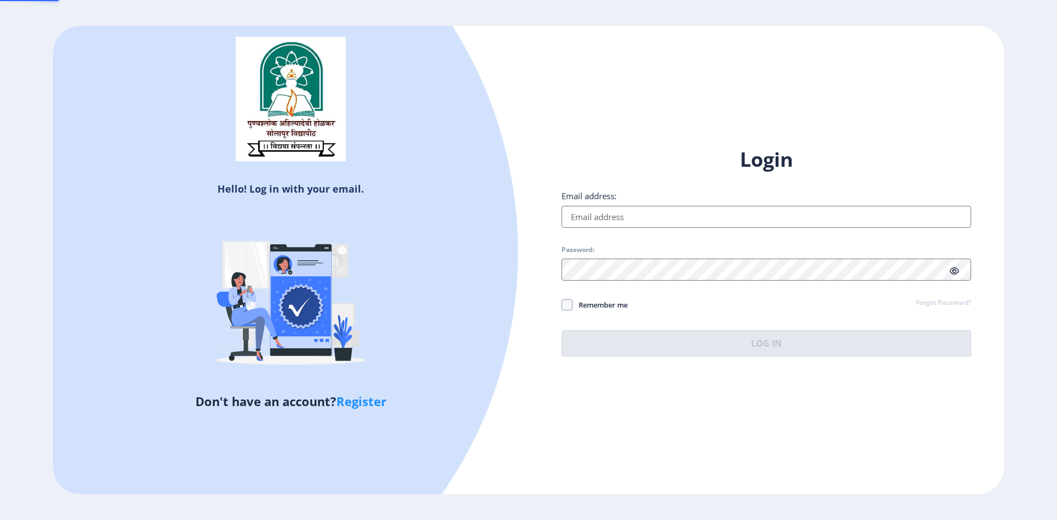
type input "[EMAIL_ADDRESS][DOMAIN_NAME]"
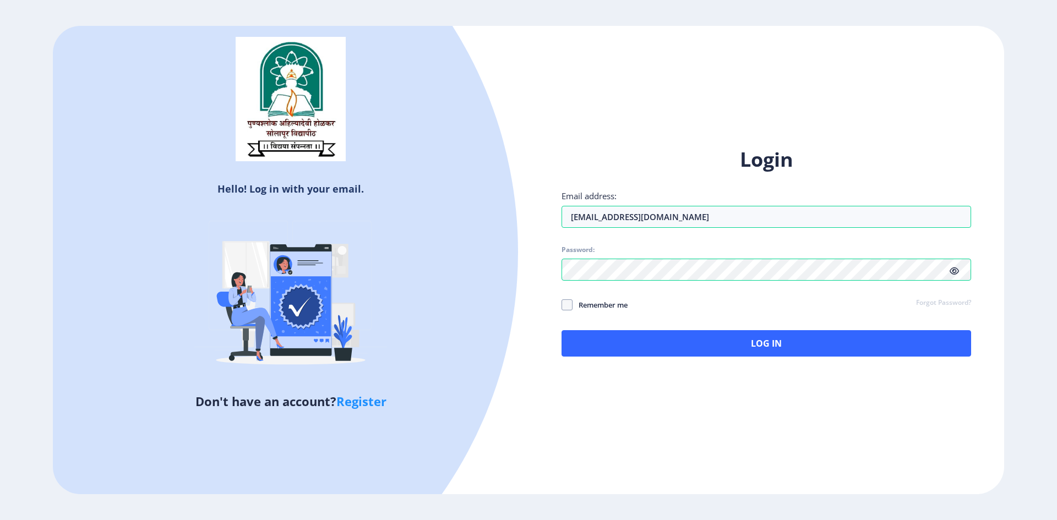
click at [963, 300] on link "Forgot Password?" at bounding box center [943, 303] width 55 height 10
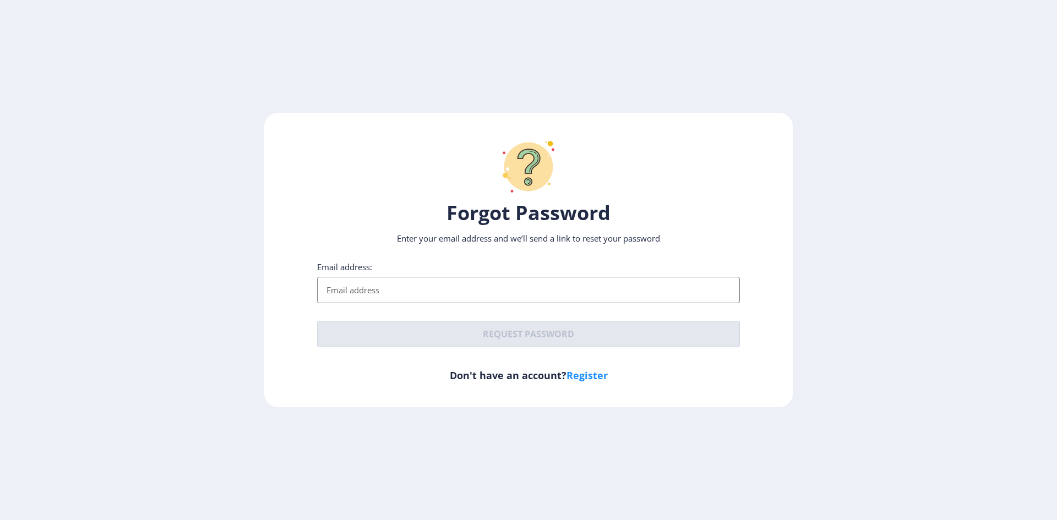
click at [685, 291] on input "Email address:" at bounding box center [528, 290] width 423 height 26
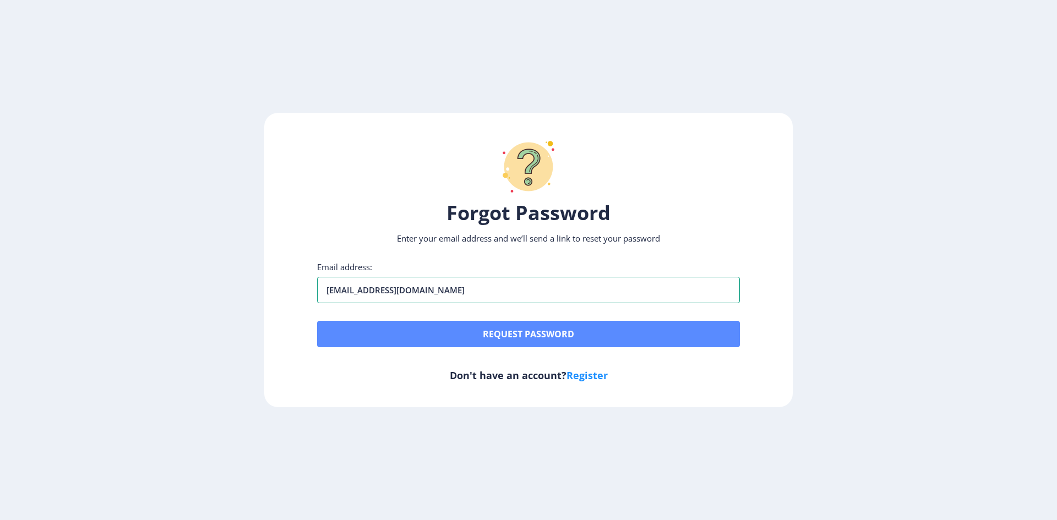
type input "[EMAIL_ADDRESS][DOMAIN_NAME]"
click at [572, 340] on button "Request password" at bounding box center [528, 334] width 423 height 26
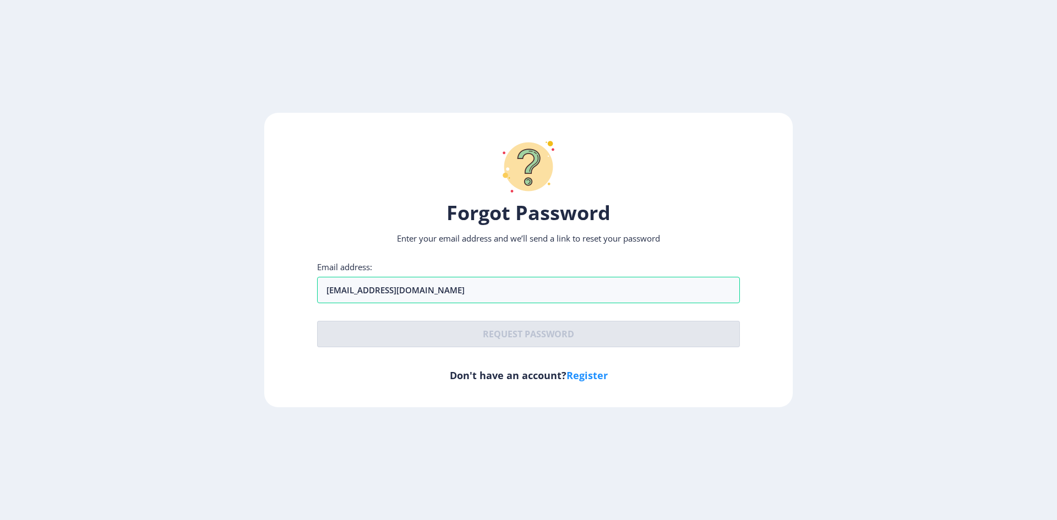
click at [585, 373] on link "Register" at bounding box center [586, 375] width 41 height 13
select select
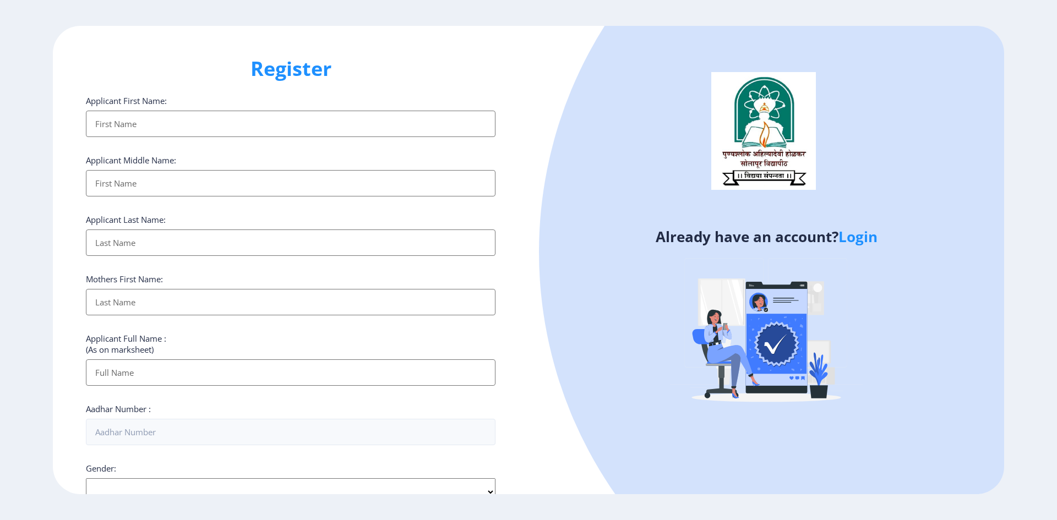
click at [390, 126] on input "Applicant First Name:" at bounding box center [290, 124] width 409 height 26
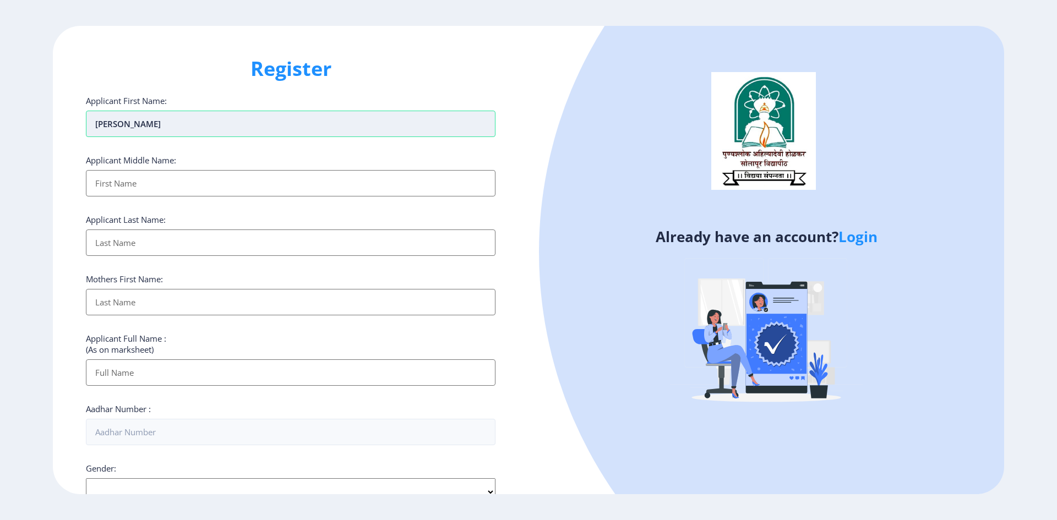
type input "[PERSON_NAME]"
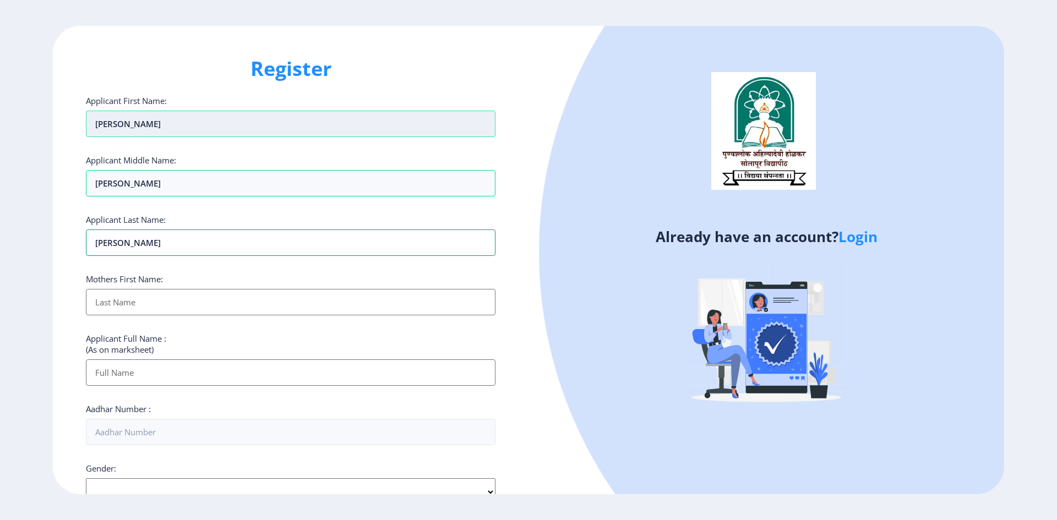
type input "[PERSON_NAME]"
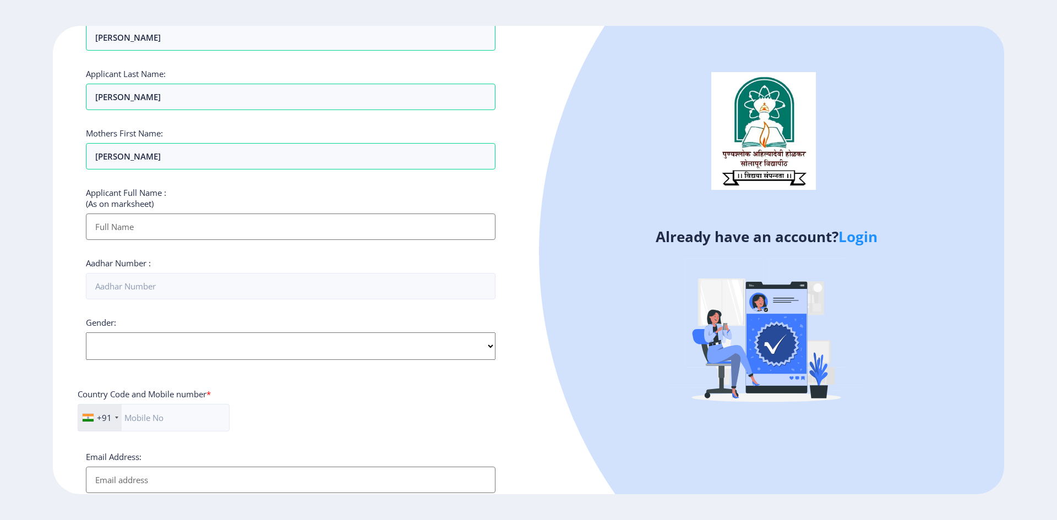
scroll to position [165, 0]
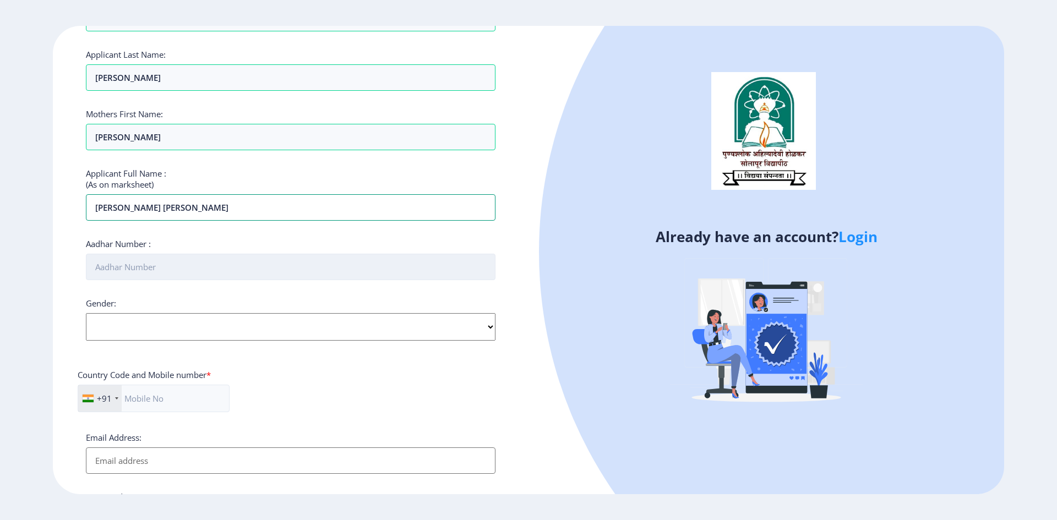
type input "[PERSON_NAME] [PERSON_NAME]"
click at [281, 274] on input "Aadhar Number :" at bounding box center [290, 267] width 409 height 26
click at [215, 327] on div "Gender: Select Gender [DEMOGRAPHIC_DATA] [DEMOGRAPHIC_DATA] Other" at bounding box center [290, 319] width 409 height 43
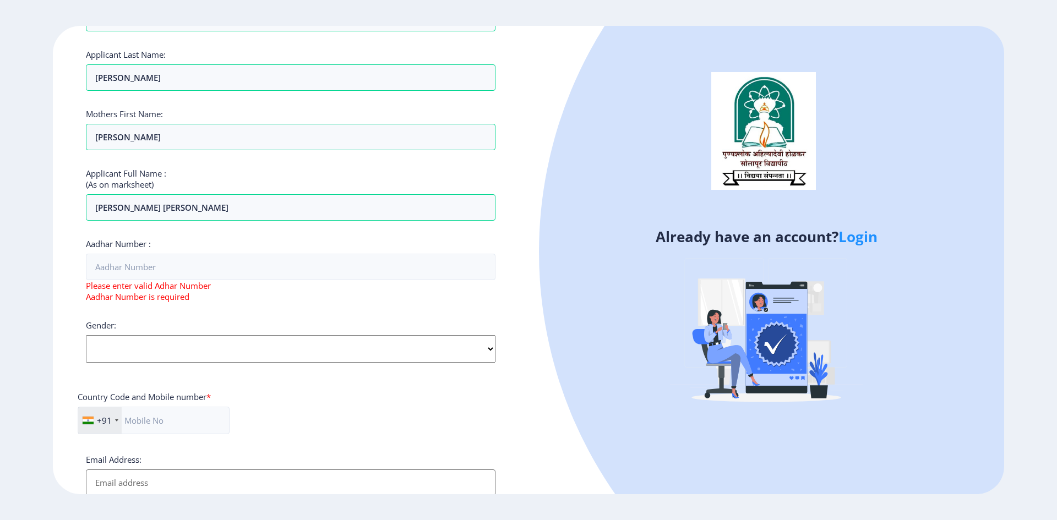
select select "[DEMOGRAPHIC_DATA]"
click at [86, 335] on select "Select Gender [DEMOGRAPHIC_DATA] [DEMOGRAPHIC_DATA] Other" at bounding box center [290, 349] width 409 height 28
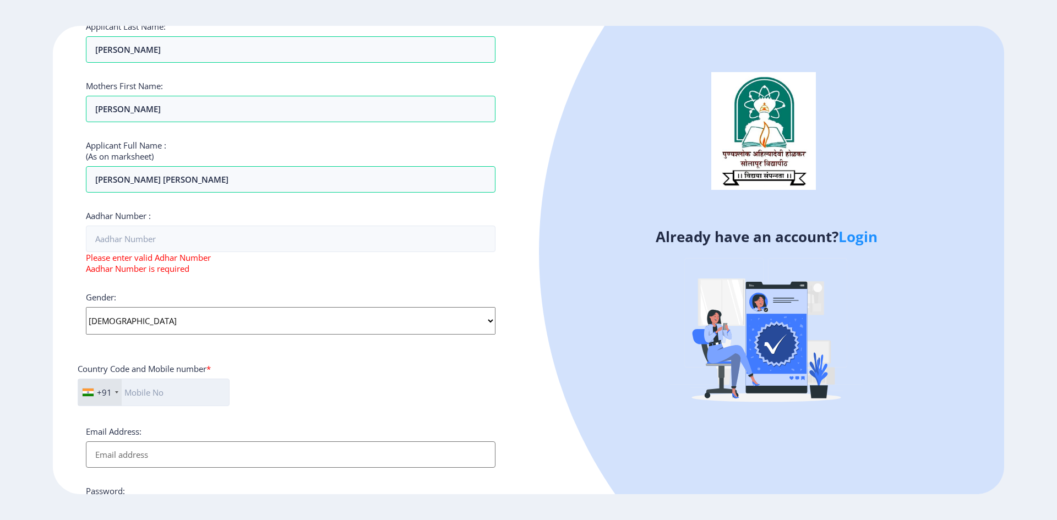
scroll to position [220, 0]
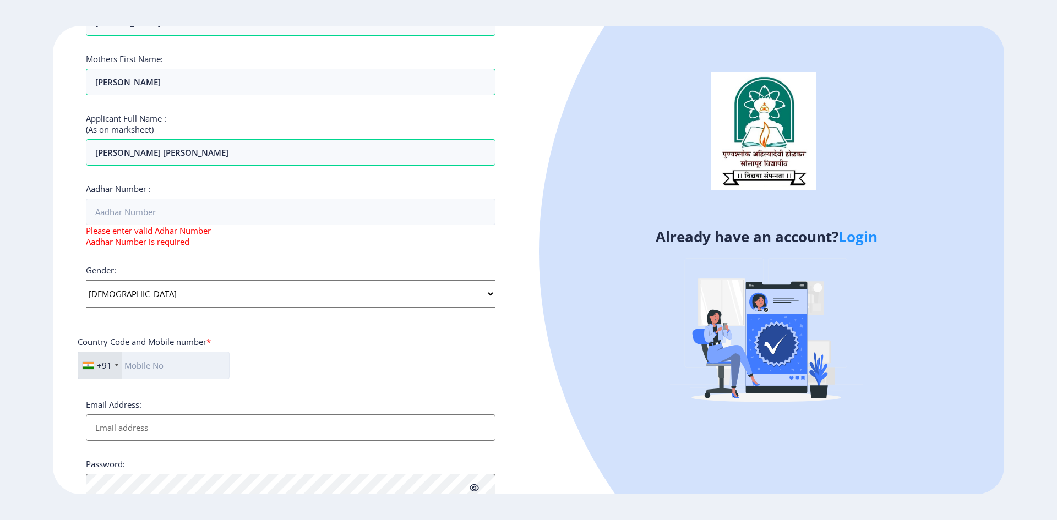
click at [133, 367] on input "text" at bounding box center [154, 366] width 152 height 28
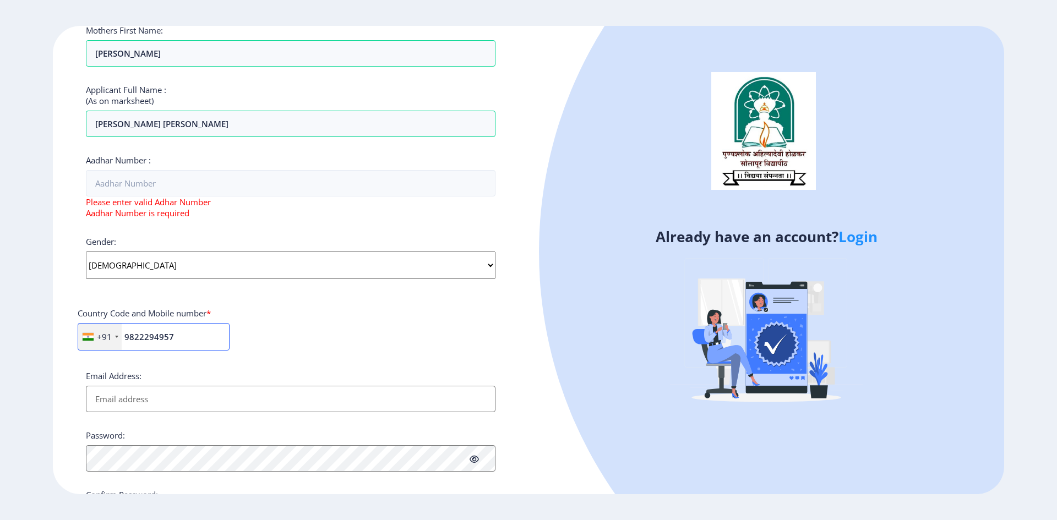
scroll to position [275, 0]
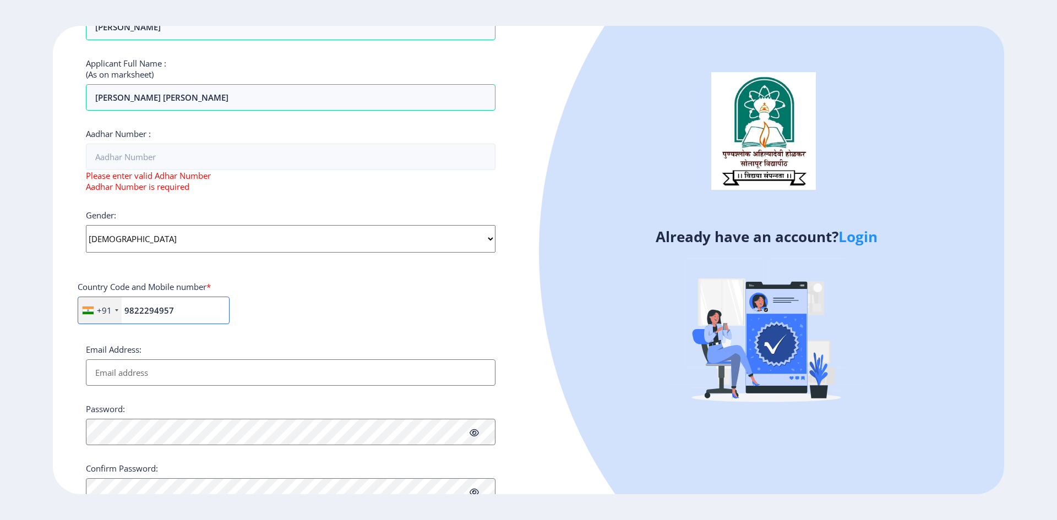
type input "9822294957"
click at [134, 378] on input "Email Address:" at bounding box center [290, 372] width 409 height 26
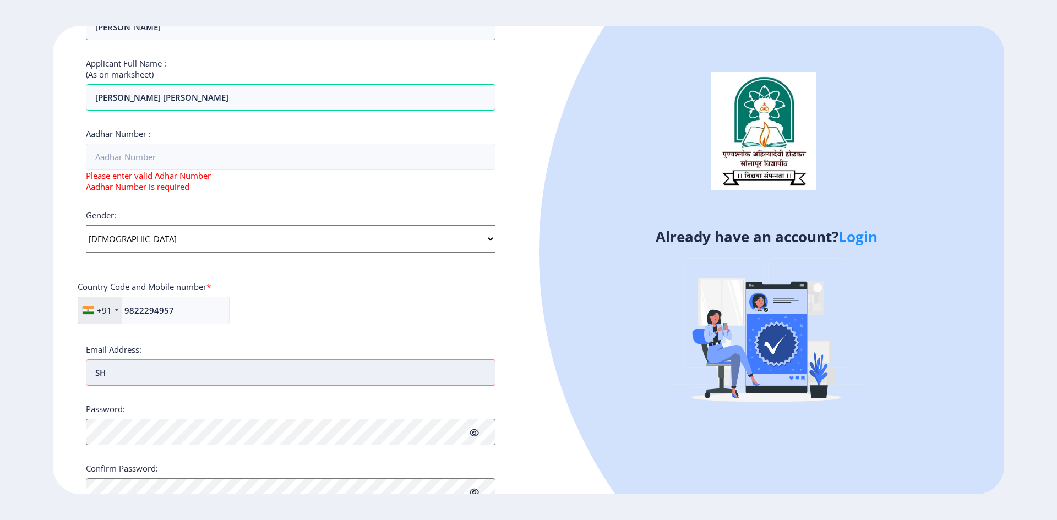
type input "S"
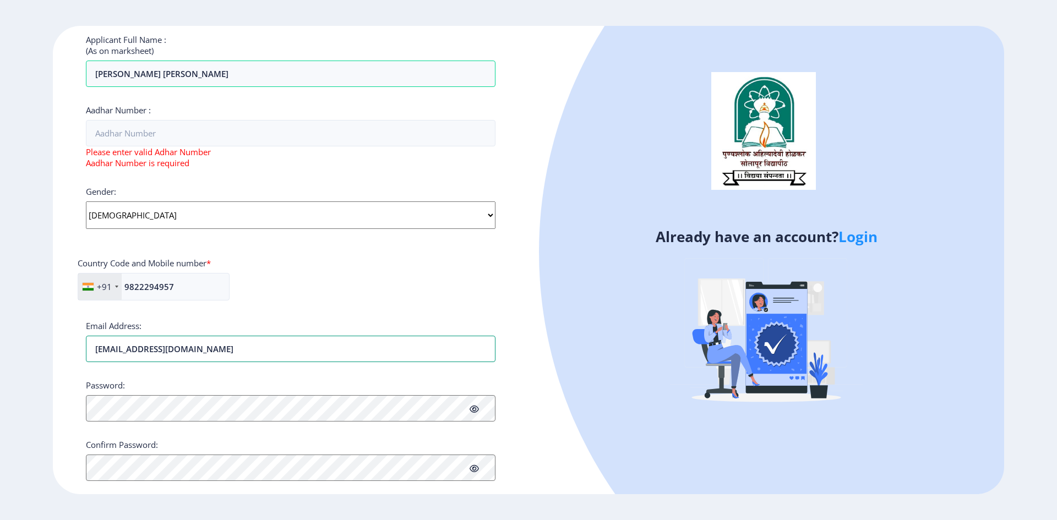
scroll to position [320, 0]
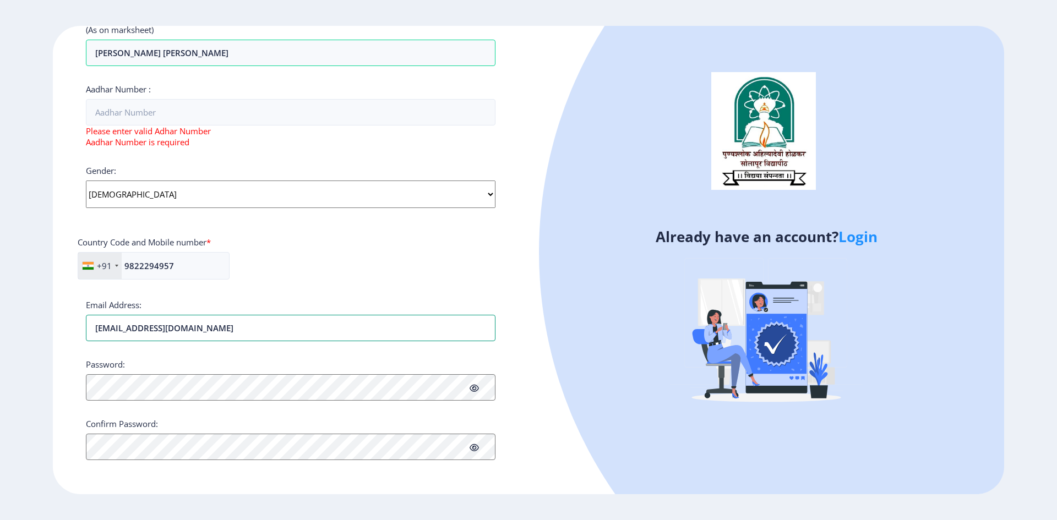
type input "[EMAIL_ADDRESS][DOMAIN_NAME]"
click at [474, 391] on icon at bounding box center [473, 388] width 9 height 8
click at [418, 464] on p "Password and confirm password does not match!" at bounding box center [290, 468] width 409 height 9
click at [474, 442] on span at bounding box center [473, 447] width 9 height 11
click at [236, 206] on select "Select Gender [DEMOGRAPHIC_DATA] [DEMOGRAPHIC_DATA] Other" at bounding box center [290, 195] width 409 height 28
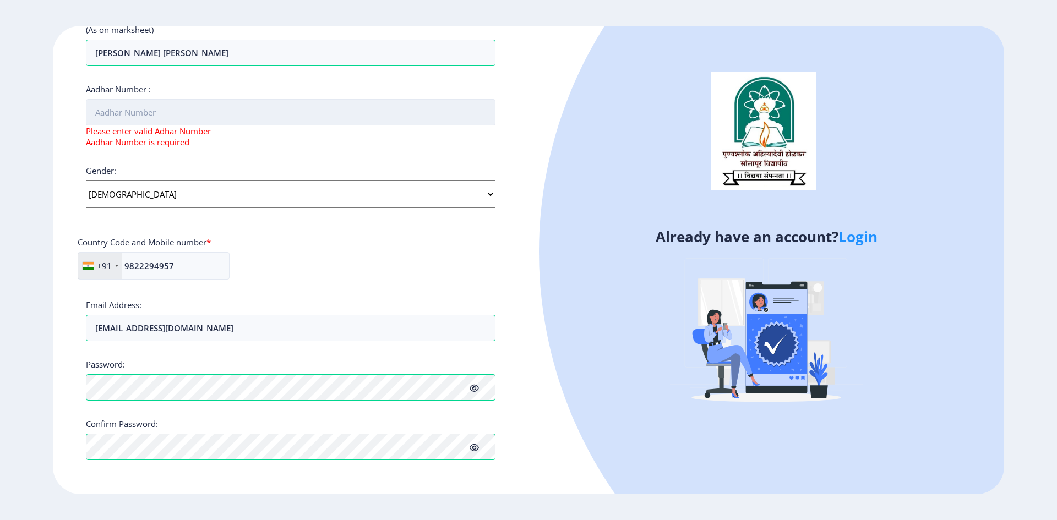
click at [241, 117] on input "Aadhar Number :" at bounding box center [290, 112] width 409 height 26
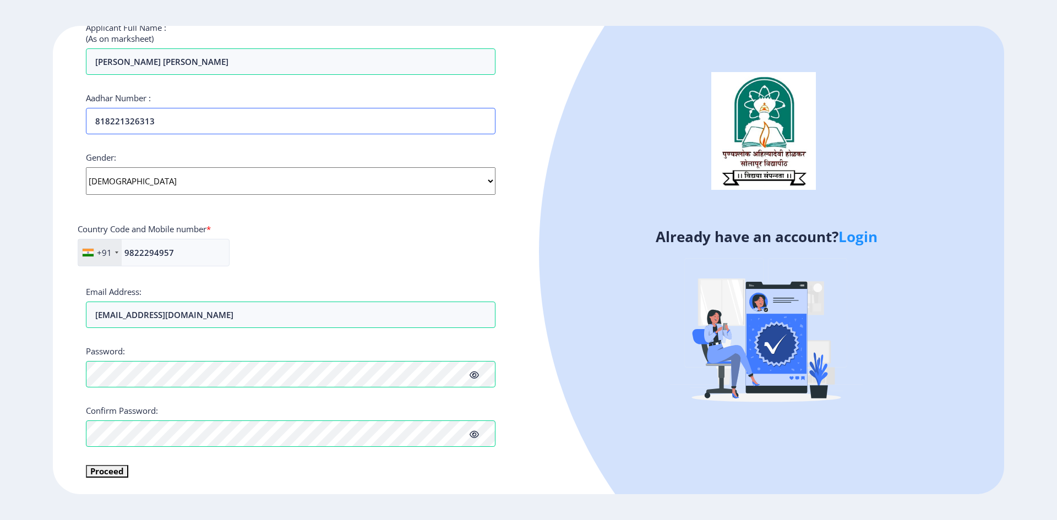
type input "818221326313"
click at [117, 465] on button "Proceed" at bounding box center [107, 471] width 42 height 13
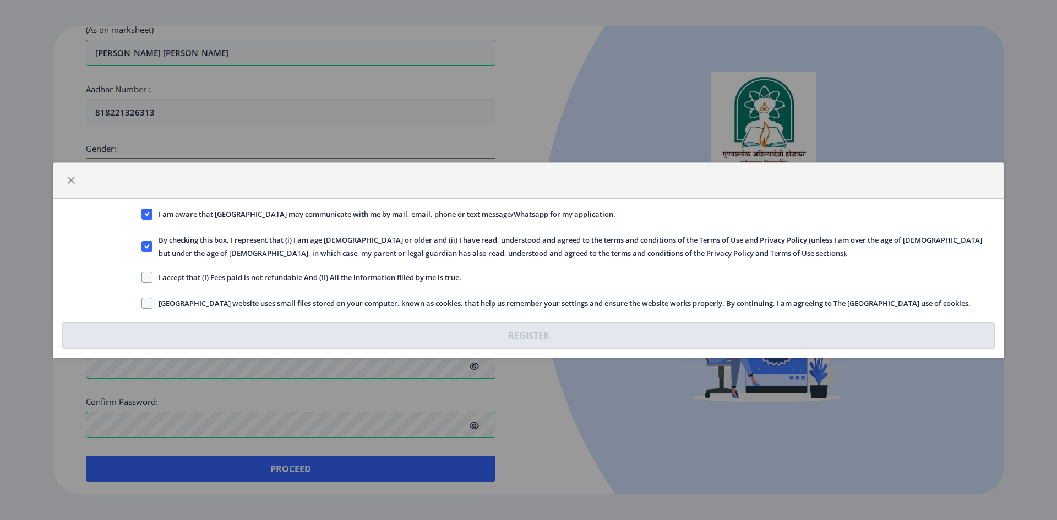
click at [303, 281] on span "I accept that (I) Fees paid is not refundable And (II) All the information fill…" at bounding box center [306, 277] width 309 height 13
click at [142, 277] on input "I accept that (I) Fees paid is not refundable And (II) All the information fill…" at bounding box center [141, 277] width 1 height 1
checkbox input "true"
click at [275, 304] on span "[GEOGRAPHIC_DATA] website uses small files stored on your computer, known as co…" at bounding box center [561, 303] width 818 height 13
click at [142, 303] on input "[GEOGRAPHIC_DATA] website uses small files stored on your computer, known as co…" at bounding box center [141, 303] width 1 height 1
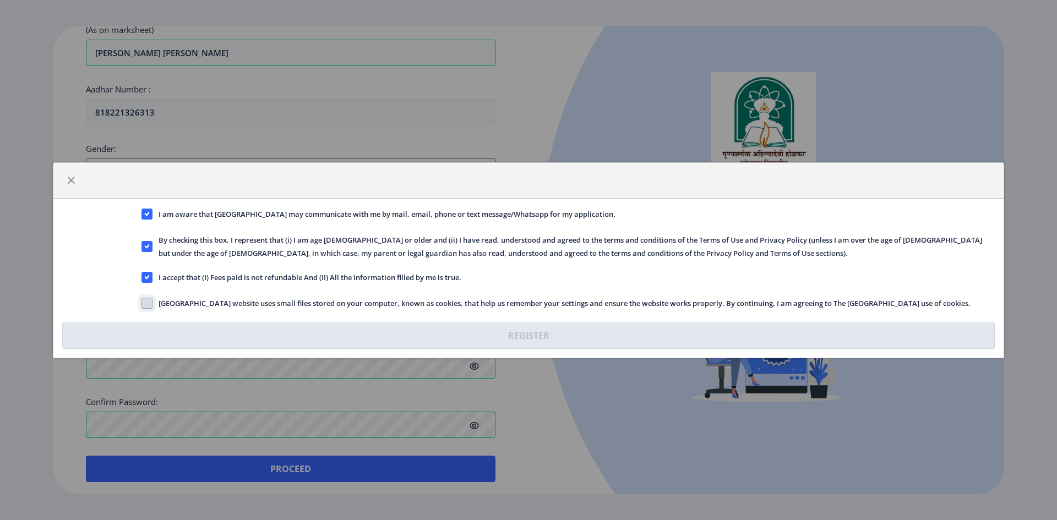
checkbox input "true"
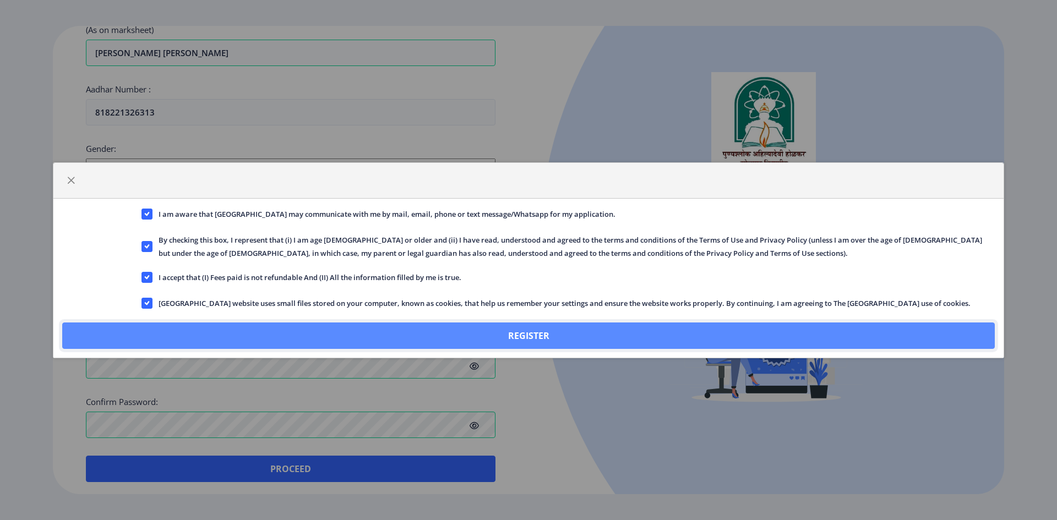
click at [420, 331] on button "Register" at bounding box center [528, 335] width 932 height 26
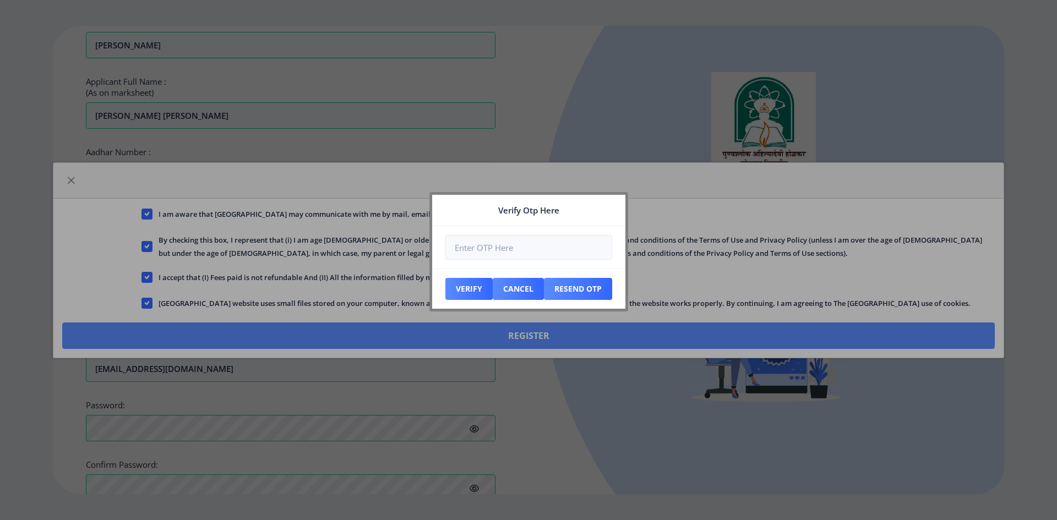
scroll to position [382, 0]
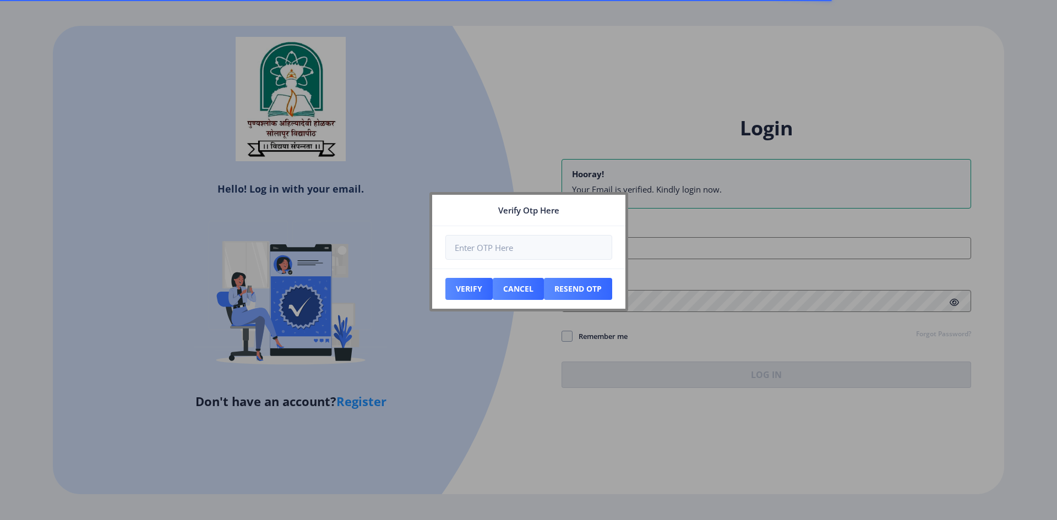
type input "[EMAIL_ADDRESS][DOMAIN_NAME]"
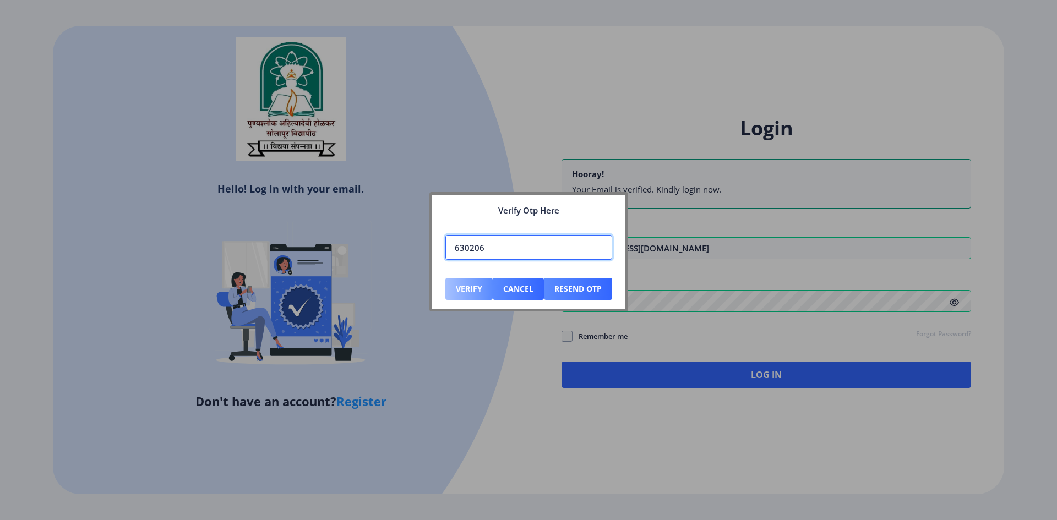
type input "630206"
click at [475, 293] on button "Verify" at bounding box center [468, 289] width 47 height 22
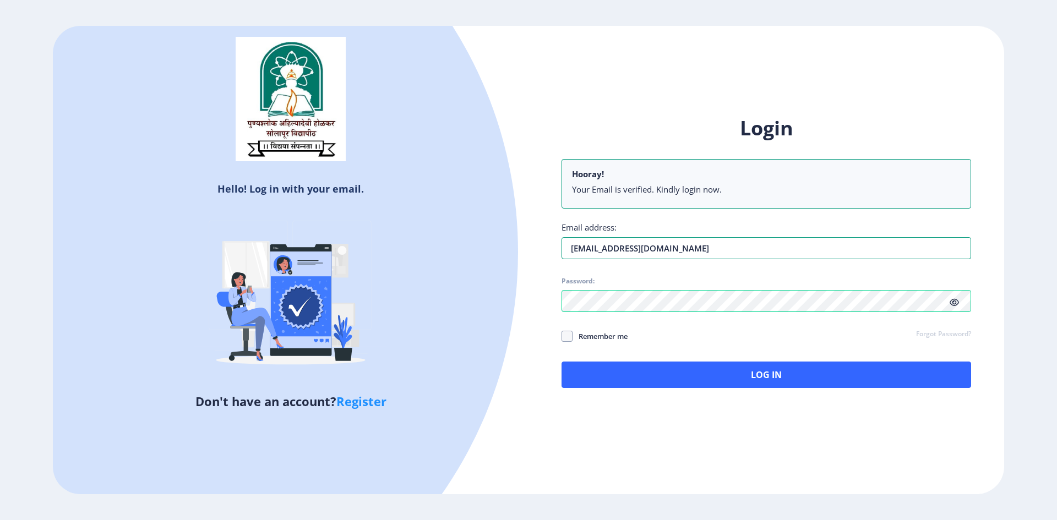
drag, startPoint x: 872, startPoint y: 253, endPoint x: 314, endPoint y: 266, distance: 558.7
click at [314, 266] on div "Hello! Log in with your email. Don't have an account? Register Login Hooray! Yo…" at bounding box center [528, 260] width 951 height 468
type input "[EMAIL_ADDRESS][DOMAIN_NAME]"
click at [950, 305] on icon at bounding box center [953, 302] width 9 height 8
click at [349, 287] on div "Hello! Log in with your email. Don't have an account? Register Login Hooray! Yo…" at bounding box center [528, 260] width 951 height 468
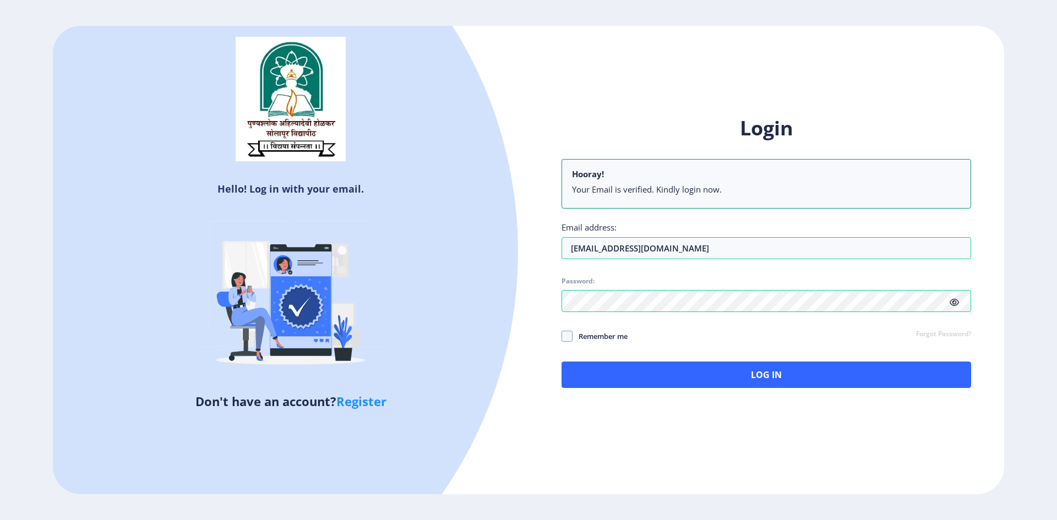
click at [612, 414] on div "Login Hooray! Your Email is verified. Kindly login now. Email address: [EMAIL_A…" at bounding box center [765, 261] width 475 height 324
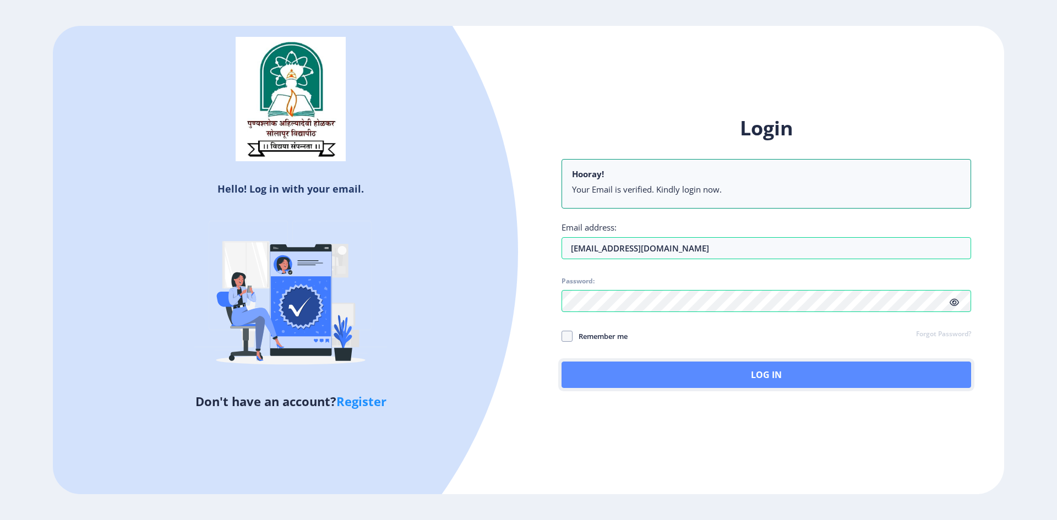
click at [600, 379] on button "Log In" at bounding box center [765, 375] width 409 height 26
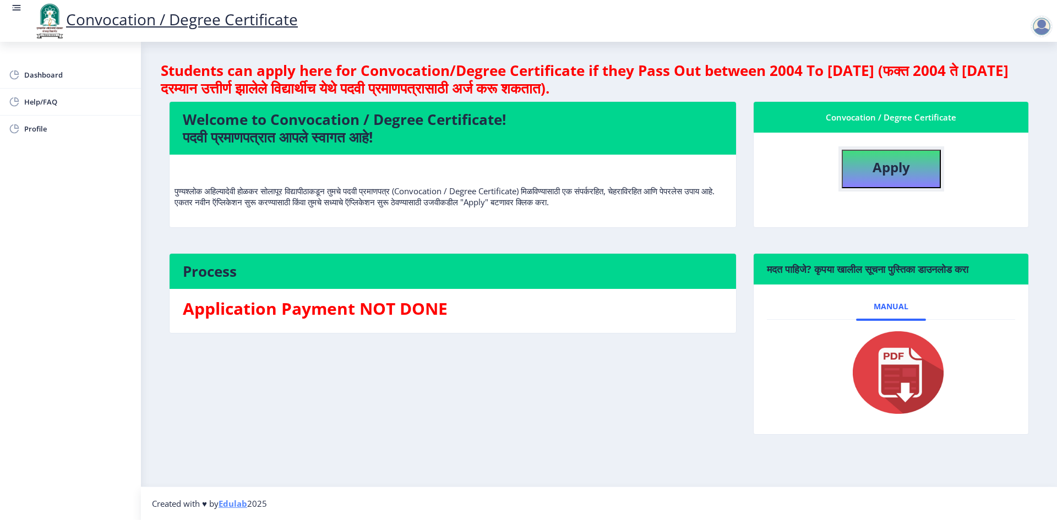
click at [879, 161] on b "Apply" at bounding box center [890, 167] width 37 height 18
select select
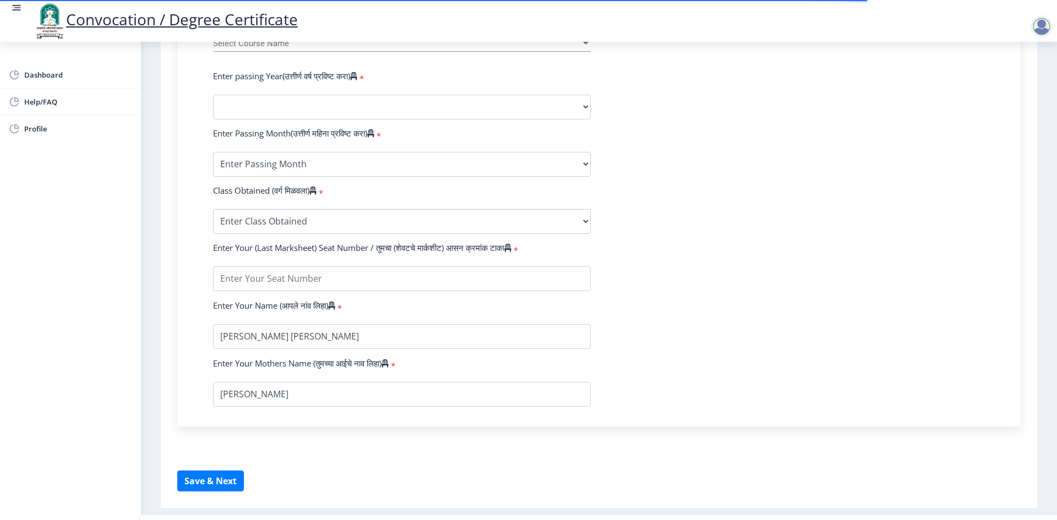
scroll to position [489, 0]
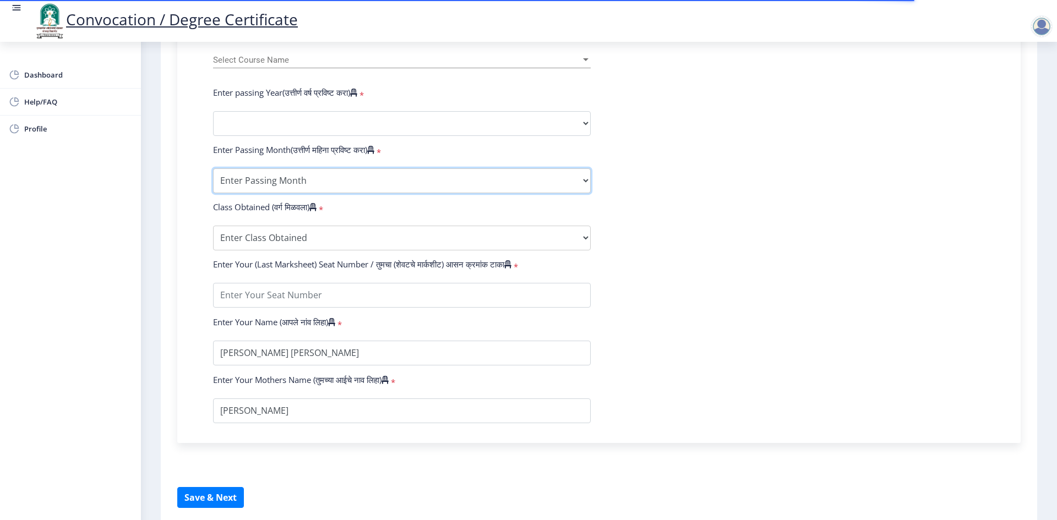
click at [357, 183] on select "Enter Passing Month March April May October November December" at bounding box center [402, 180] width 378 height 25
click at [625, 131] on form "Enter Your PRN Number (तुमचा पीआरएन (कायम नोंदणी क्रमांक) एंटर करा) * Student T…" at bounding box center [599, 131] width 788 height 583
click at [518, 121] on form "Enter Your PRN Number (तुमचा पीआरएन (कायम नोंदणी क्रमांक) एंटर करा) * Student T…" at bounding box center [599, 131] width 788 height 583
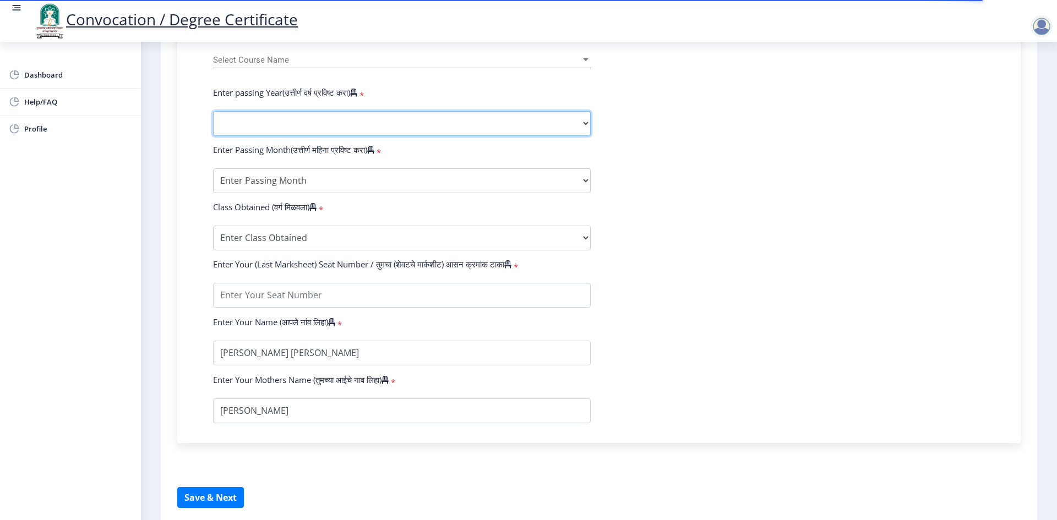
click at [535, 136] on select "2025 2024 2023 2022 2021 2020 2019 2018 2017 2016 2015 2014 2013 2012 2011 2010…" at bounding box center [402, 123] width 378 height 25
click at [619, 159] on form "Enter Your PRN Number (तुमचा पीआरएन (कायम नोंदणी क्रमांक) एंटर करा) * Student T…" at bounding box center [599, 131] width 788 height 583
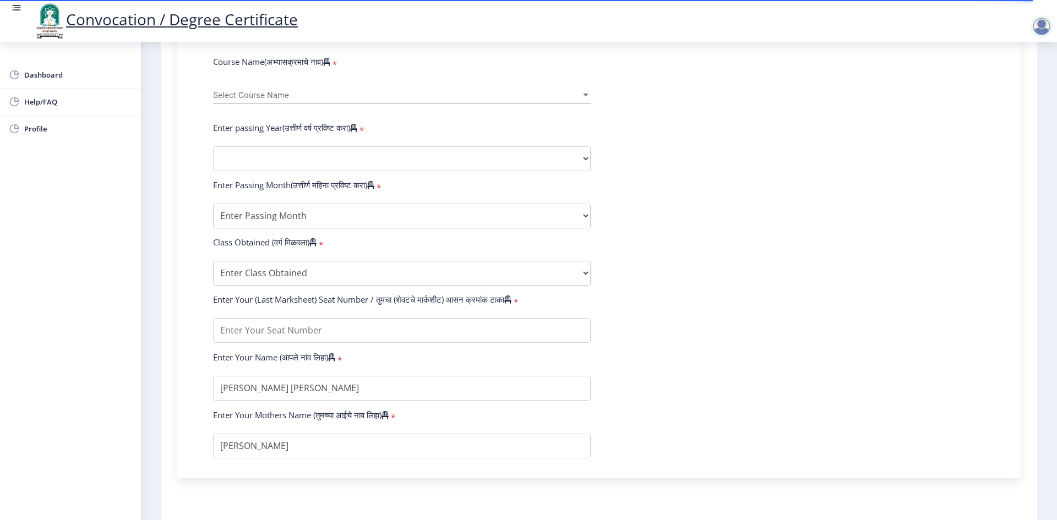
scroll to position [434, 0]
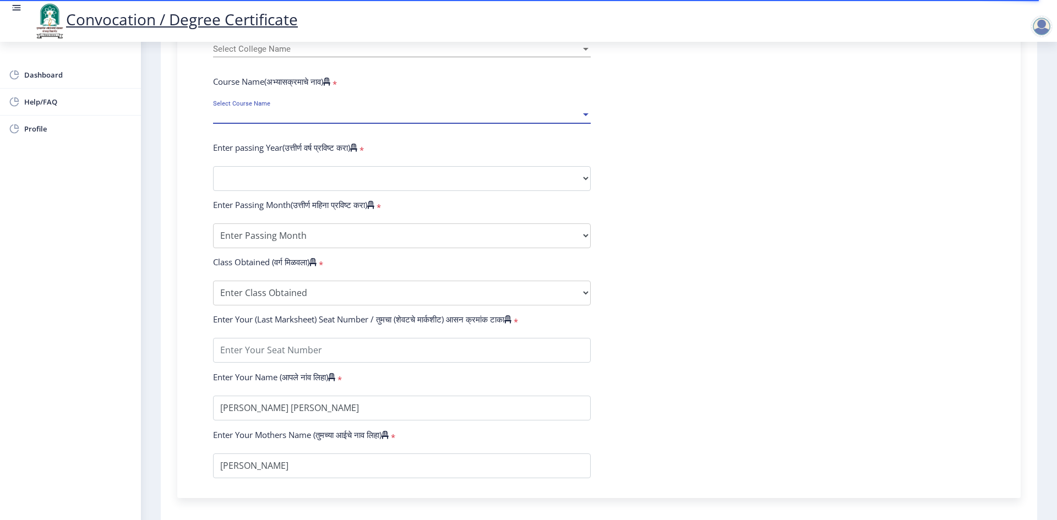
click at [385, 120] on span "Select Course Name" at bounding box center [397, 115] width 368 height 9
click at [485, 102] on div at bounding box center [528, 260] width 1057 height 520
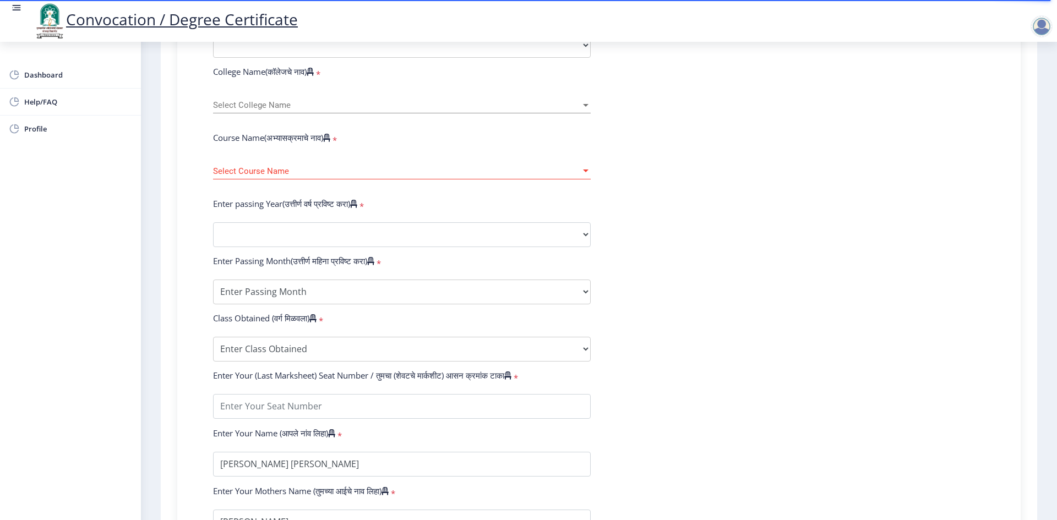
scroll to position [324, 0]
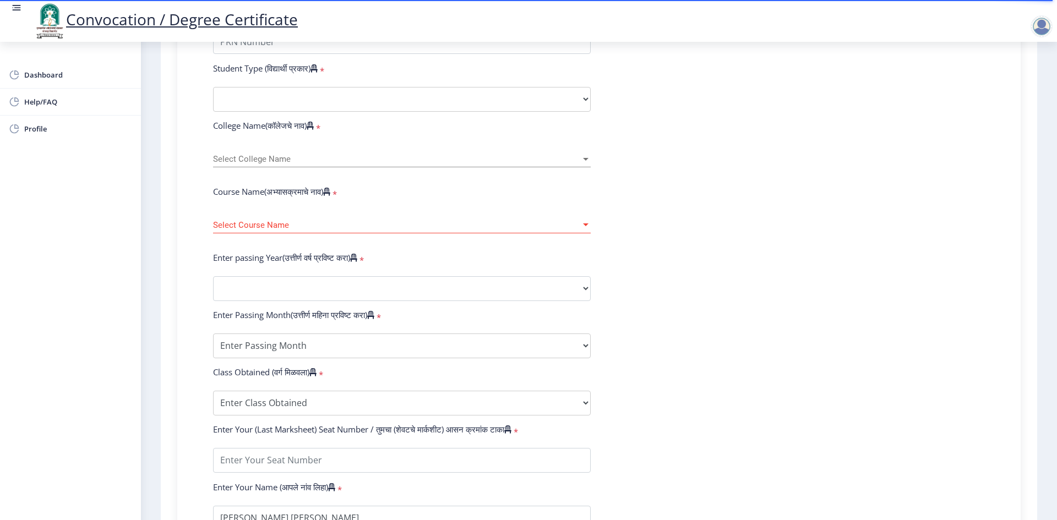
click at [343, 164] on span "Select College Name" at bounding box center [397, 159] width 368 height 9
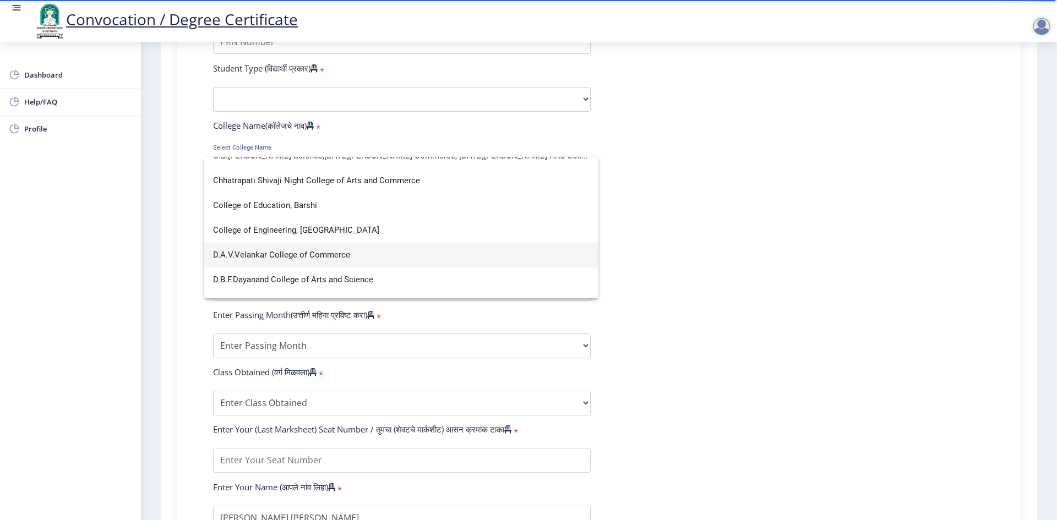
scroll to position [495, 0]
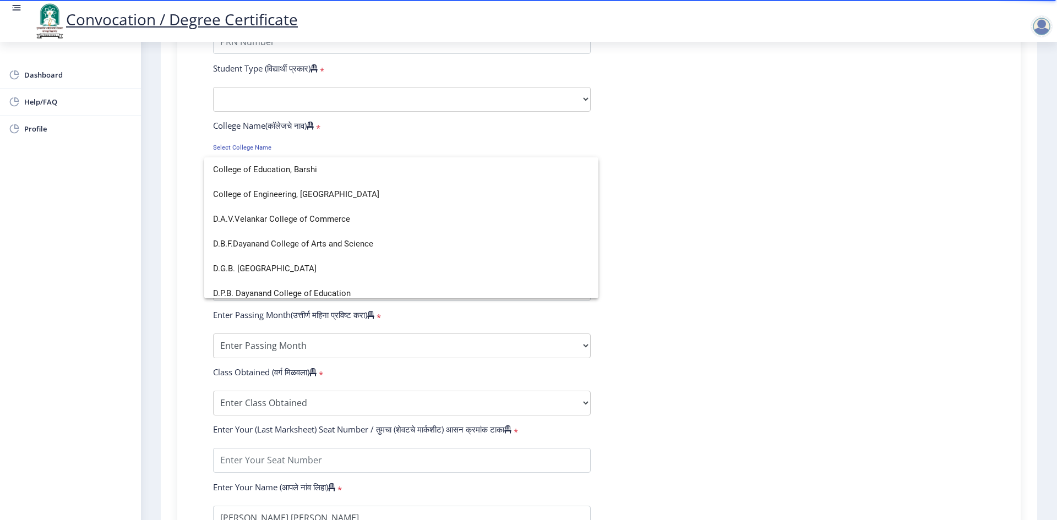
click at [817, 200] on div at bounding box center [528, 260] width 1057 height 520
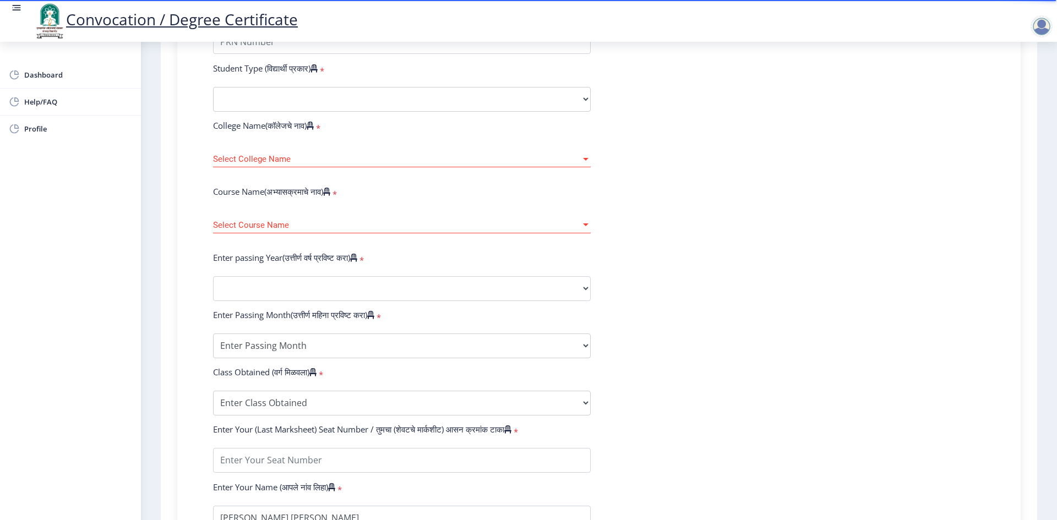
scroll to position [0, 0]
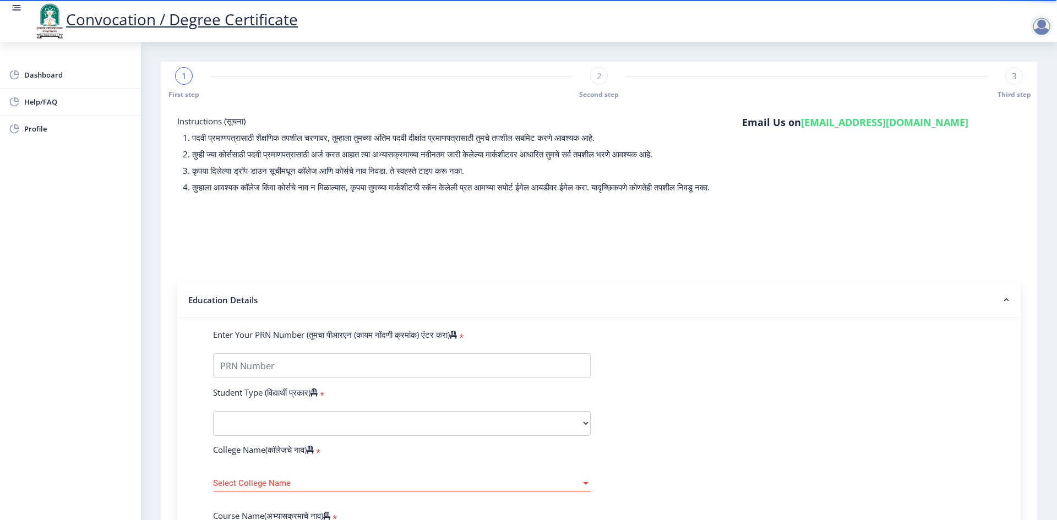
click at [1032, 31] on div at bounding box center [1041, 26] width 22 height 22
click at [1018, 83] on span "Log out" at bounding box center [1012, 85] width 70 height 13
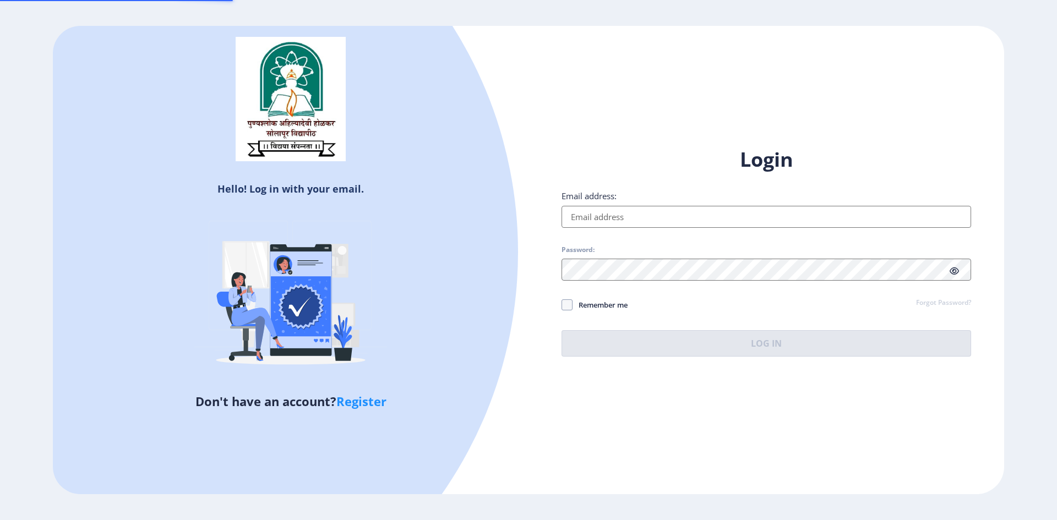
type input "[EMAIL_ADDRESS][DOMAIN_NAME]"
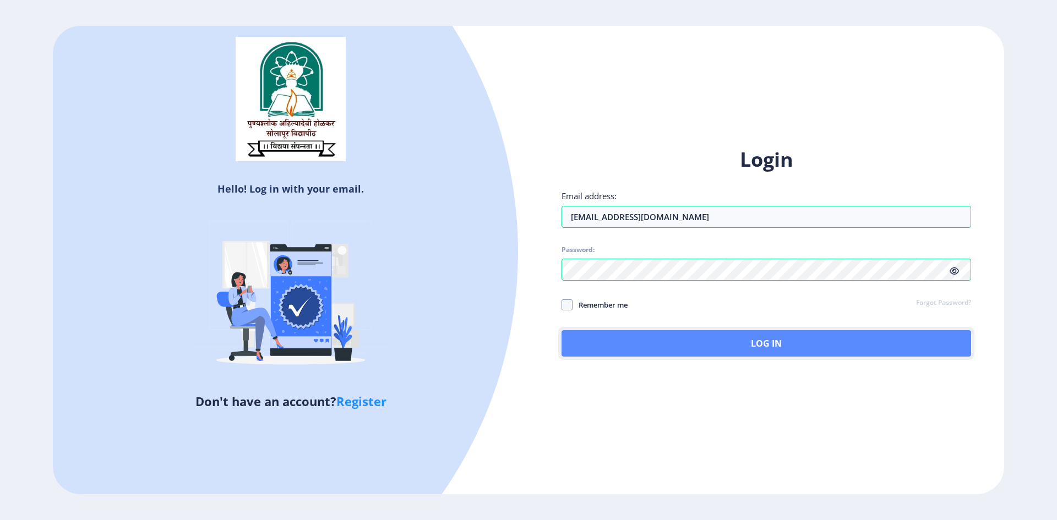
click at [732, 341] on button "Log In" at bounding box center [765, 343] width 409 height 26
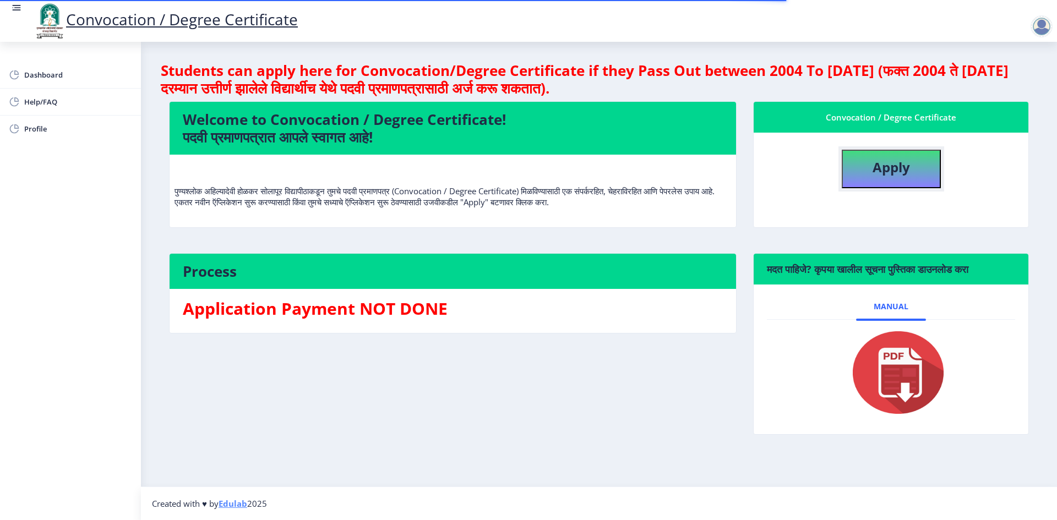
click at [936, 168] on button "Apply" at bounding box center [890, 169] width 99 height 39
select select
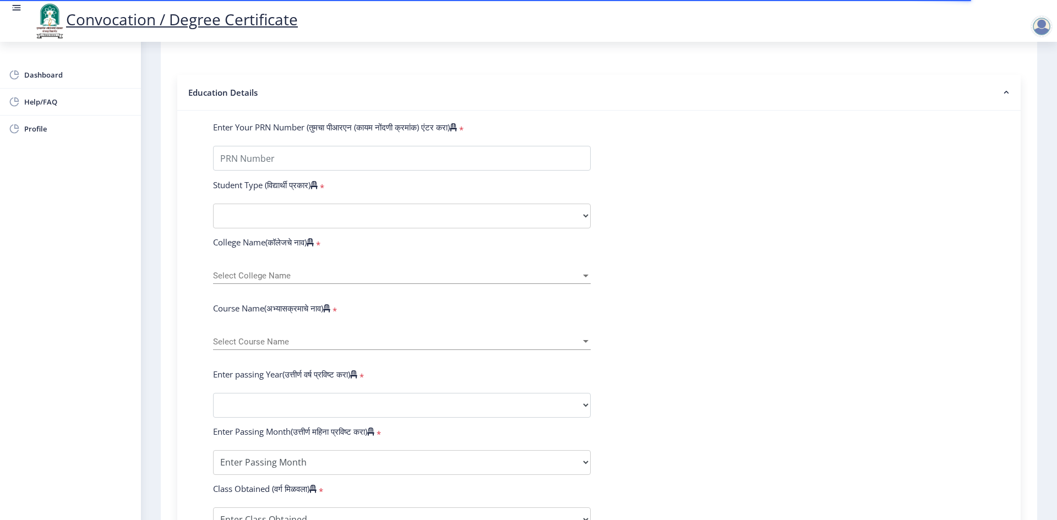
scroll to position [220, 0]
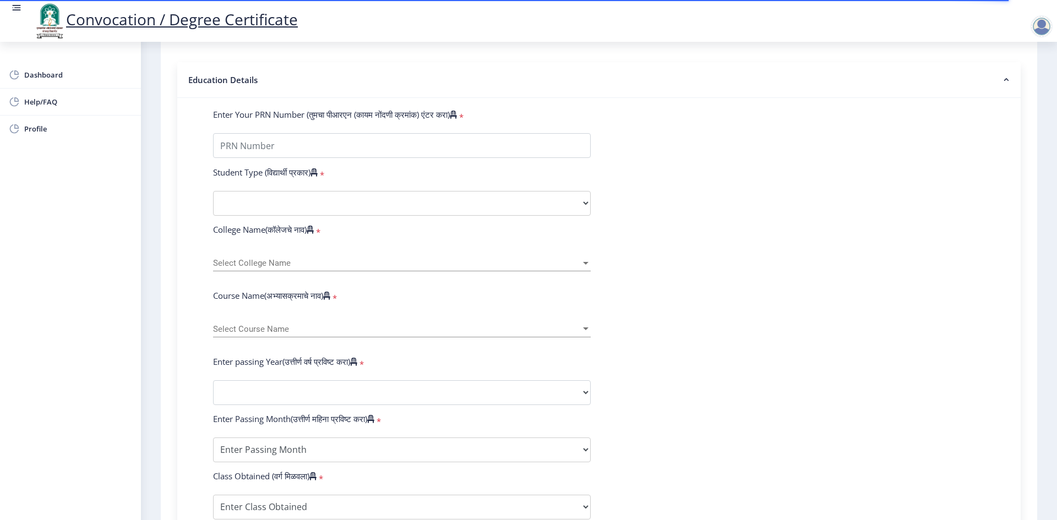
click at [565, 282] on div "Select College Name Select College Name" at bounding box center [402, 265] width 378 height 34
click at [557, 334] on span "Select Course Name" at bounding box center [397, 329] width 368 height 9
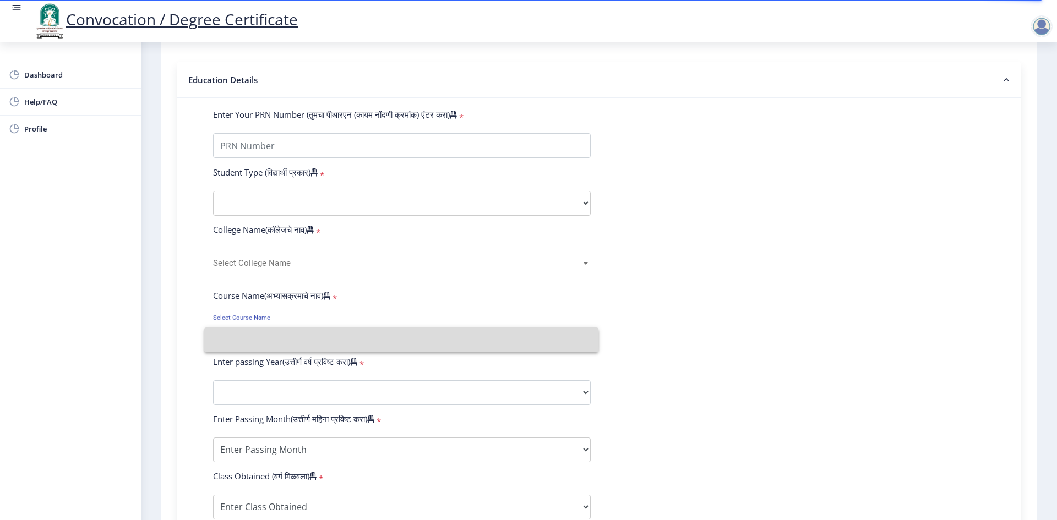
click at [557, 343] on input at bounding box center [401, 339] width 376 height 25
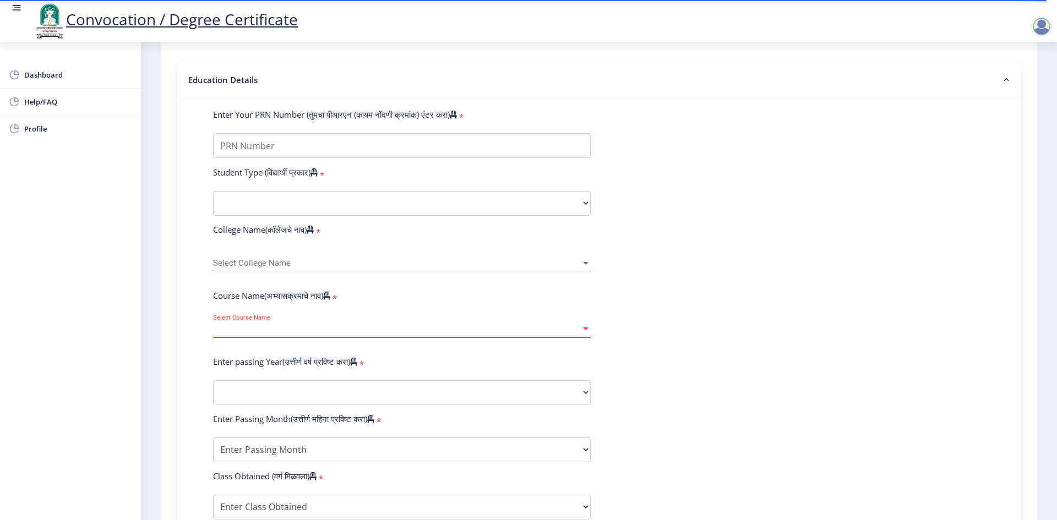
click at [557, 334] on span "Select Course Name" at bounding box center [397, 329] width 368 height 9
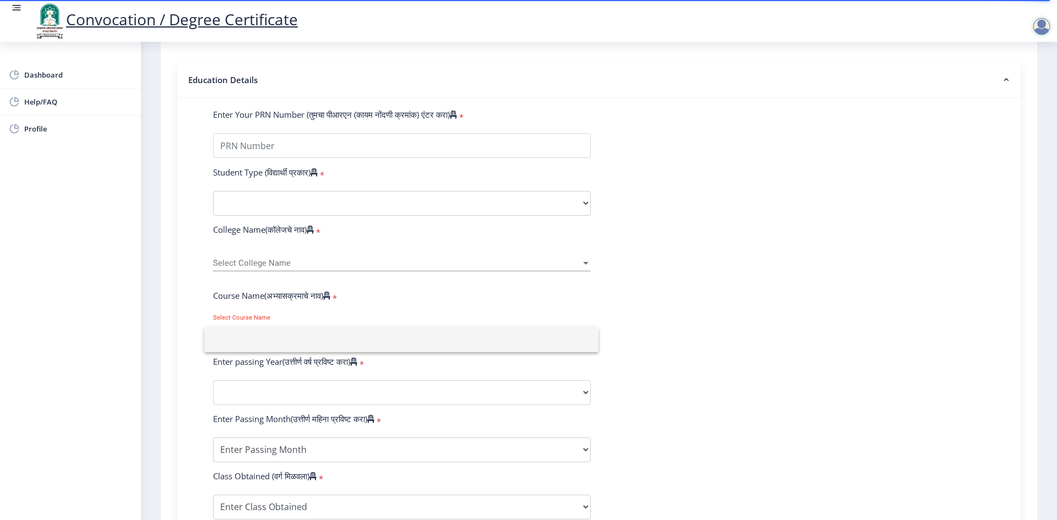
click at [557, 343] on input at bounding box center [401, 339] width 376 height 25
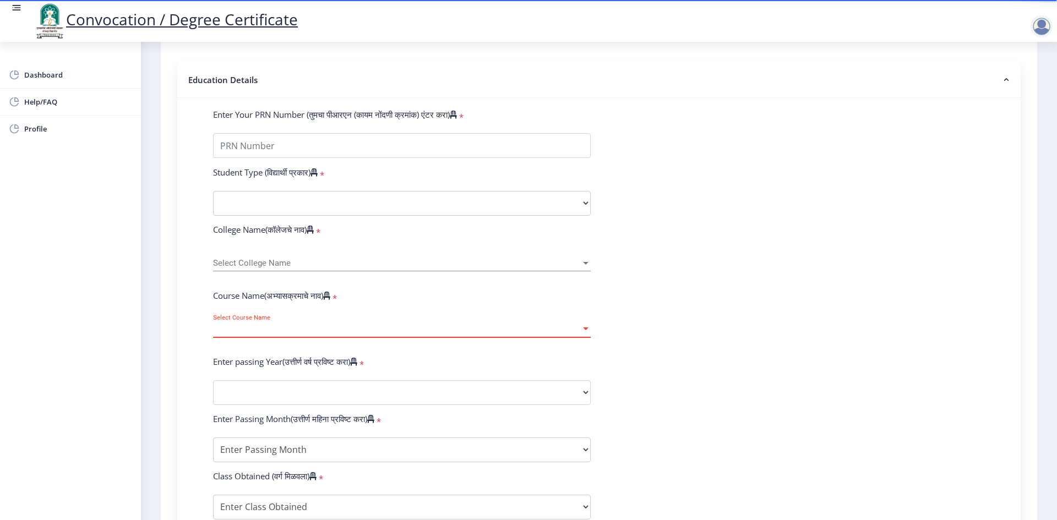
click at [557, 334] on span "Select Course Name" at bounding box center [397, 329] width 368 height 9
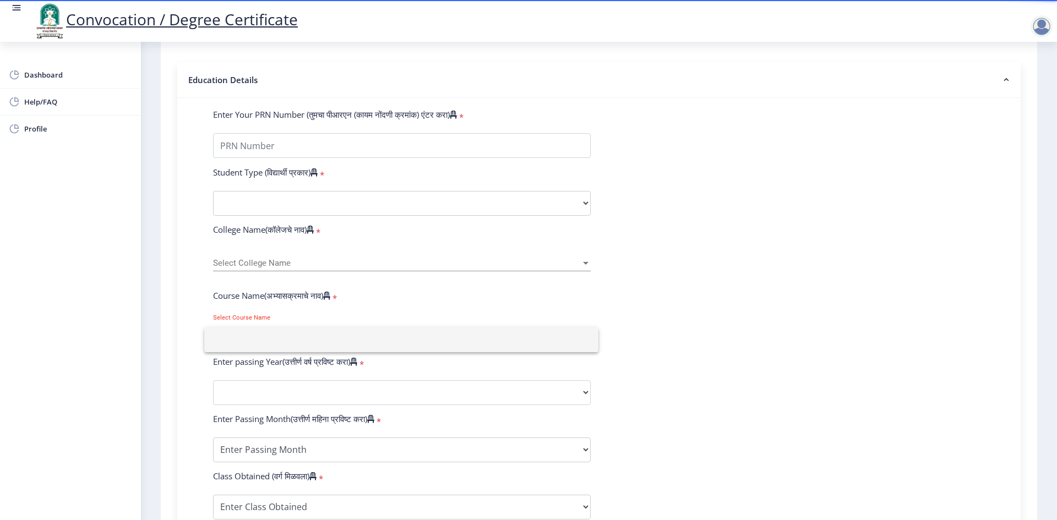
click at [1040, 23] on div at bounding box center [528, 260] width 1057 height 520
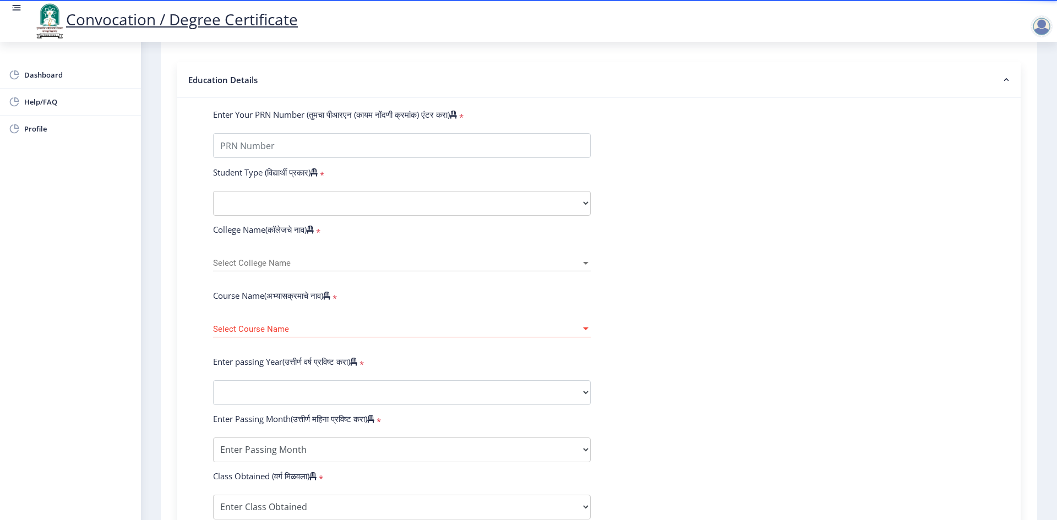
click at [1041, 36] on div at bounding box center [1041, 26] width 22 height 22
click at [1036, 88] on span "Log out" at bounding box center [1012, 85] width 70 height 13
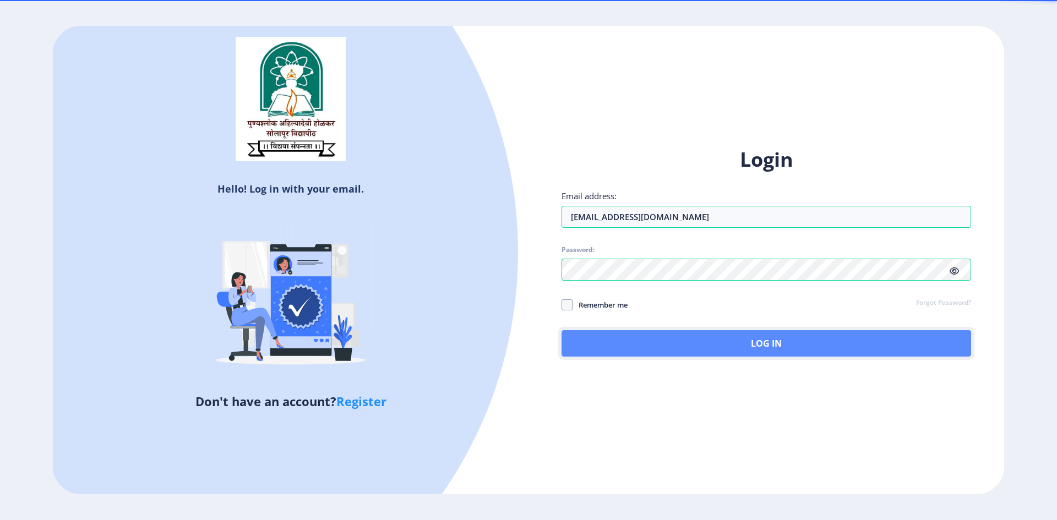
click at [682, 340] on button "Log In" at bounding box center [765, 343] width 409 height 26
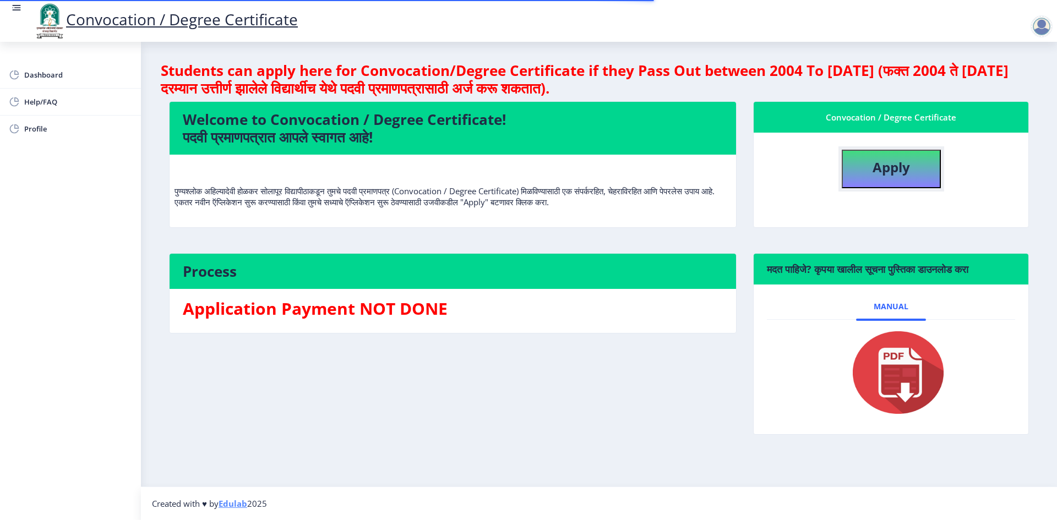
click at [884, 178] on button "Apply" at bounding box center [890, 169] width 99 height 39
select select
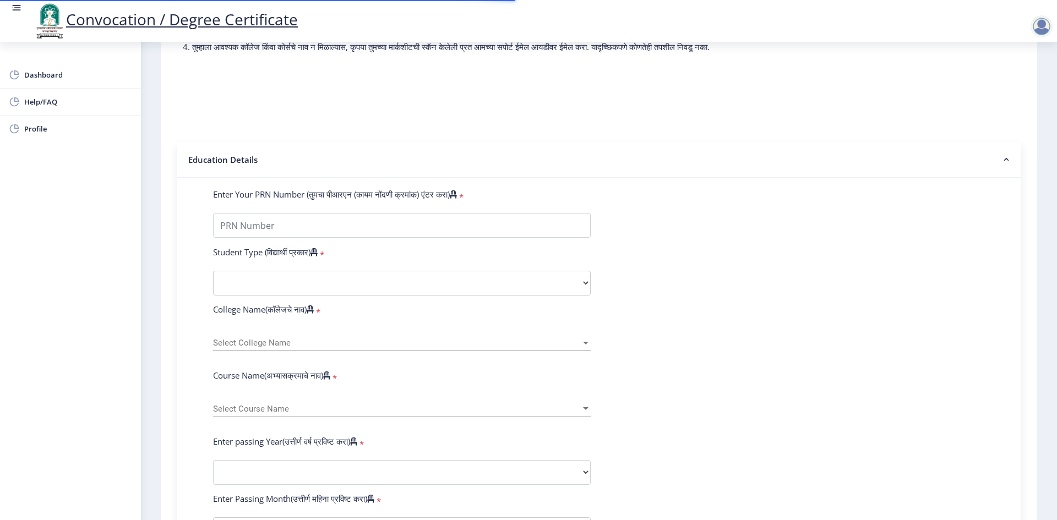
scroll to position [275, 0]
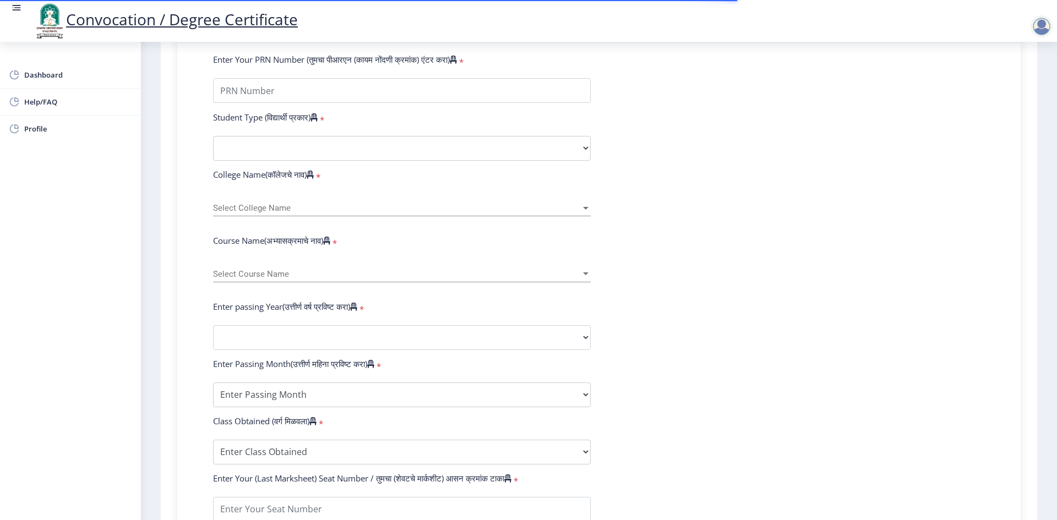
click at [312, 213] on span "Select College Name" at bounding box center [397, 208] width 368 height 9
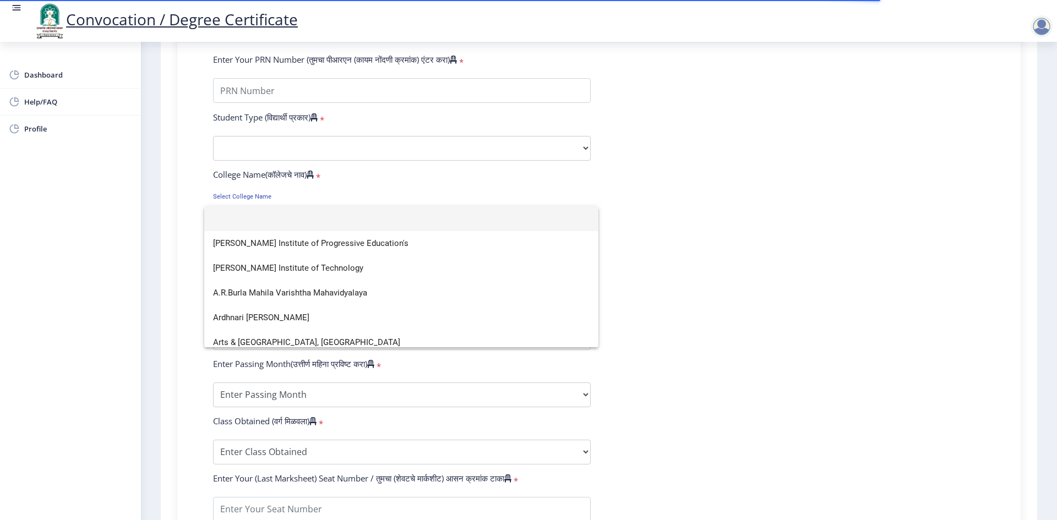
click at [726, 237] on div at bounding box center [528, 260] width 1057 height 520
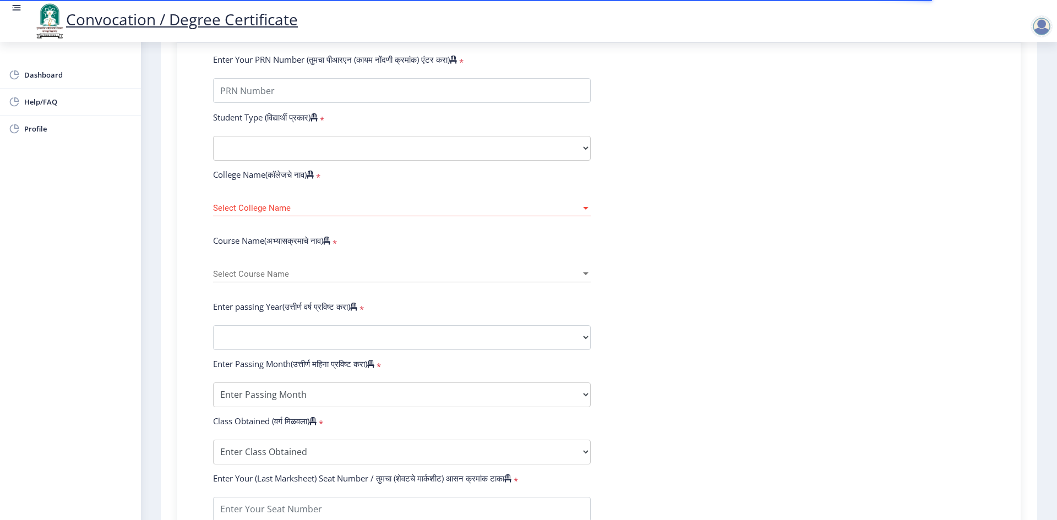
click at [379, 293] on div "Select Course Name Select Course Name" at bounding box center [402, 276] width 378 height 34
click at [389, 282] on div "Select Course Name Select Course Name" at bounding box center [402, 270] width 378 height 23
click at [762, 256] on div at bounding box center [528, 260] width 1057 height 520
click at [585, 275] on div at bounding box center [586, 273] width 6 height 3
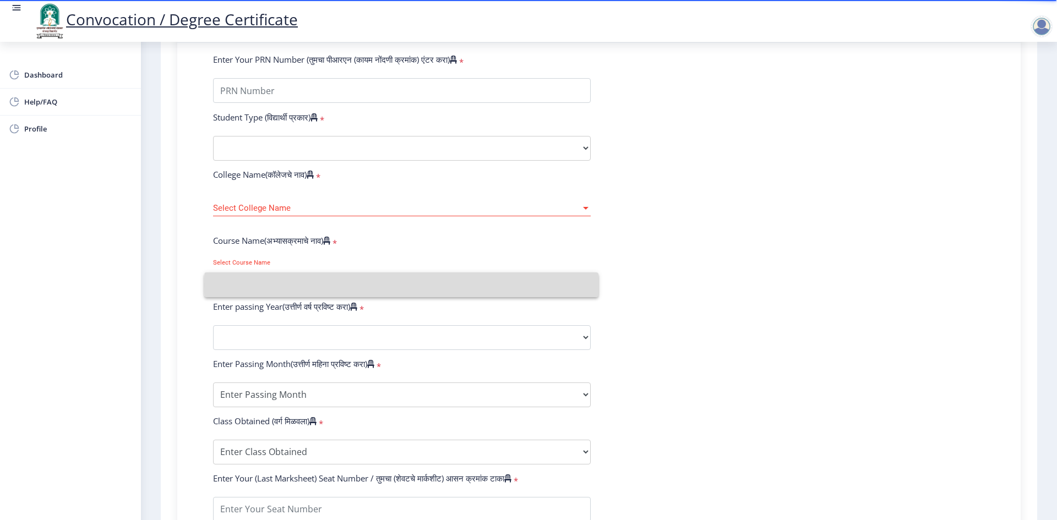
click at [585, 285] on input at bounding box center [401, 284] width 376 height 25
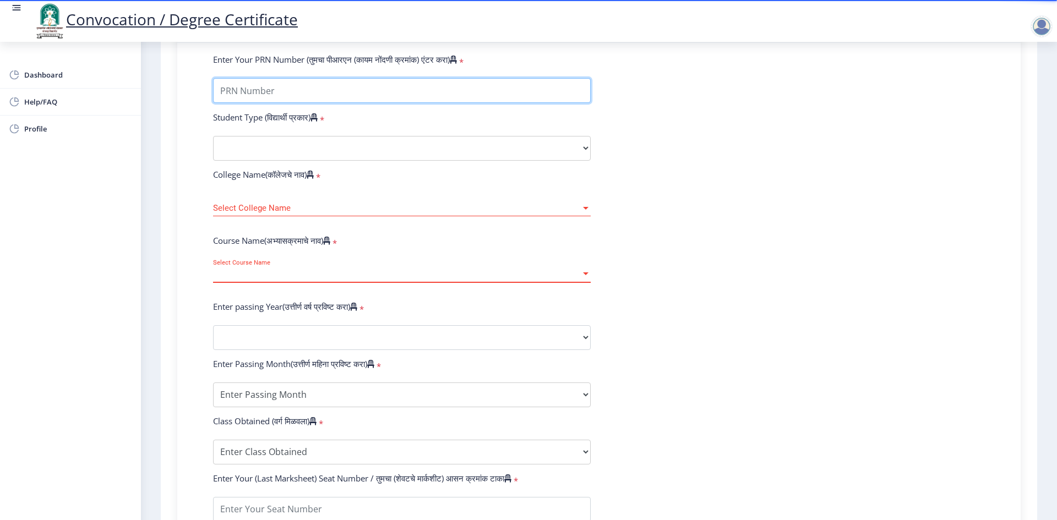
click at [303, 103] on input "Enter Your PRN Number (तुमचा पीआरएन (कायम नोंदणी क्रमांक) एंटर करा)" at bounding box center [402, 90] width 378 height 25
